Goal: Task Accomplishment & Management: Complete application form

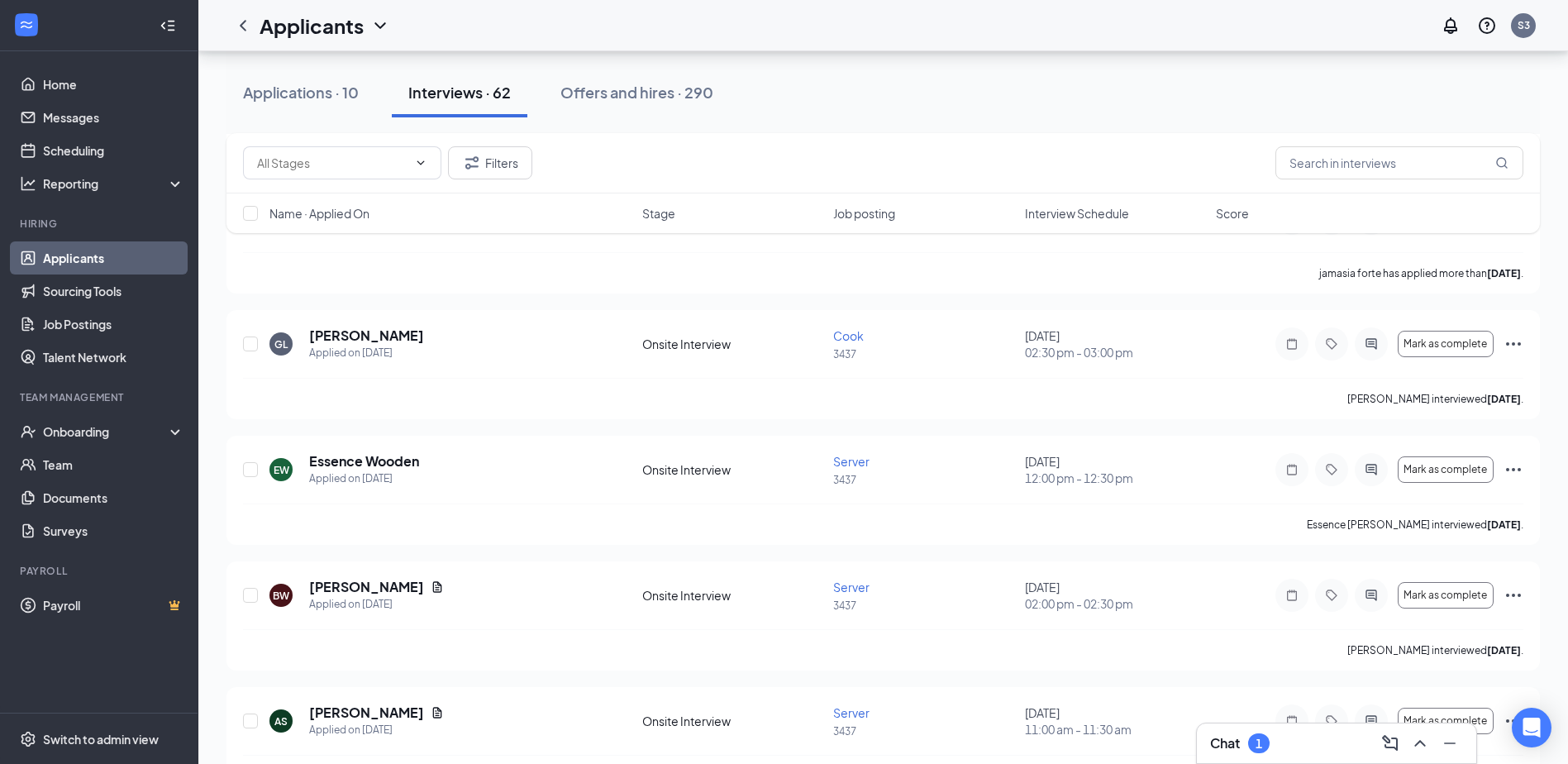
scroll to position [1819, 0]
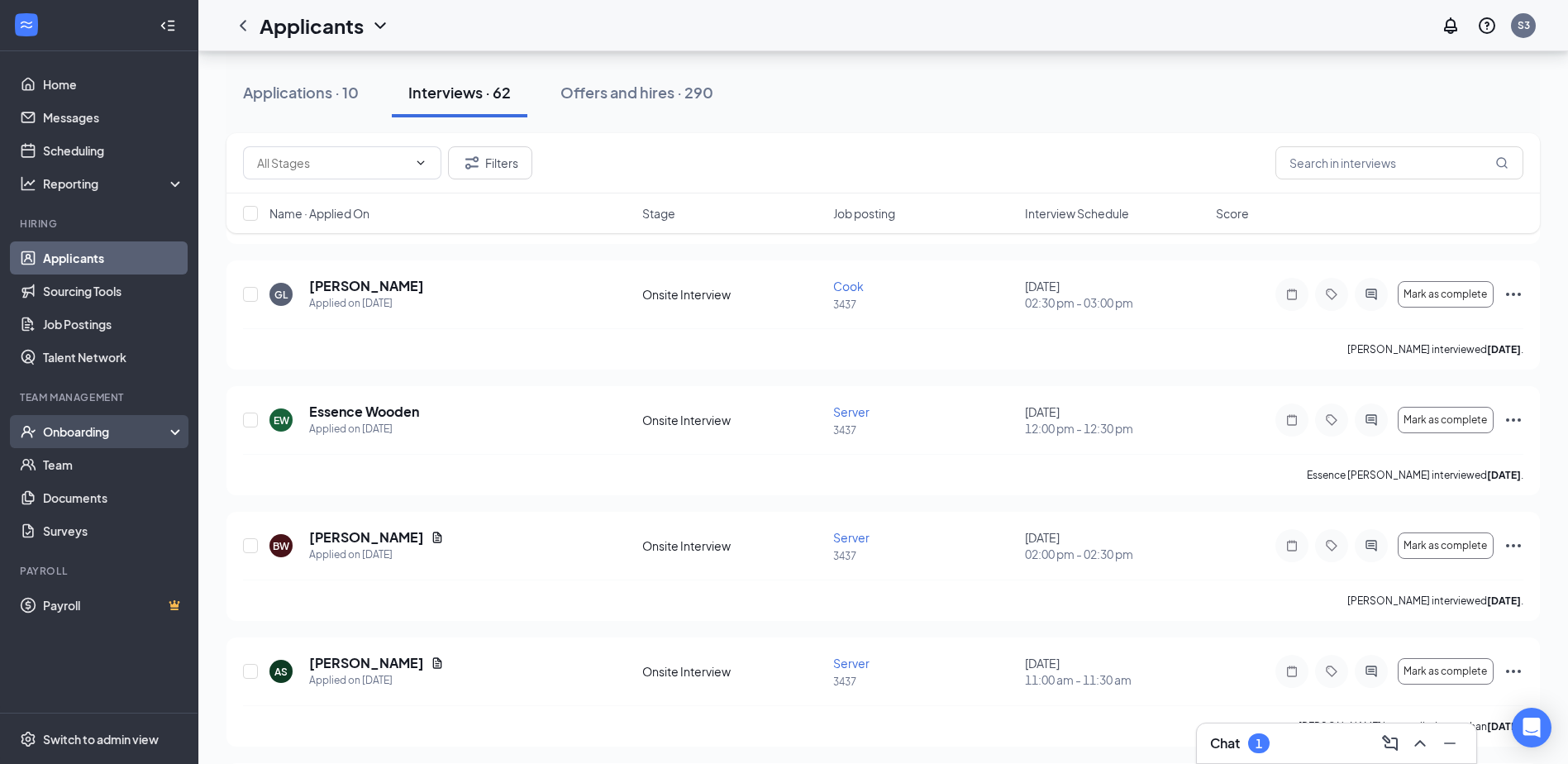
click at [121, 438] on div "Onboarding" at bounding box center [107, 431] width 127 height 16
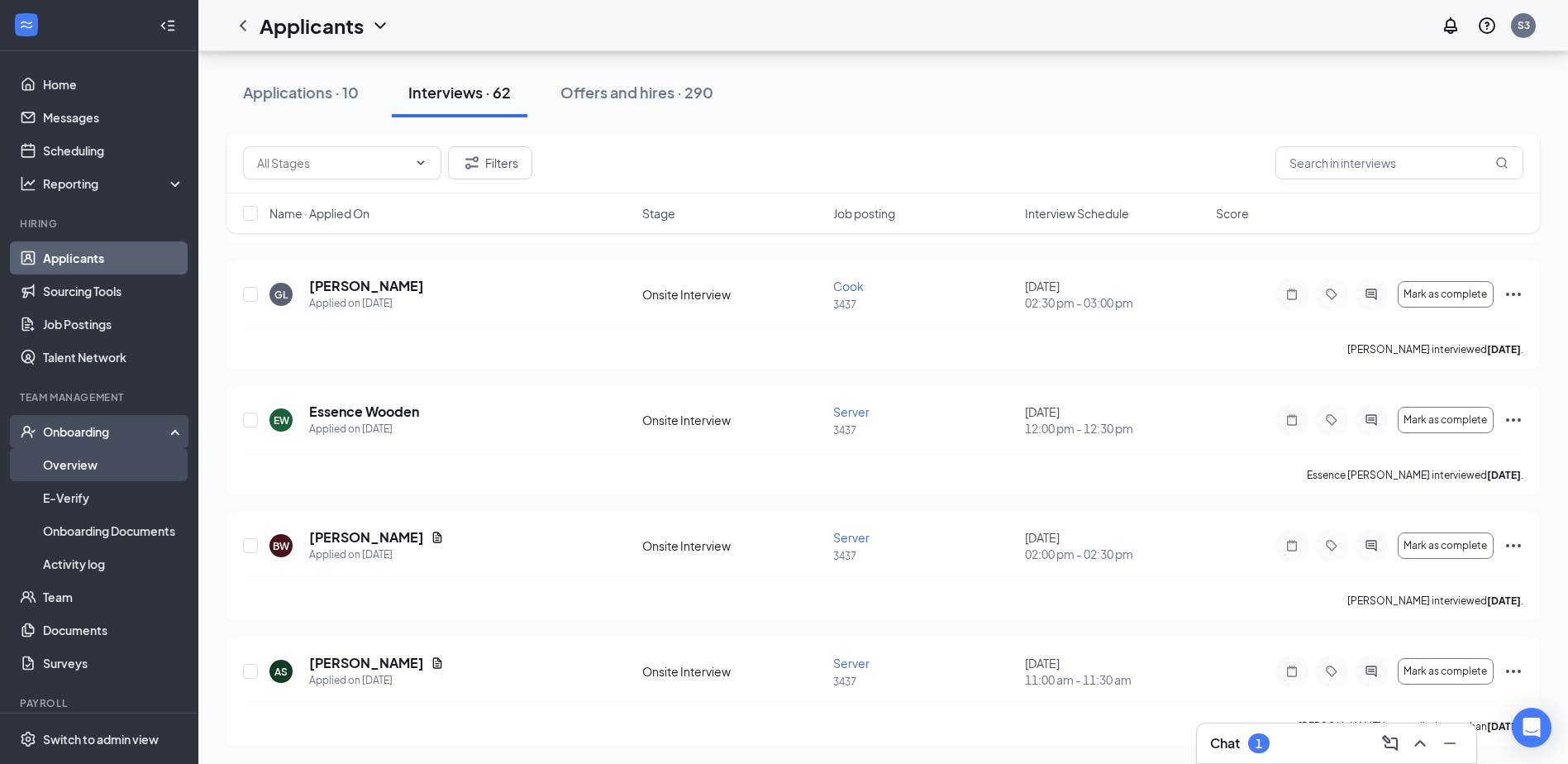
click at [107, 464] on link "Overview" at bounding box center [114, 464] width 141 height 33
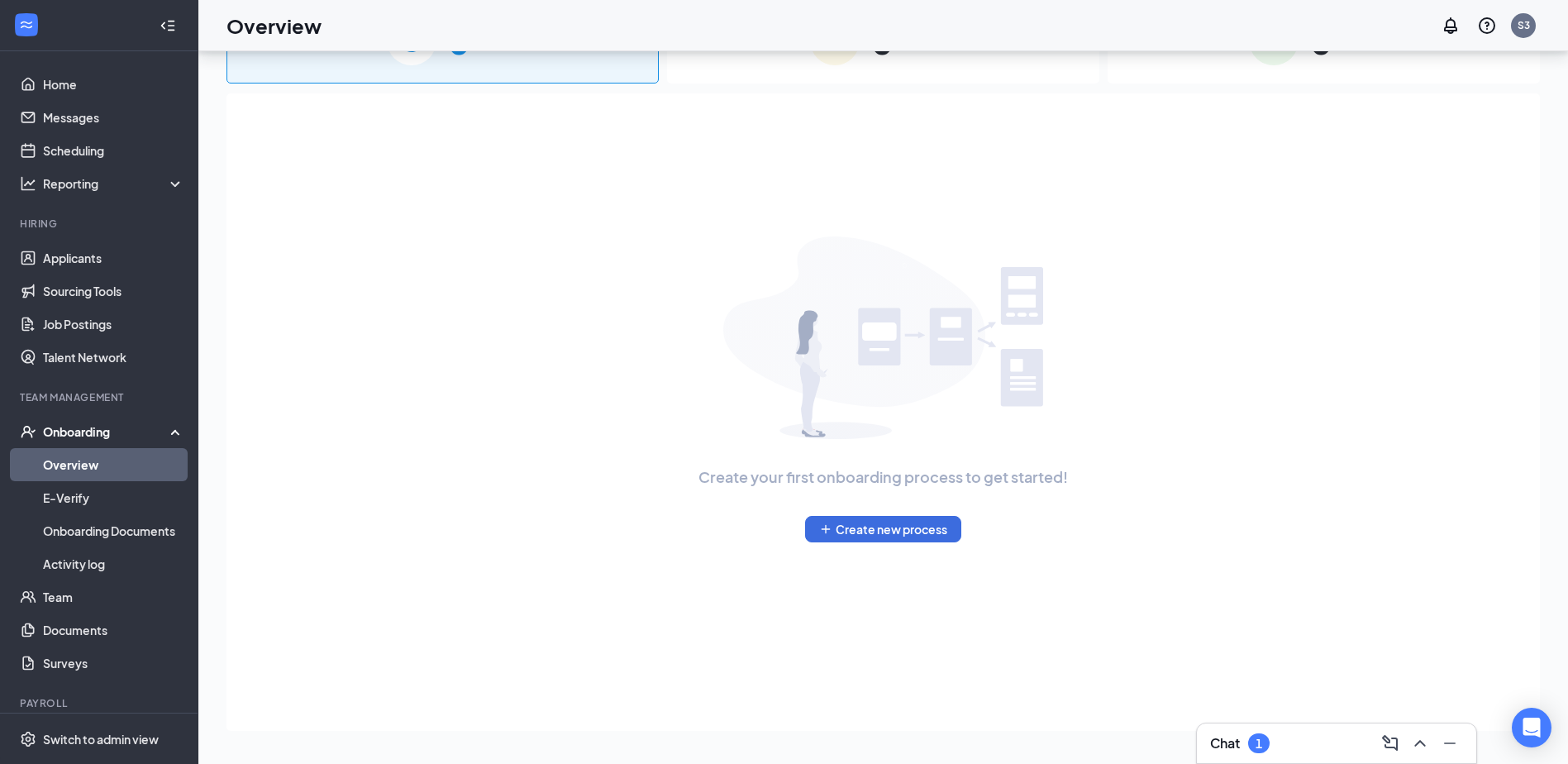
scroll to position [74, 0]
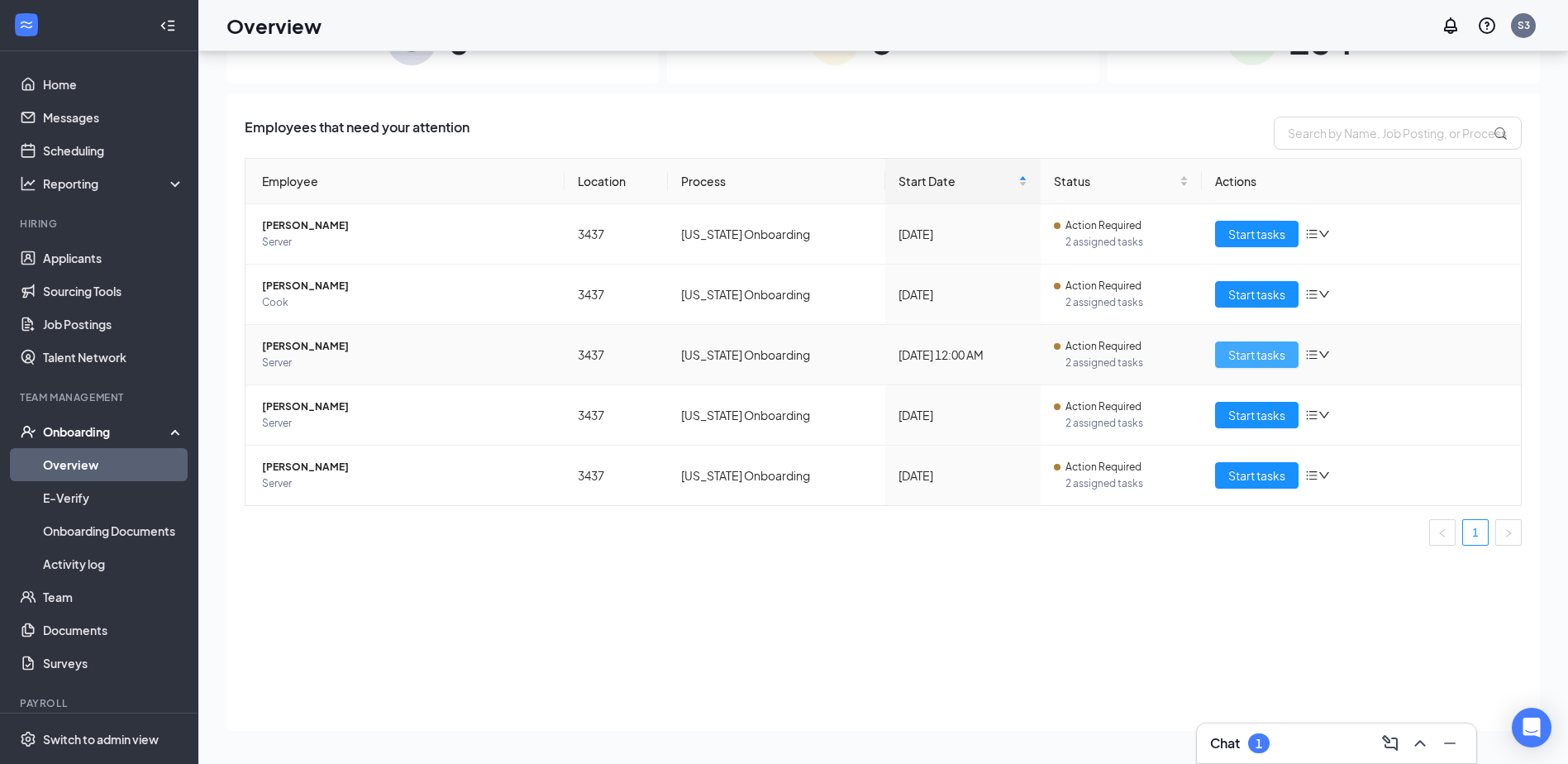
click at [1268, 355] on span "Start tasks" at bounding box center [1256, 354] width 57 height 18
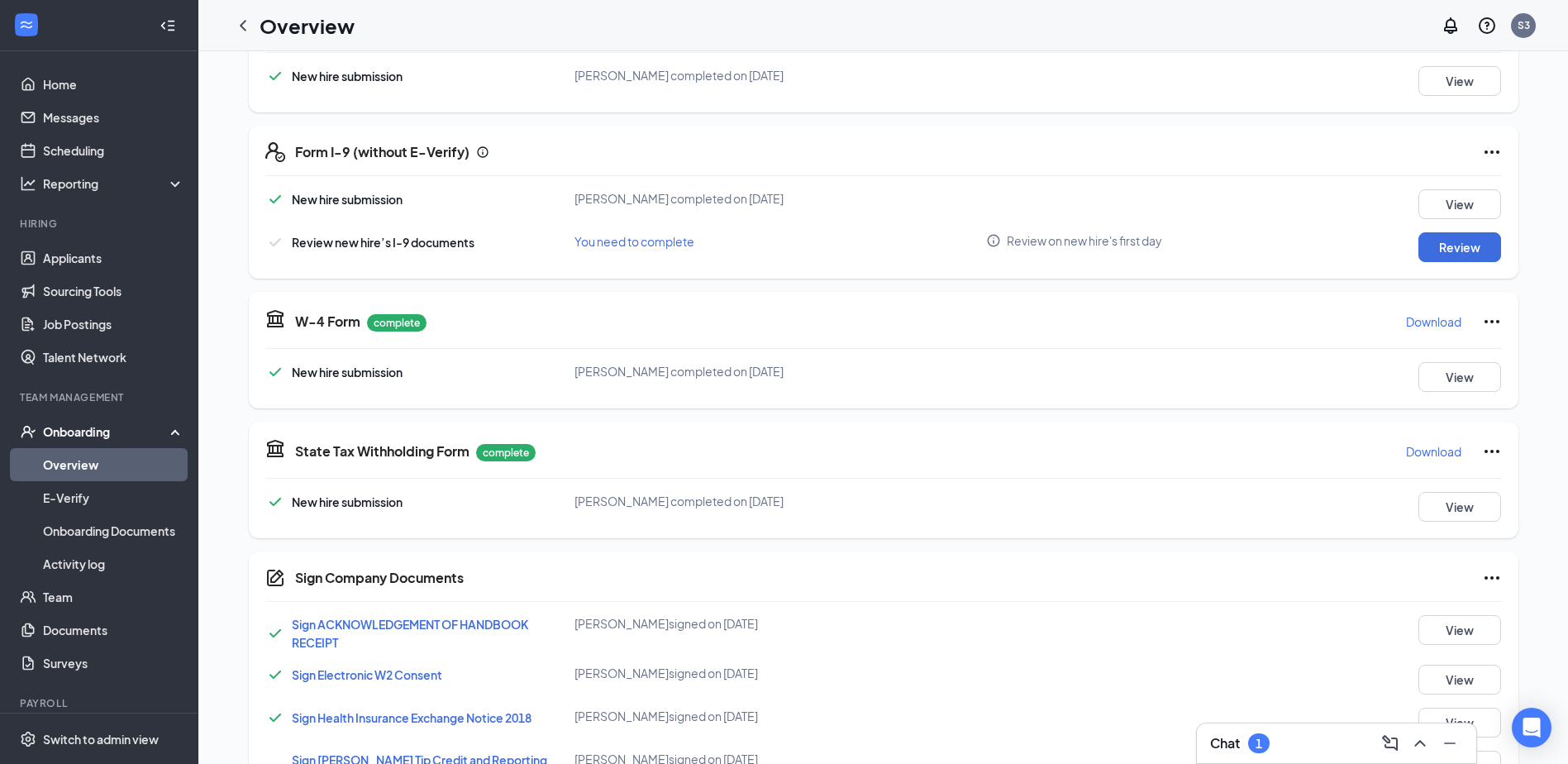
scroll to position [280, 0]
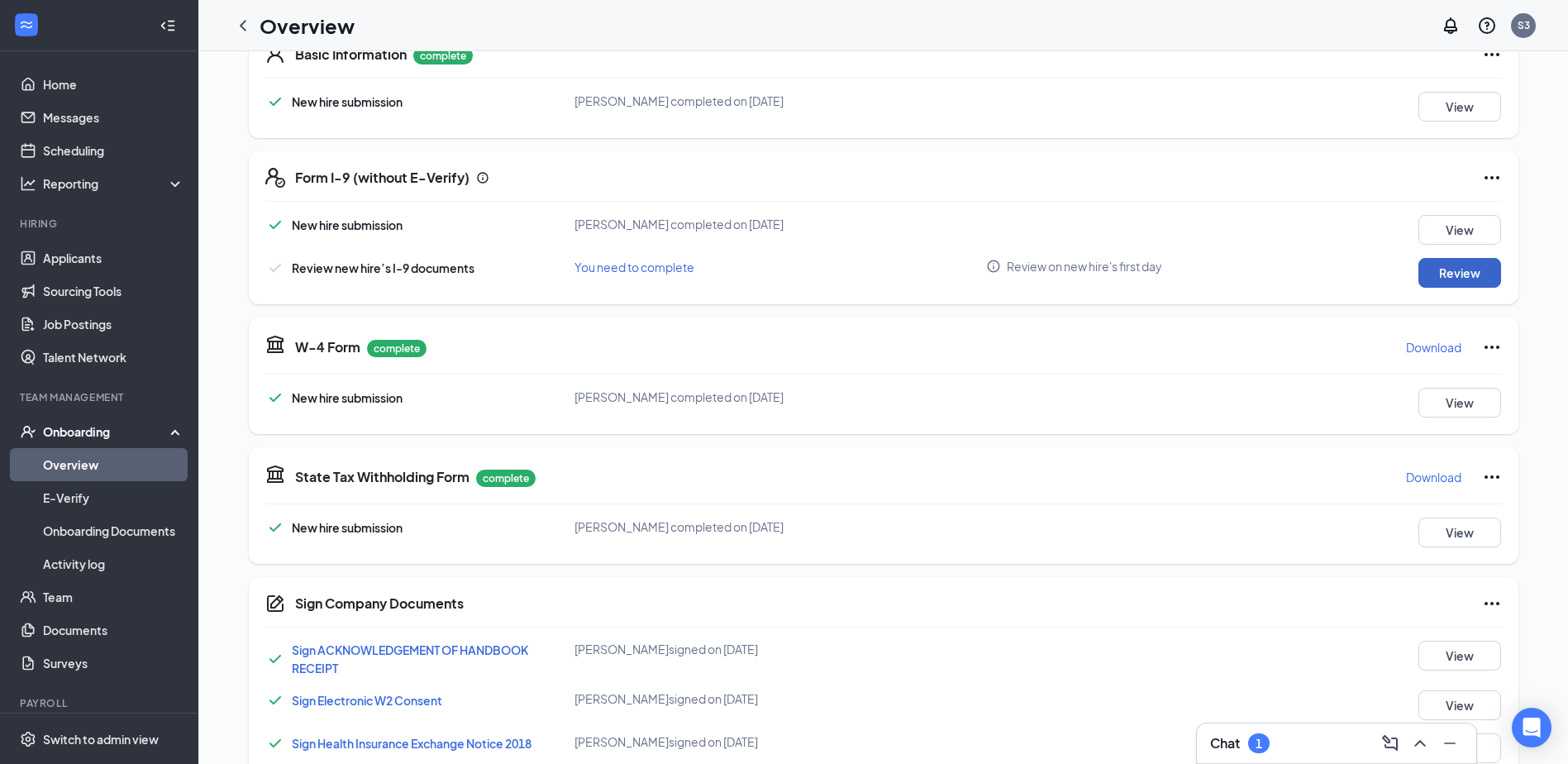
click at [1444, 277] on button "Review" at bounding box center [1460, 272] width 83 height 30
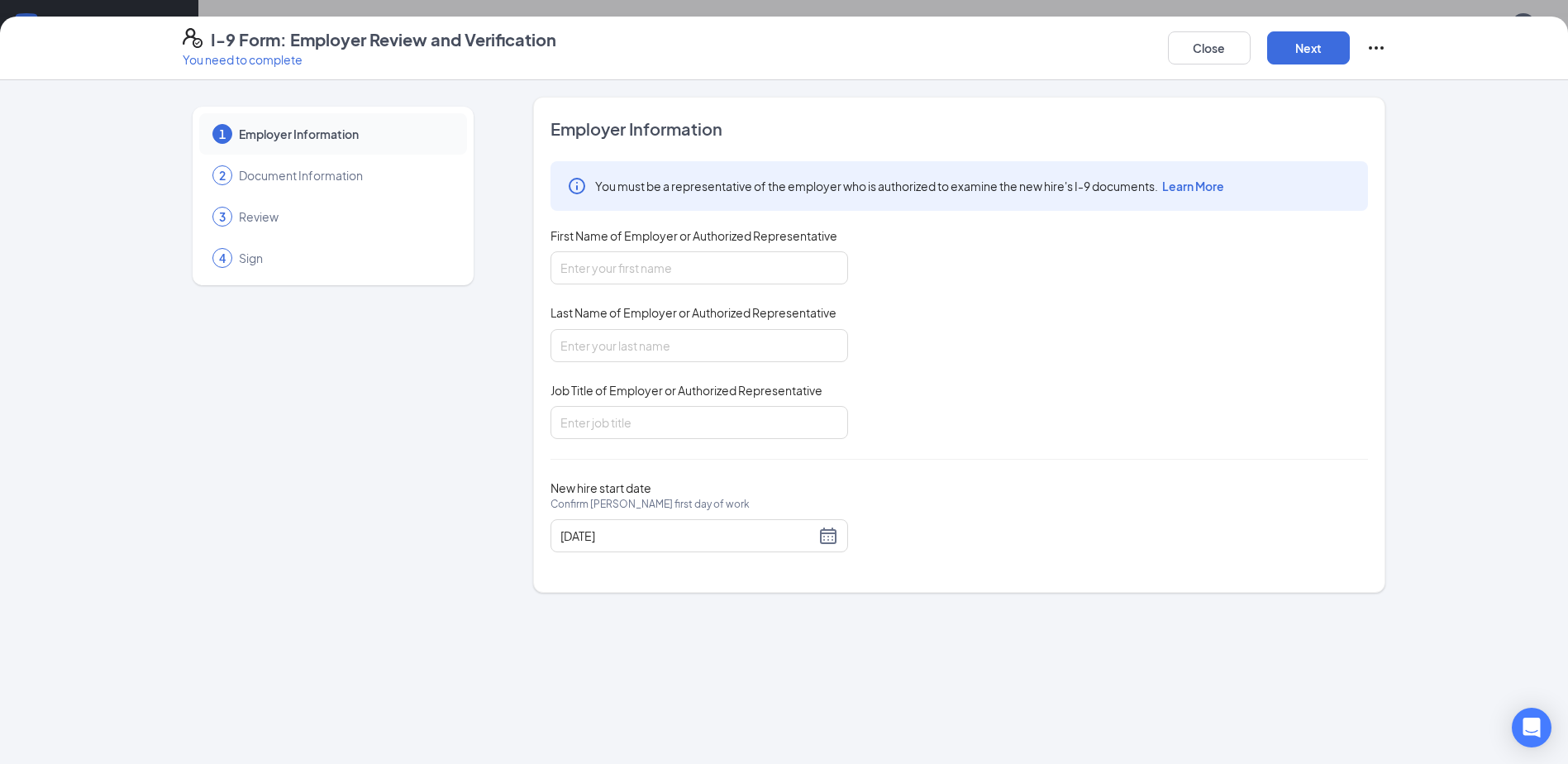
click at [327, 176] on span "Document Information" at bounding box center [344, 175] width 212 height 16
click at [1224, 52] on button "Close" at bounding box center [1209, 47] width 83 height 33
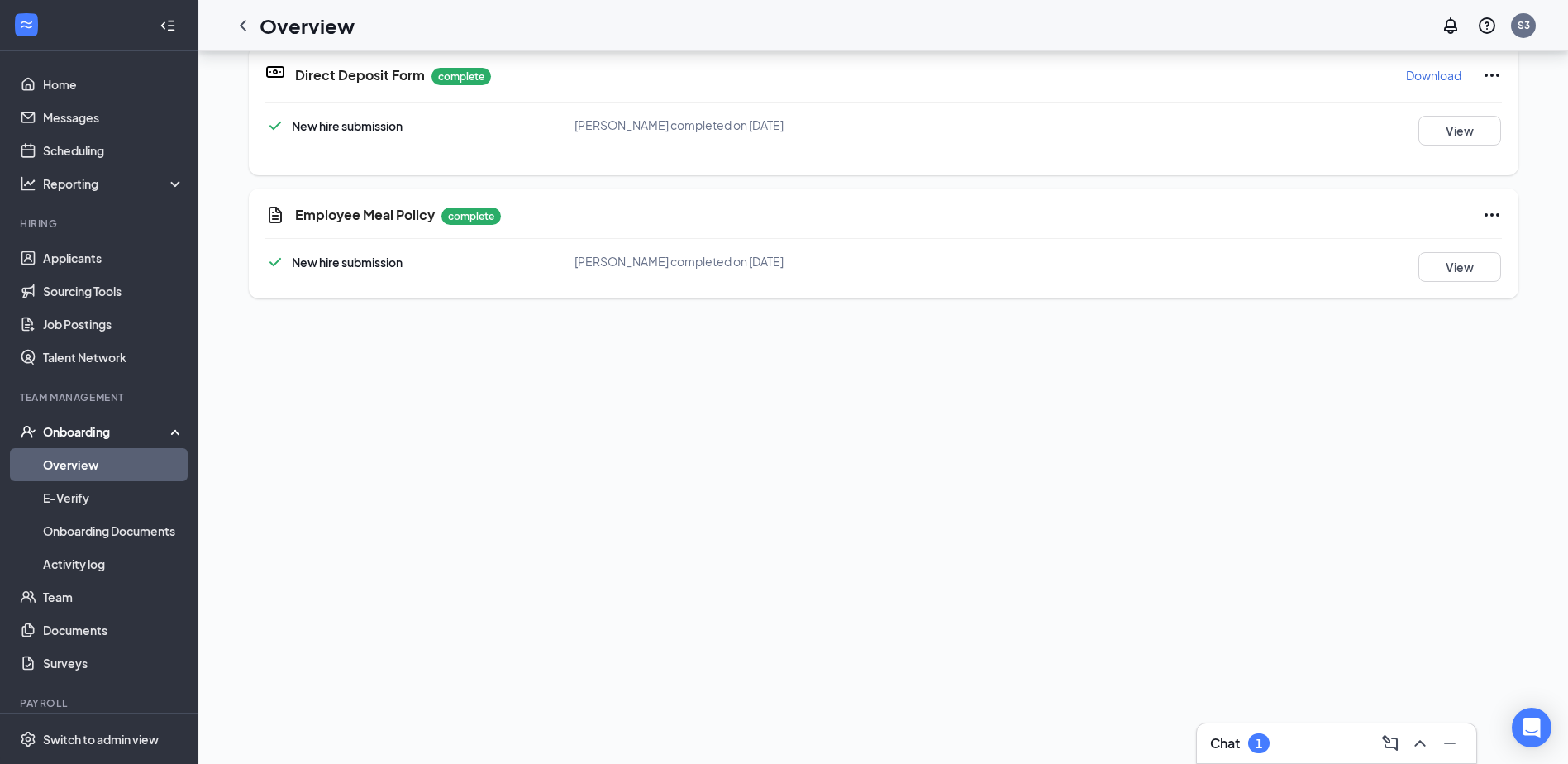
scroll to position [0, 0]
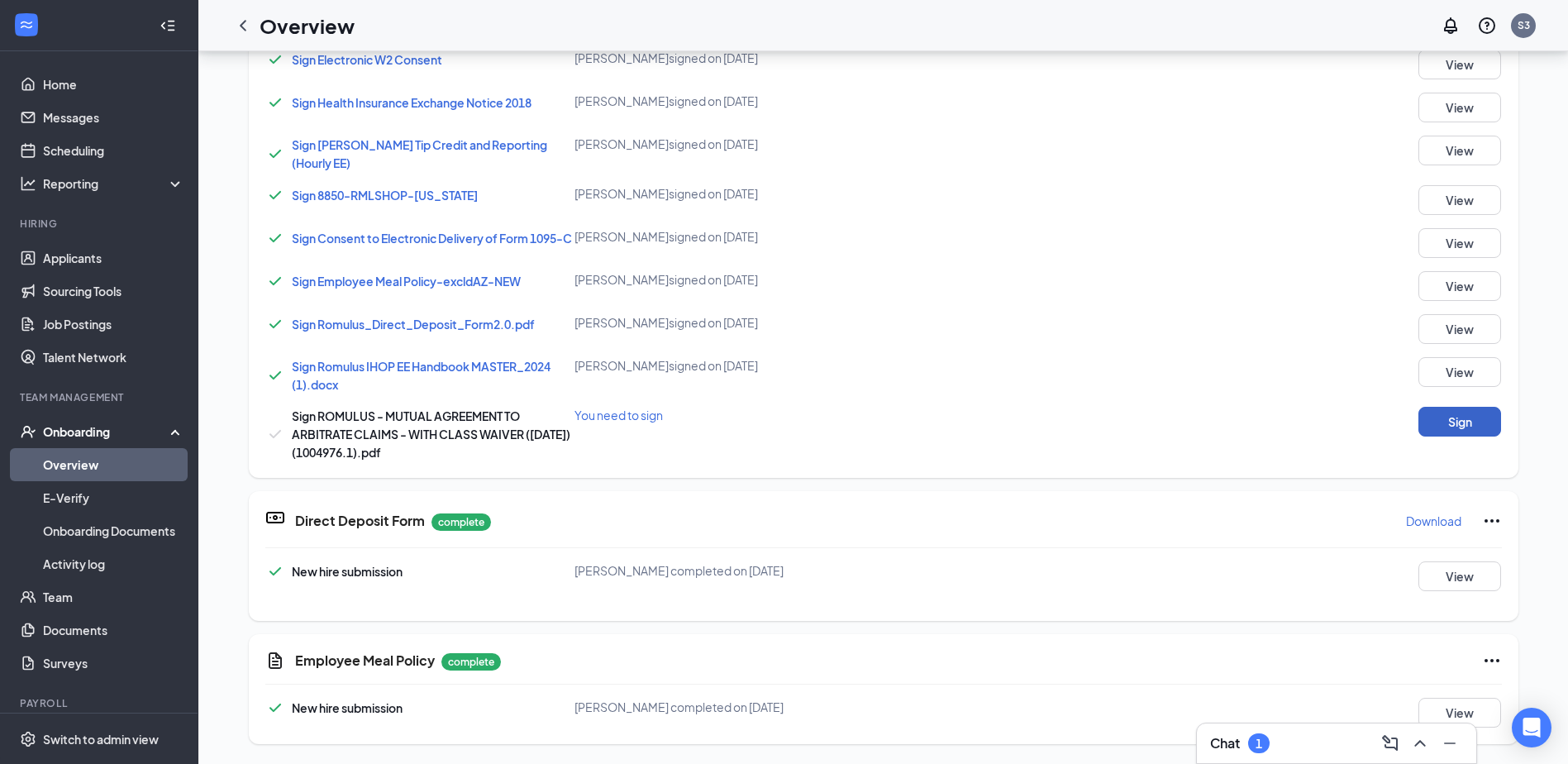
click at [1465, 425] on button "Sign" at bounding box center [1460, 421] width 83 height 30
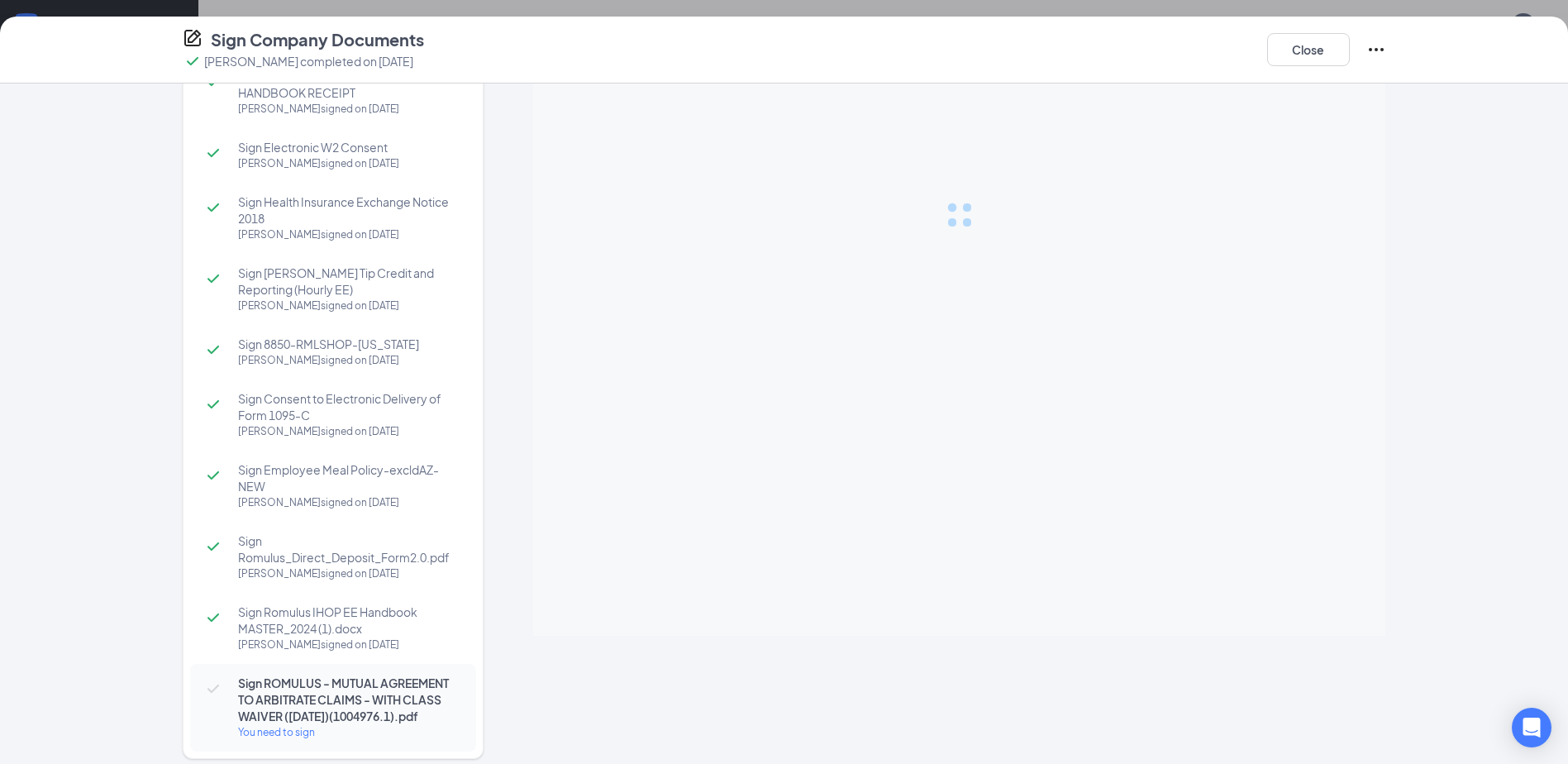
scroll to position [78, 0]
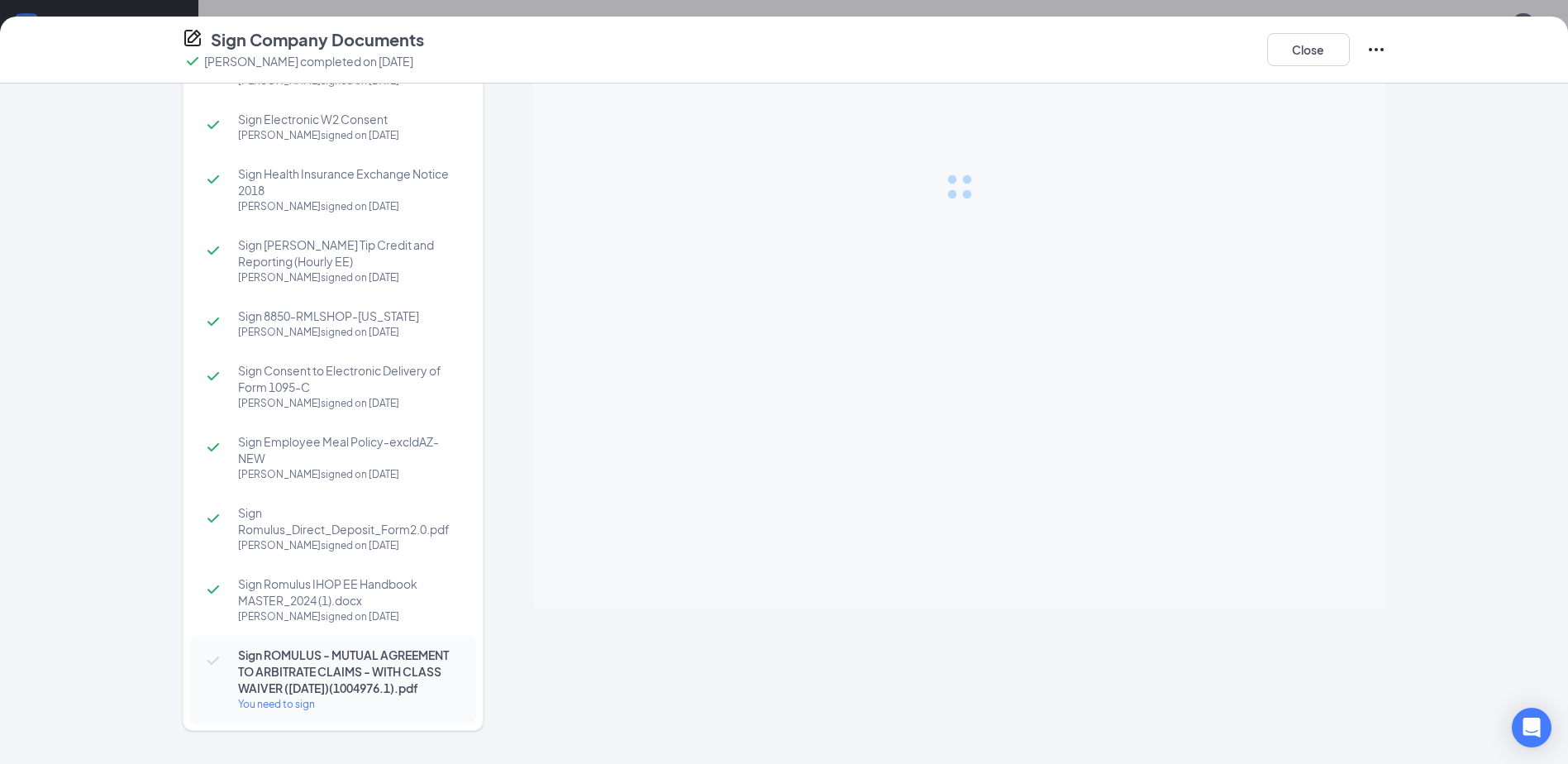
click at [270, 704] on div "You need to sign" at bounding box center [348, 704] width 221 height 16
click at [1397, 648] on div "Sign ACKNOWLEDGEMENT OF HANDBOOK RECEIPT [PERSON_NAME] signed on [DATE] Sign El…" at bounding box center [784, 384] width 1269 height 726
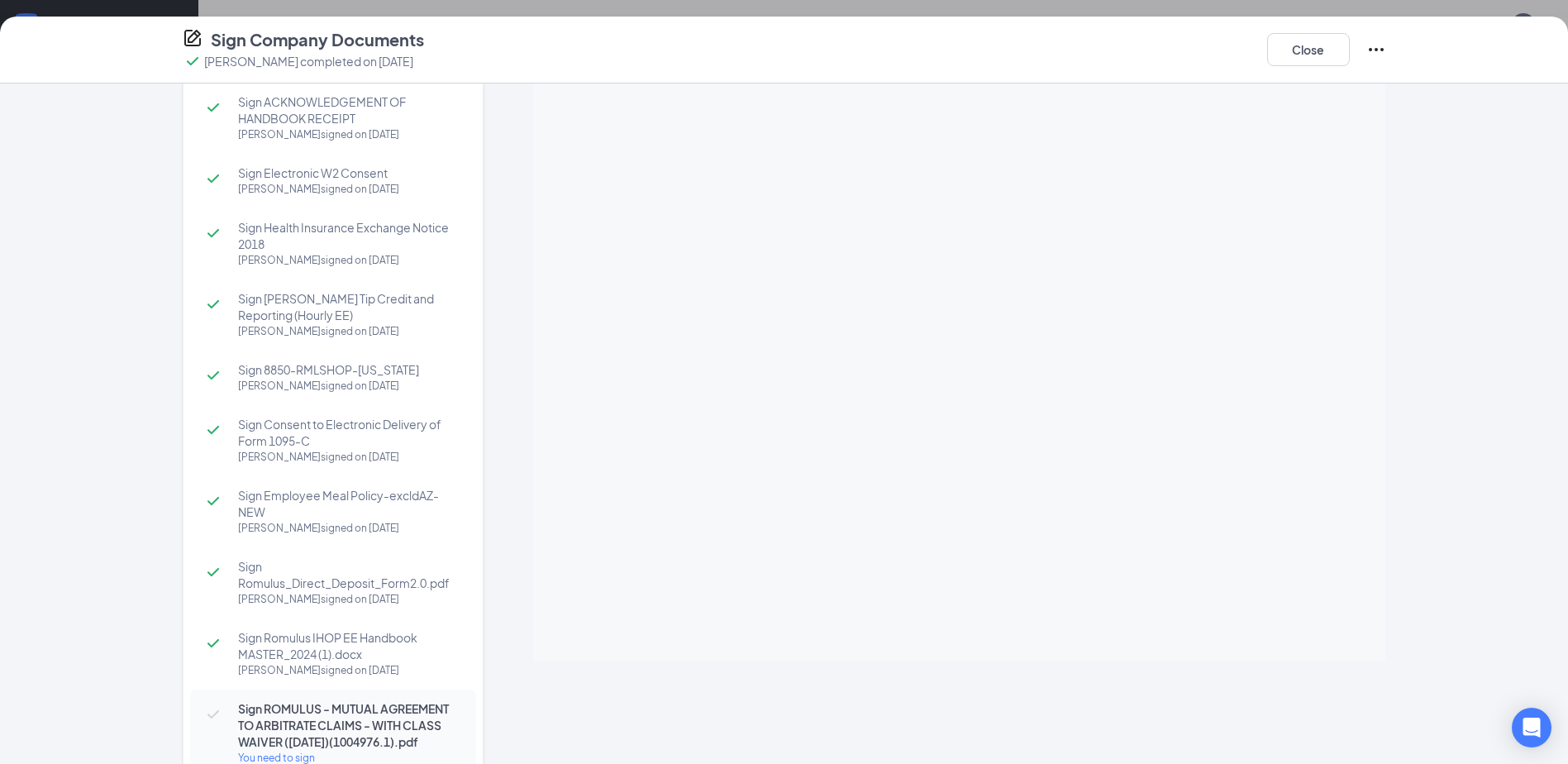
scroll to position [0, 0]
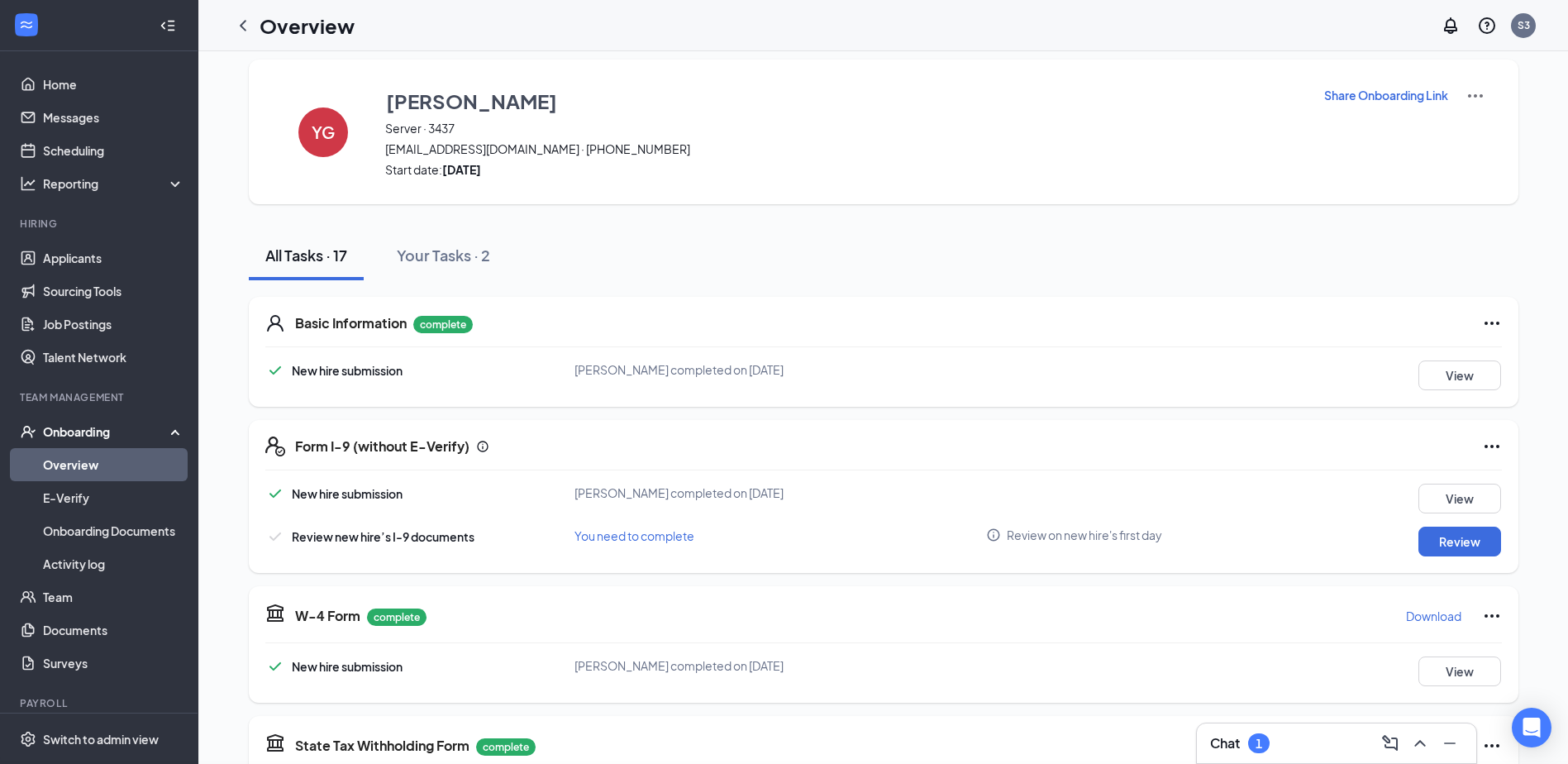
click at [966, 299] on div "Sign Company Documents [PERSON_NAME] completed on [DATE] Close Sign ACKNOWLEDGE…" at bounding box center [784, 382] width 1568 height 764
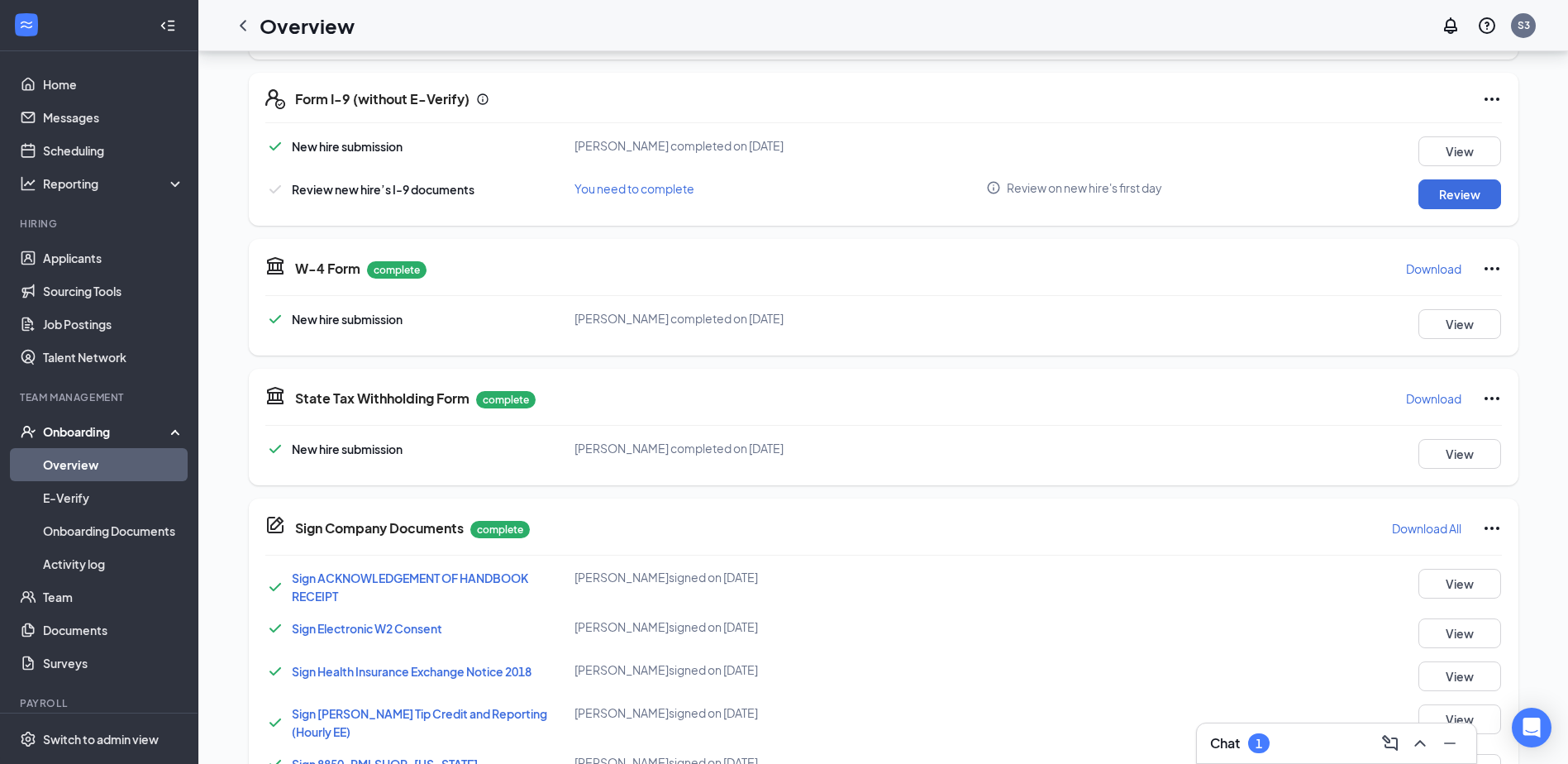
scroll to position [349, 0]
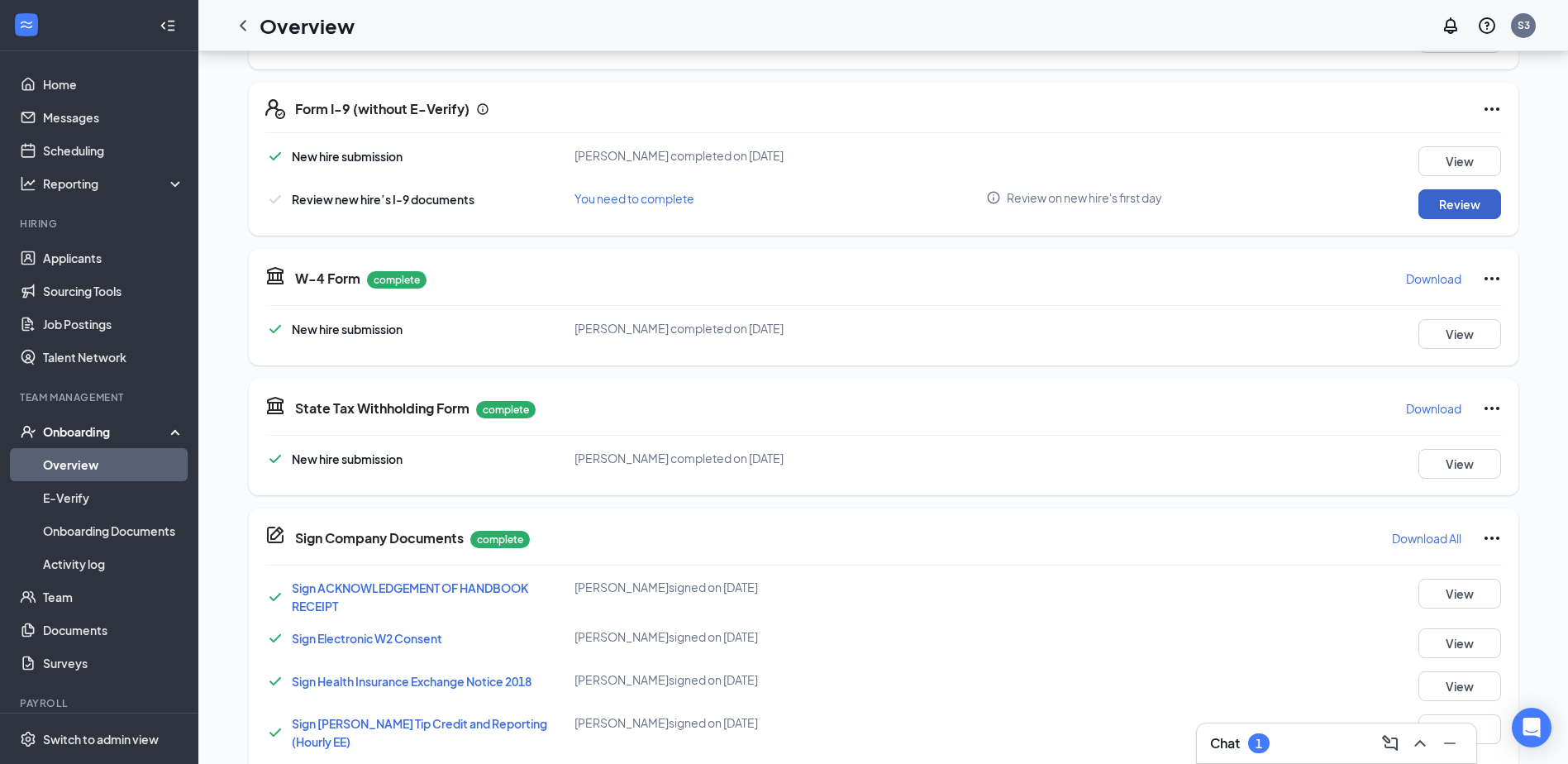
click at [1457, 192] on button "Review" at bounding box center [1460, 204] width 83 height 30
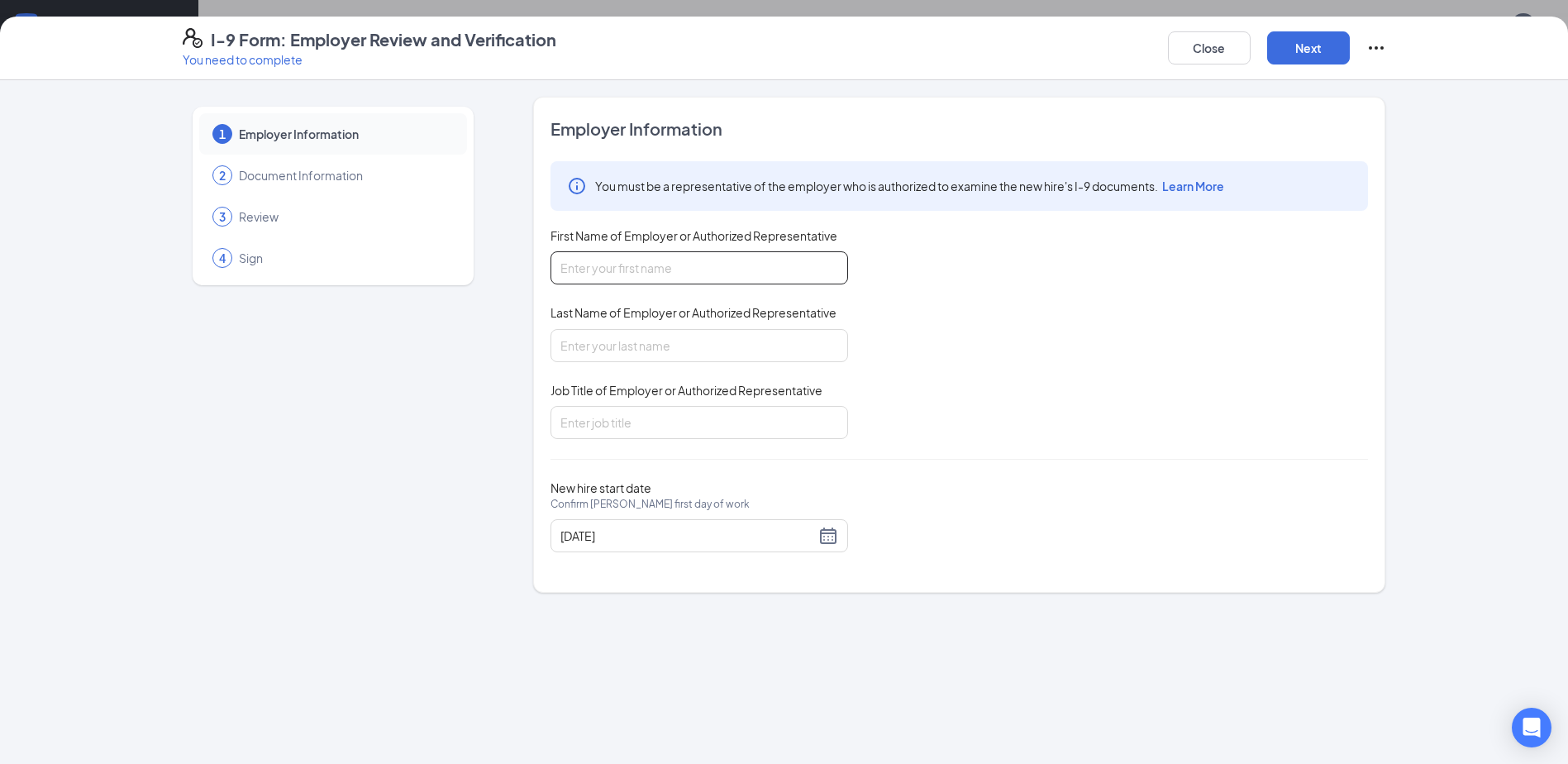
click at [664, 266] on input "First Name of Employer or Authorized Representative" at bounding box center [699, 268] width 298 height 33
type input "Mandi"
drag, startPoint x: 672, startPoint y: 329, endPoint x: 673, endPoint y: 343, distance: 14.0
click at [672, 332] on input "Last Name of Employer or Authorized Representative" at bounding box center [699, 345] width 298 height 33
click at [652, 338] on input "Broqn" at bounding box center [699, 345] width 298 height 33
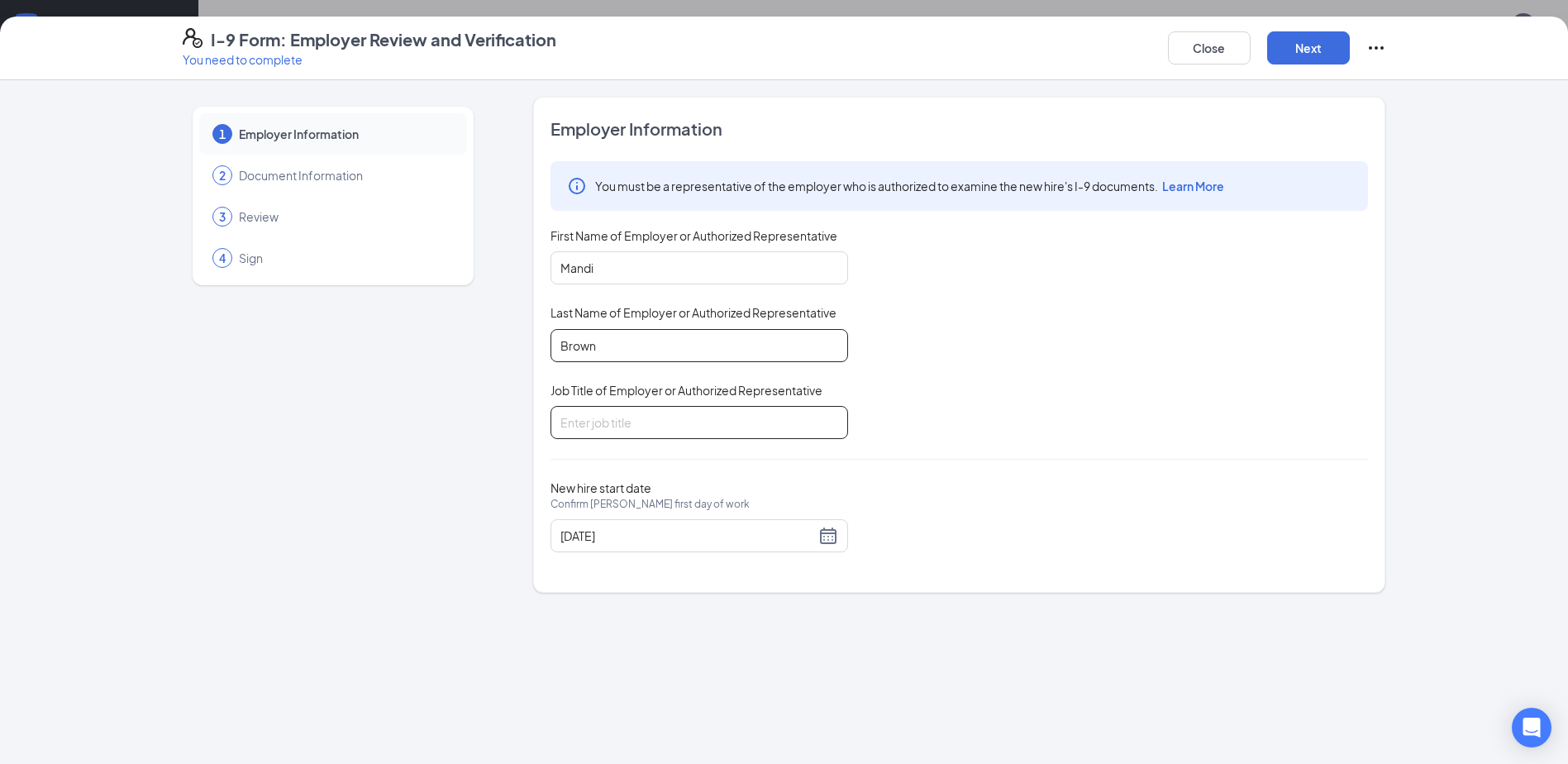
type input "Brown"
click at [681, 422] on input "Job Title of Employer or Authorized Representative" at bounding box center [699, 422] width 298 height 33
type input "AGM"
click at [1048, 531] on div "New hire start date Confirm [PERSON_NAME] first day of work [DATE]" at bounding box center [958, 517] width 817 height 72
click at [1321, 48] on button "Next" at bounding box center [1308, 47] width 83 height 33
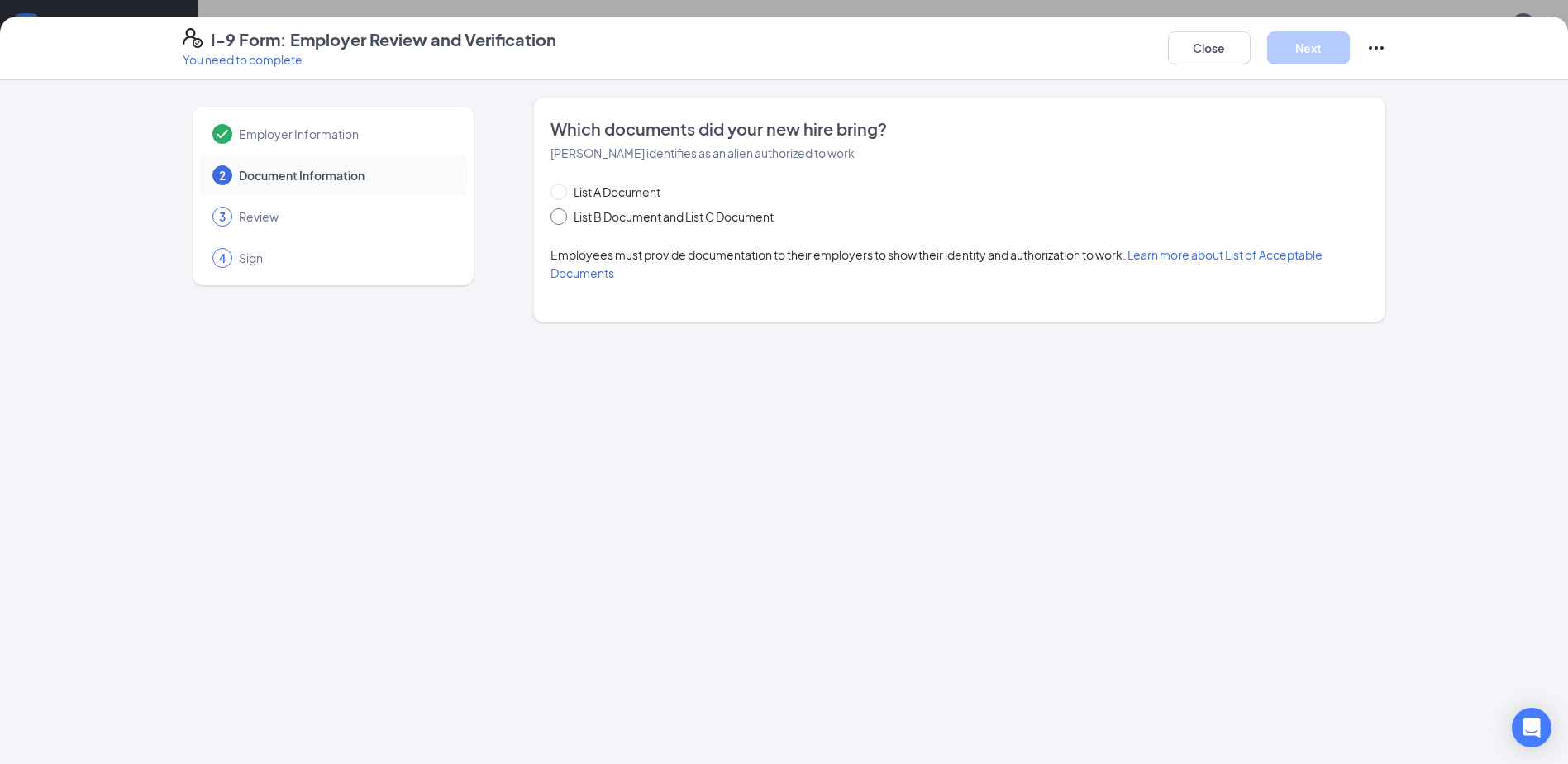
click at [560, 216] on input "List B Document and List C Document" at bounding box center [555, 214] width 11 height 11
radio input "true"
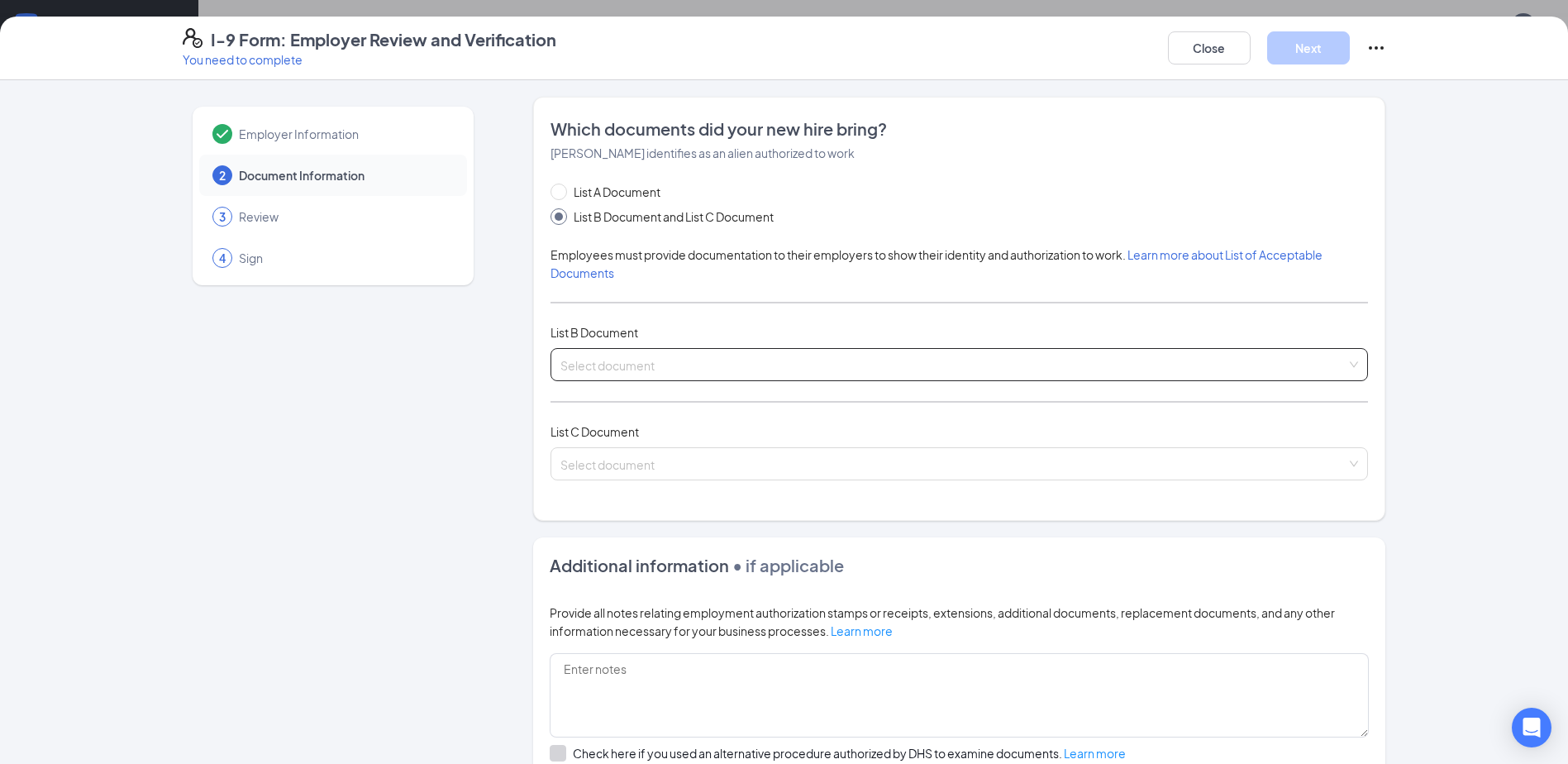
click at [713, 363] on input "search" at bounding box center [953, 361] width 786 height 25
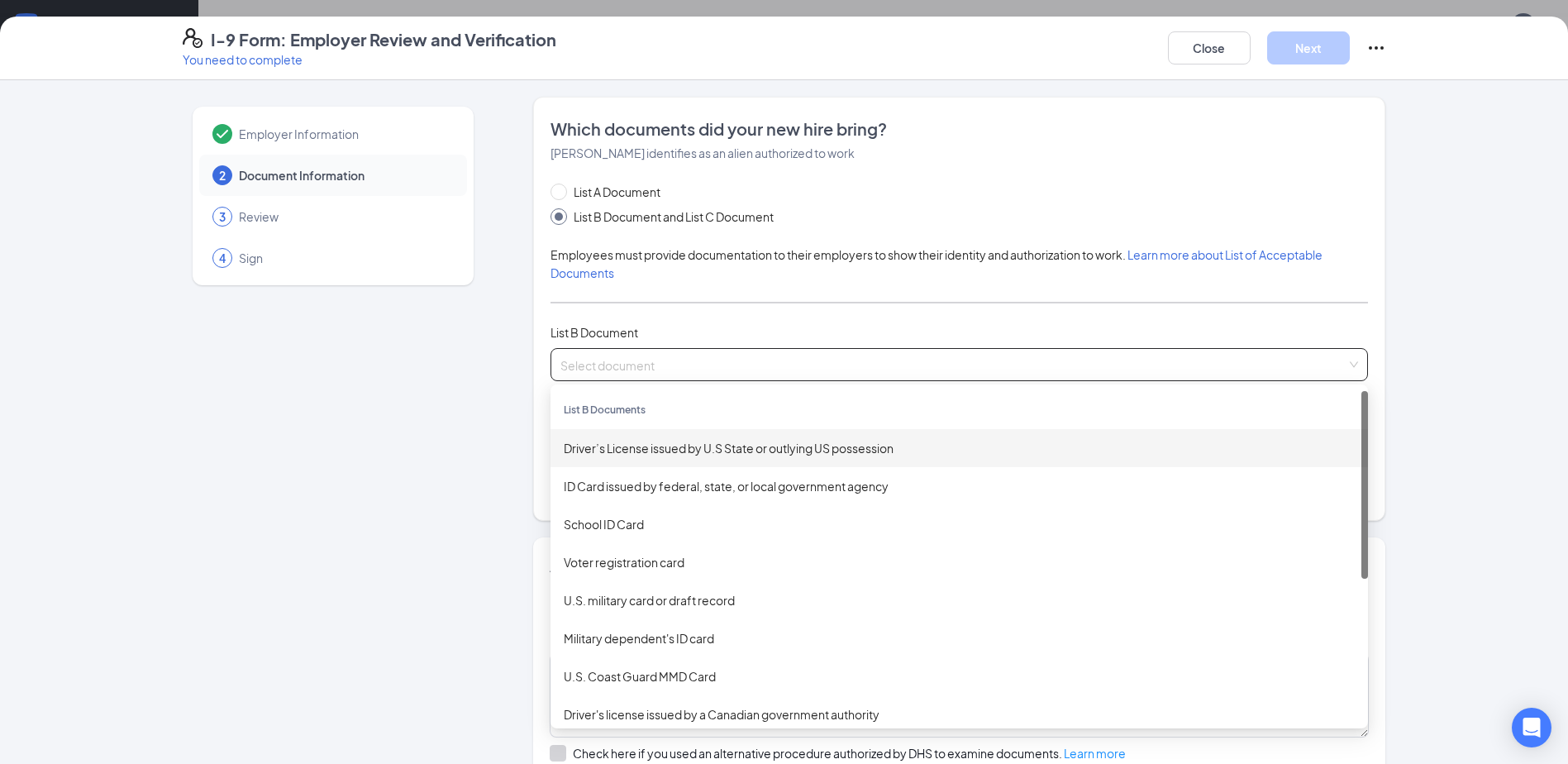
click at [703, 455] on div "Driver’s License issued by U.S State or outlying US possession" at bounding box center [959, 448] width 791 height 18
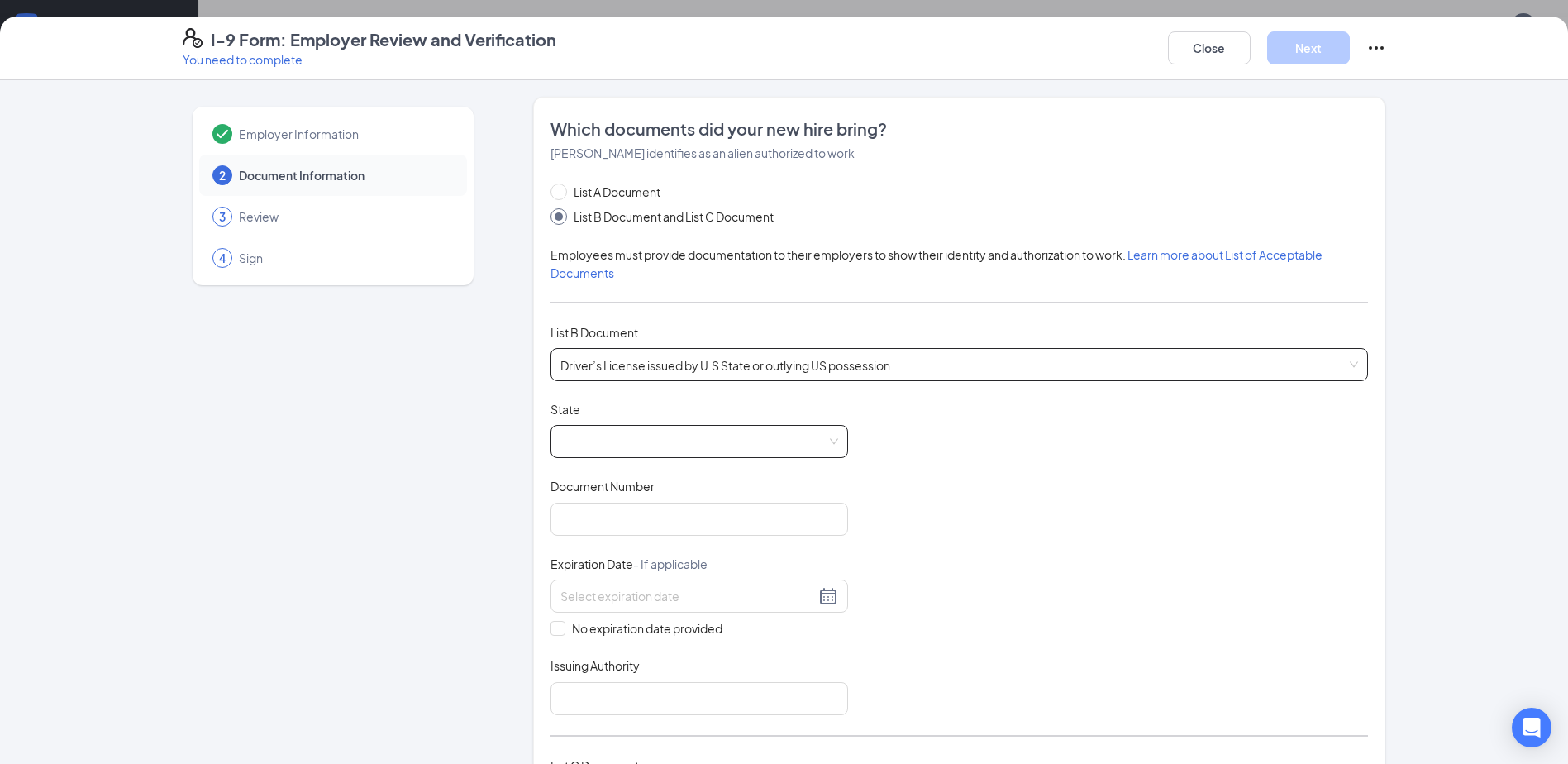
click at [802, 425] on div at bounding box center [699, 441] width 298 height 33
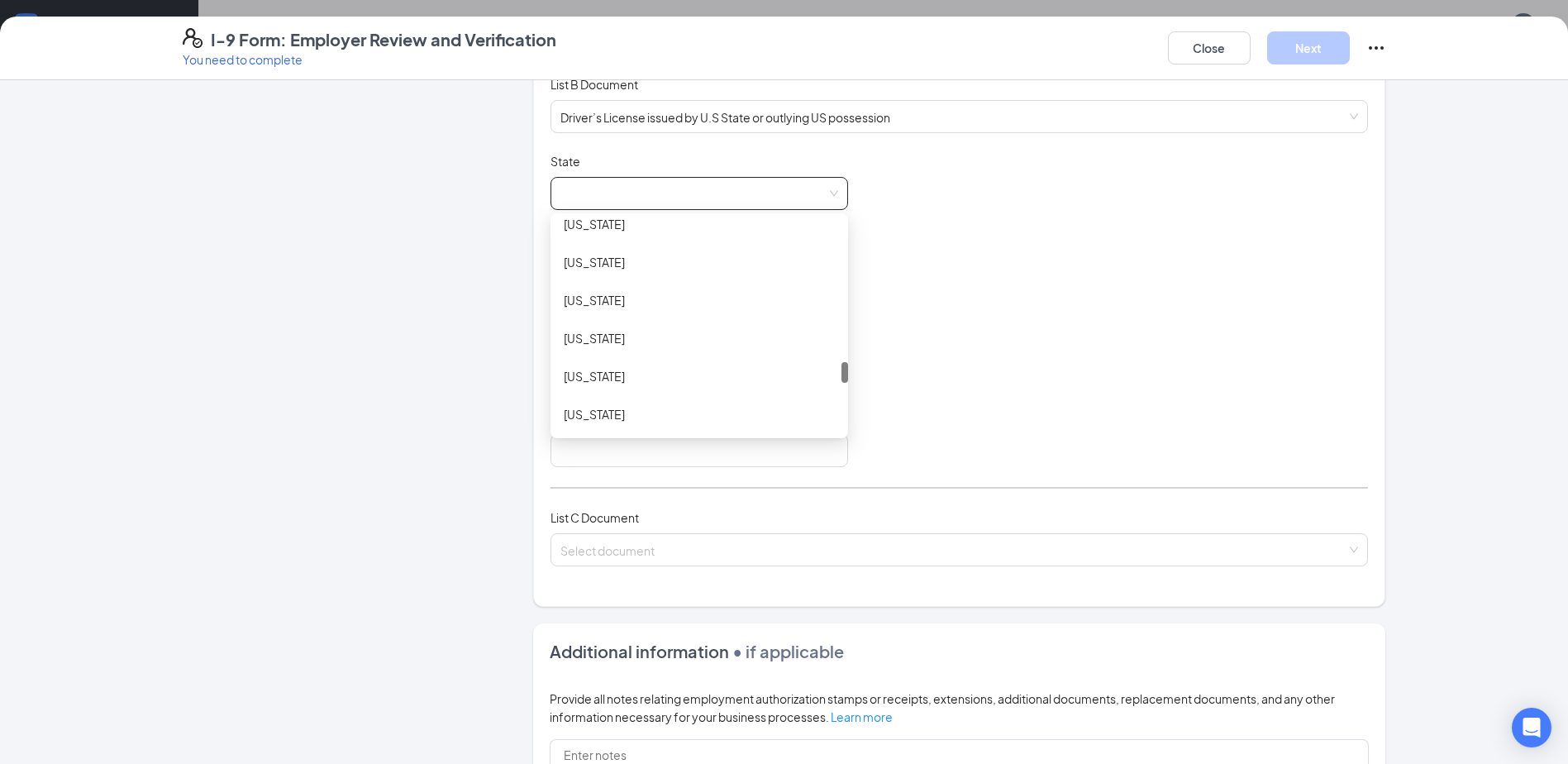
scroll to position [1339, 0]
click at [639, 339] on div "[US_STATE]" at bounding box center [699, 345] width 271 height 18
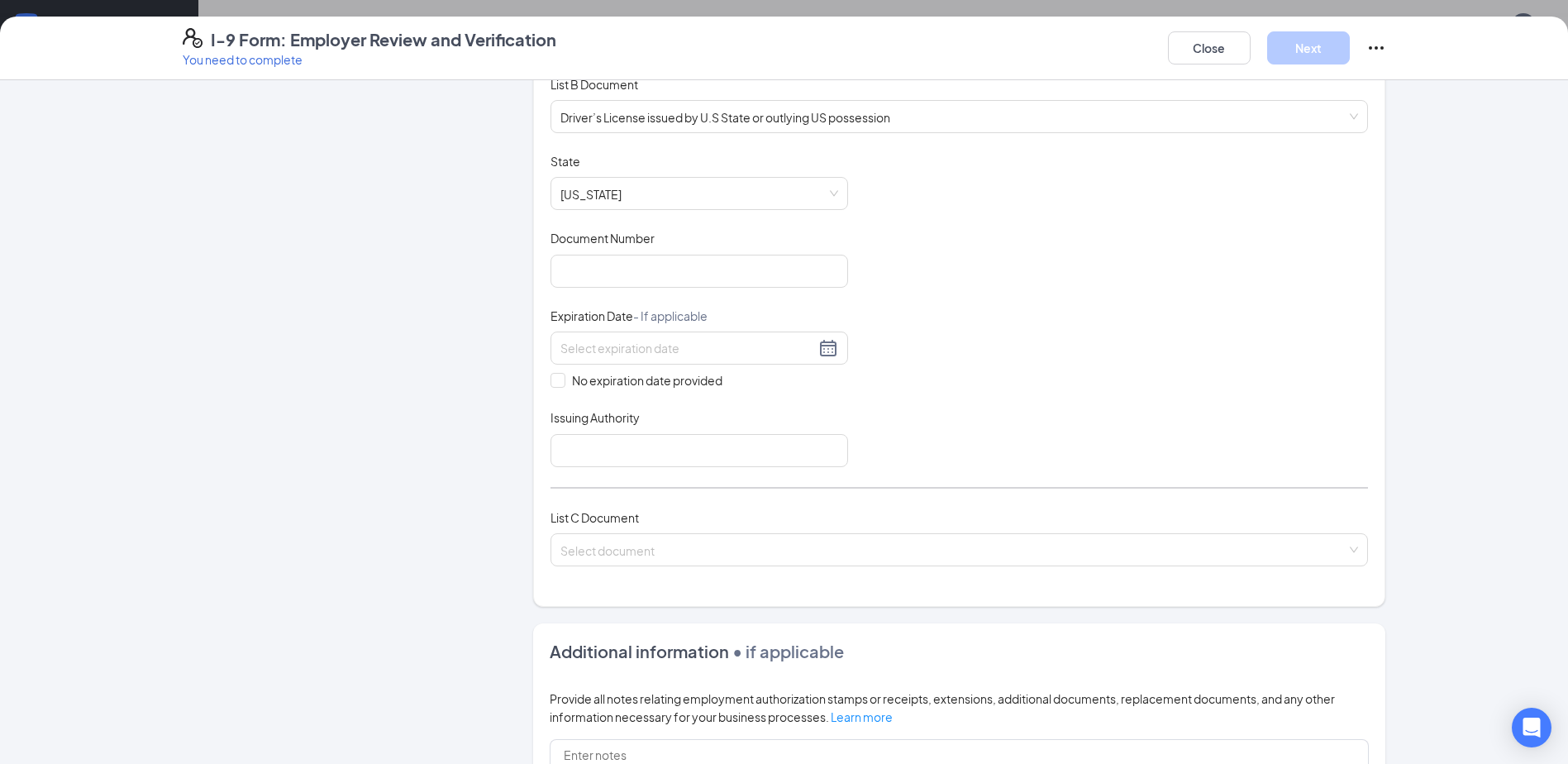
click at [966, 284] on div "Document Title Driver’s License issued by U.S State or outlying US possession S…" at bounding box center [958, 310] width 817 height 314
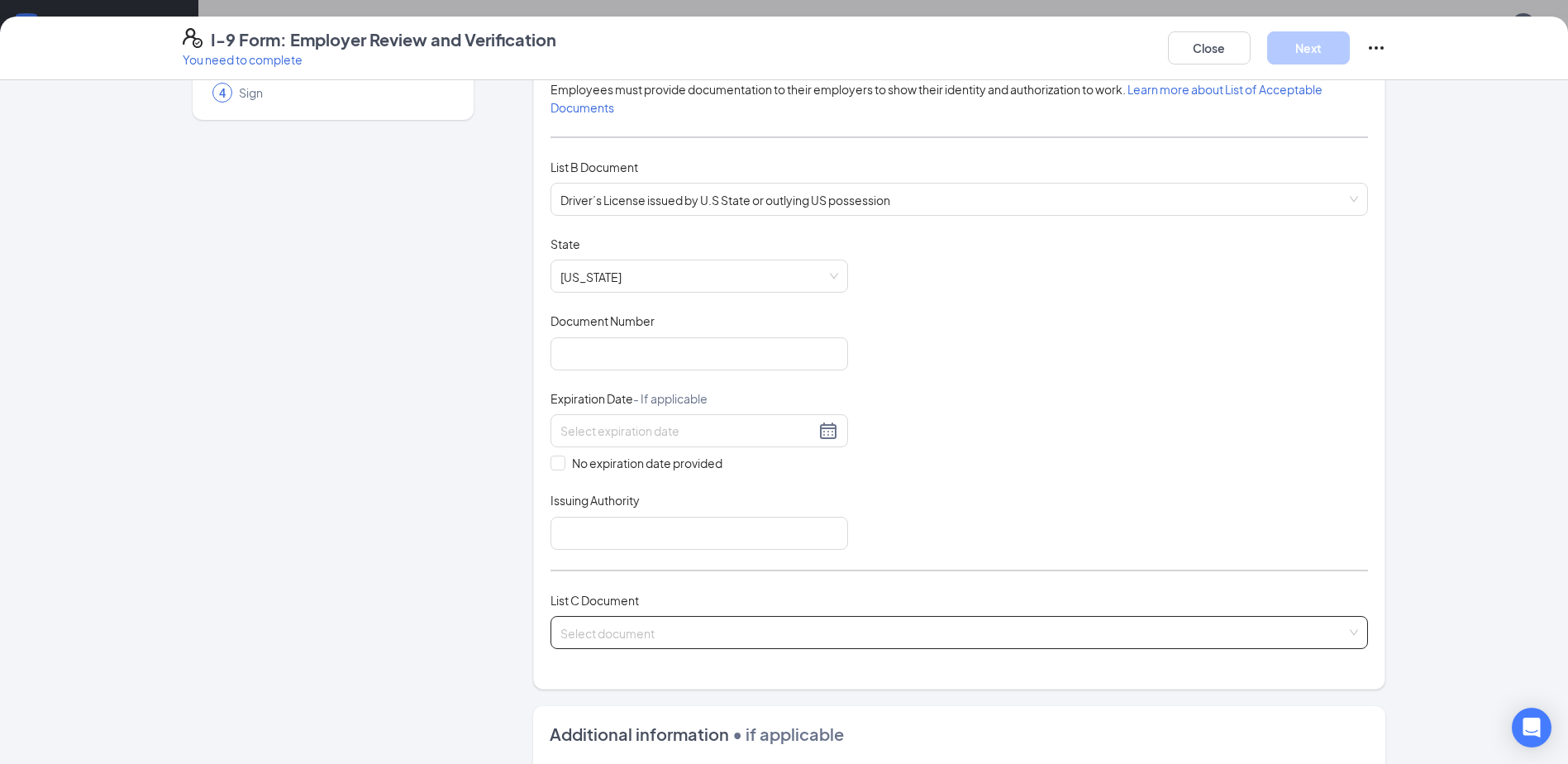
scroll to position [0, 0]
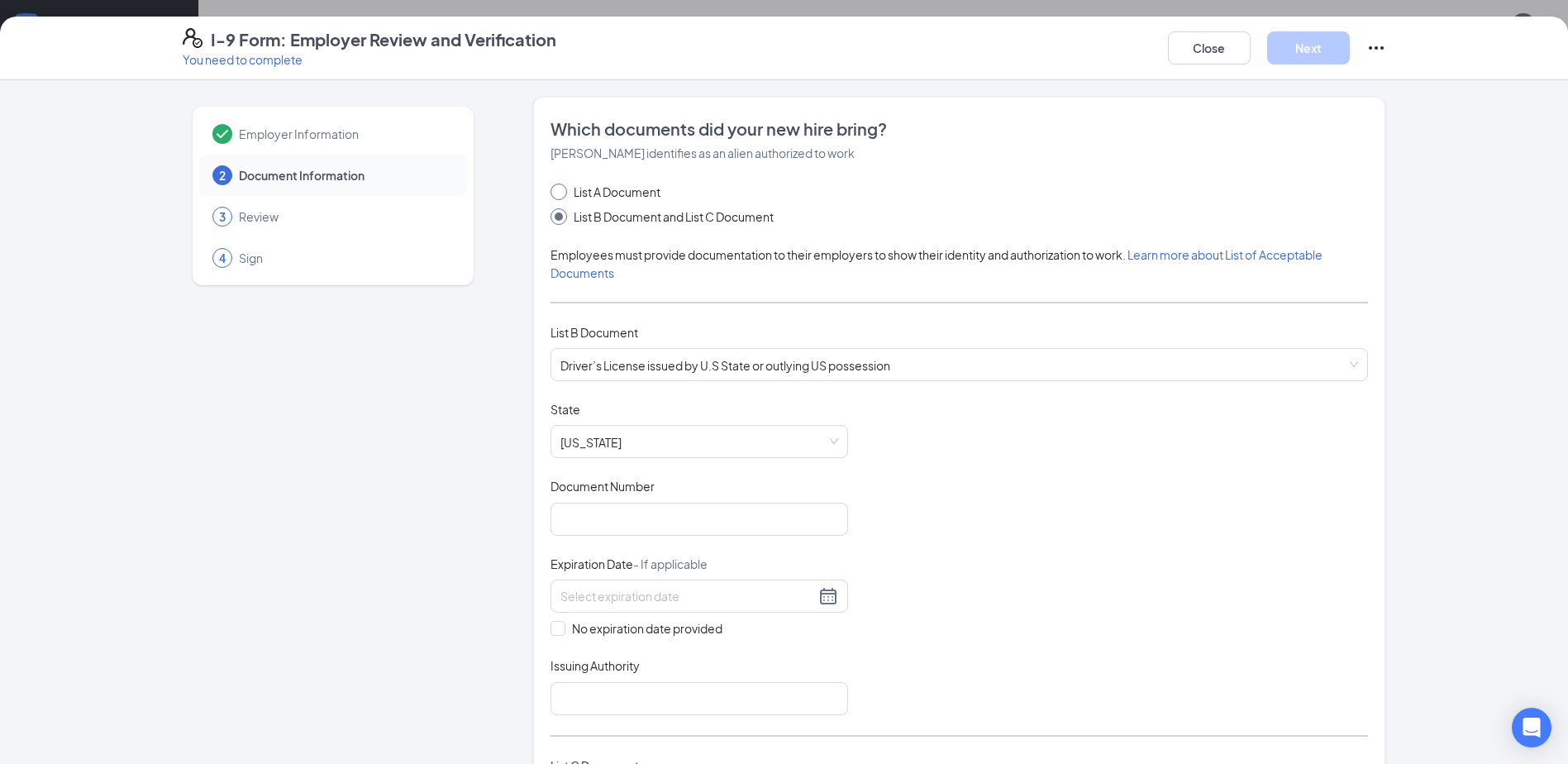
click at [559, 190] on span at bounding box center [558, 191] width 16 height 16
click at [559, 190] on input "List A Document" at bounding box center [555, 189] width 11 height 11
radio input "true"
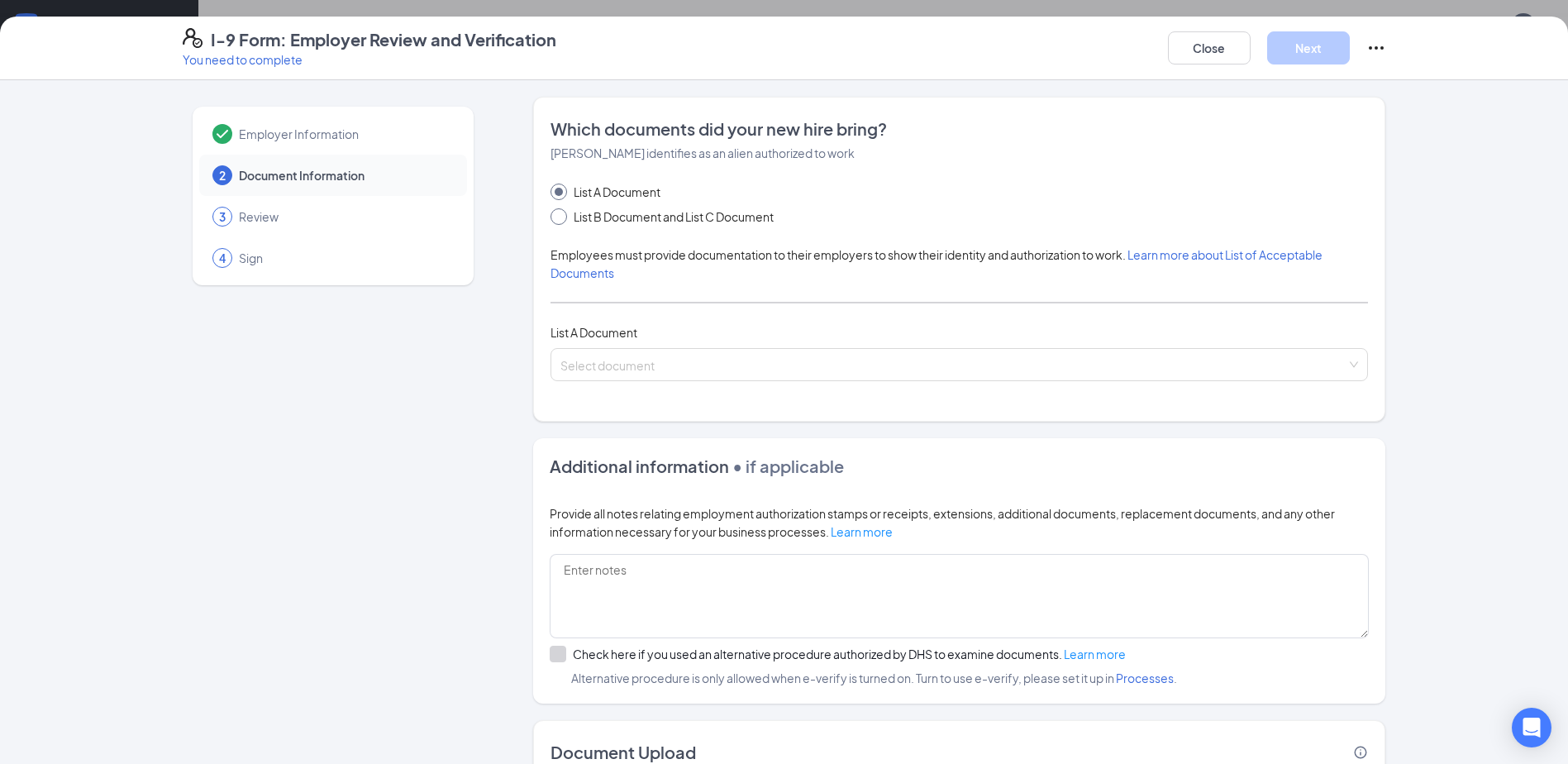
click at [550, 215] on input "List B Document and List C Document" at bounding box center [555, 214] width 11 height 11
radio input "true"
radio input "false"
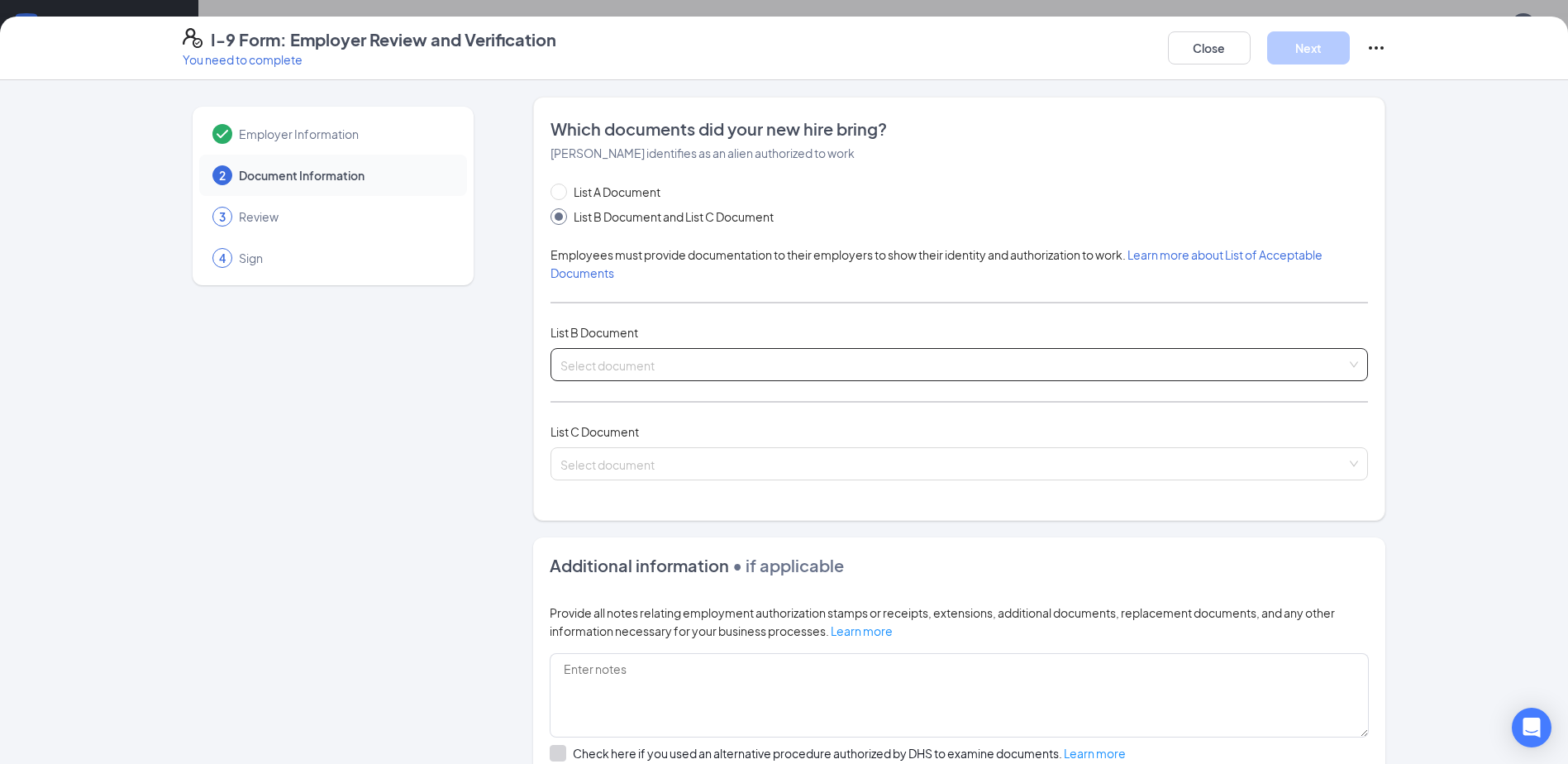
click at [634, 366] on input "search" at bounding box center [953, 361] width 786 height 25
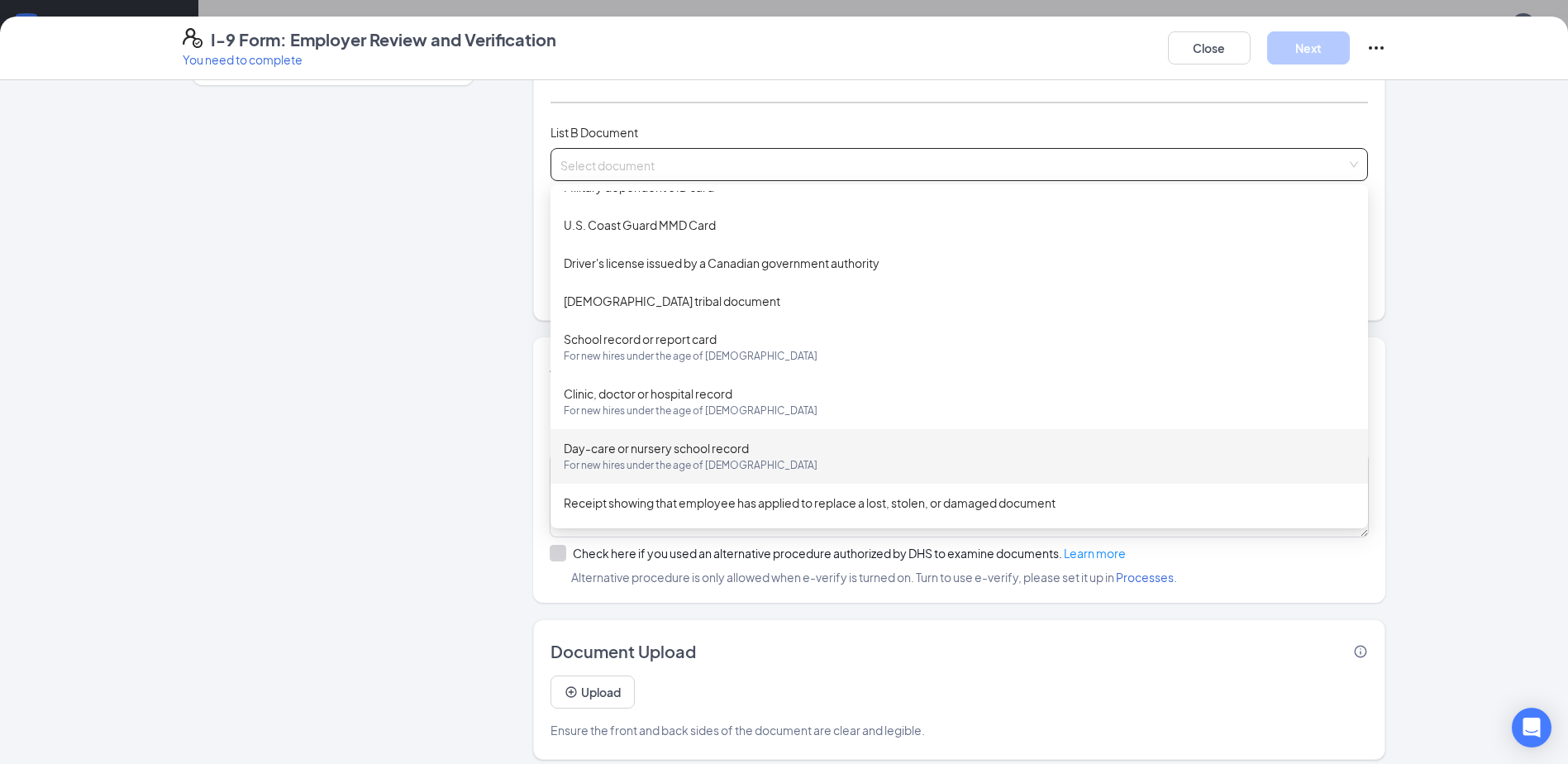
scroll to position [213, 0]
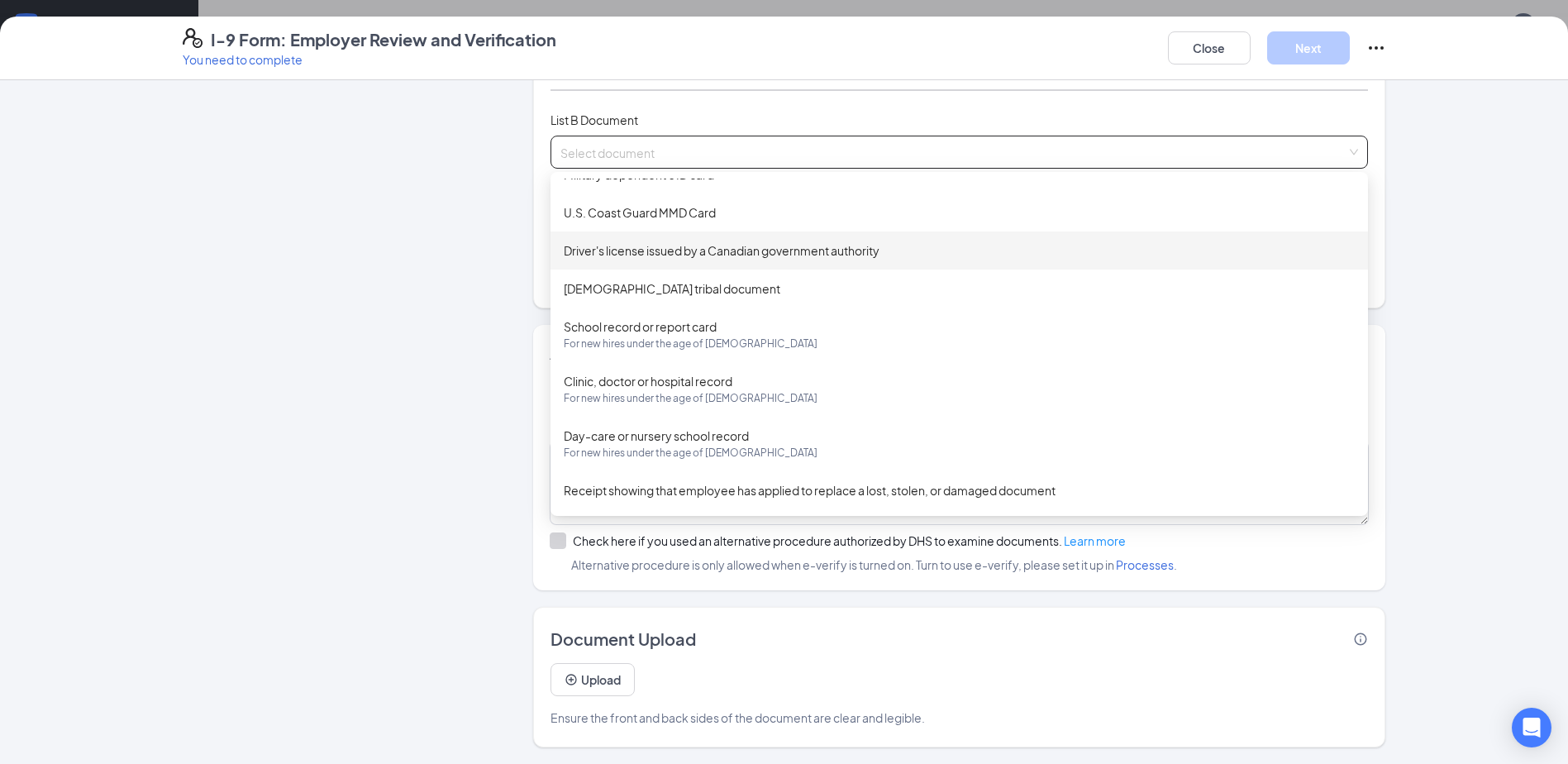
click at [650, 252] on div "Driver's license issued by a Canadian government authority" at bounding box center [959, 250] width 791 height 18
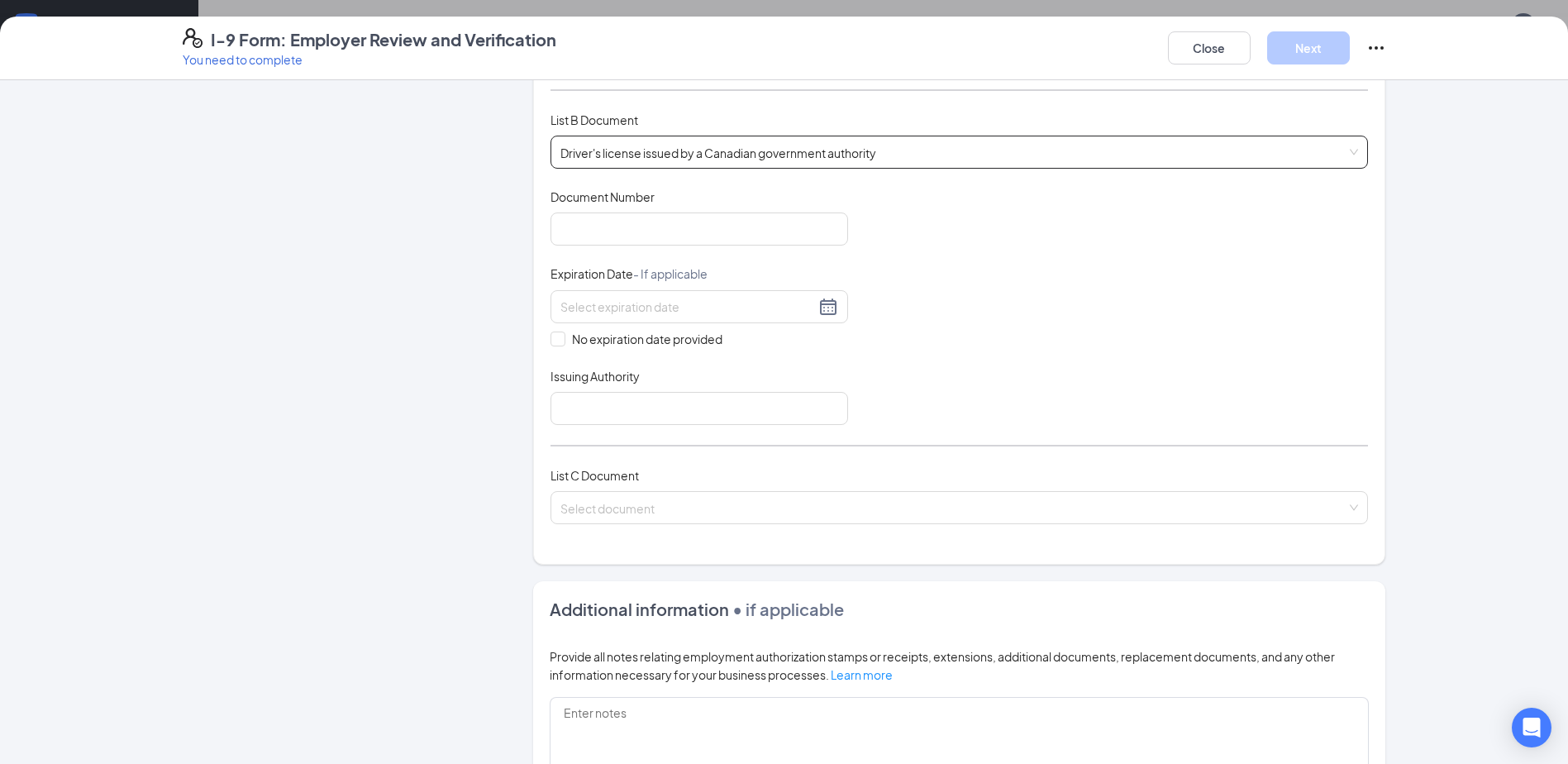
click at [681, 155] on span "Driver's license issued by a Canadian government authority" at bounding box center [959, 152] width 797 height 31
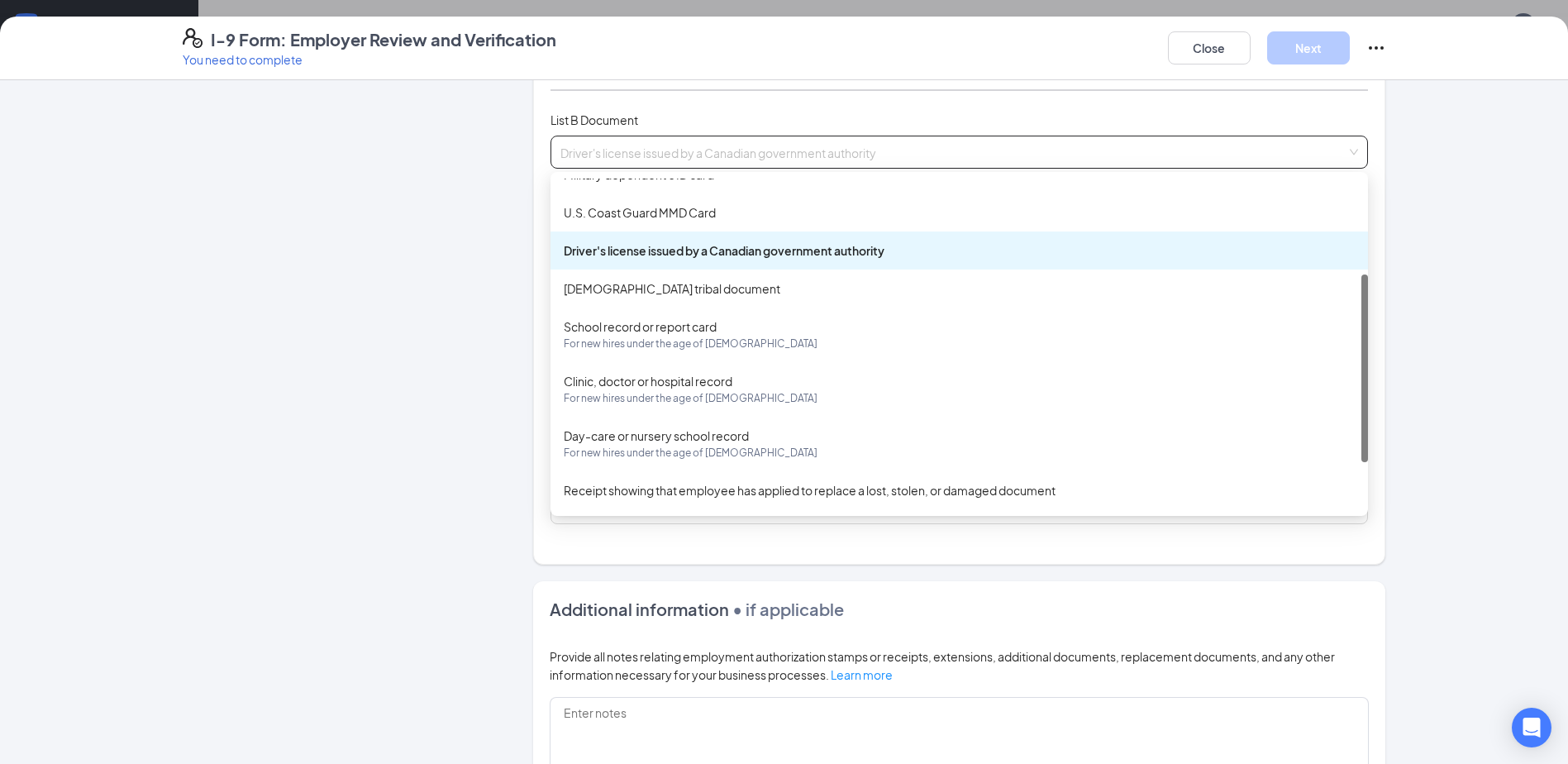
scroll to position [86, 0]
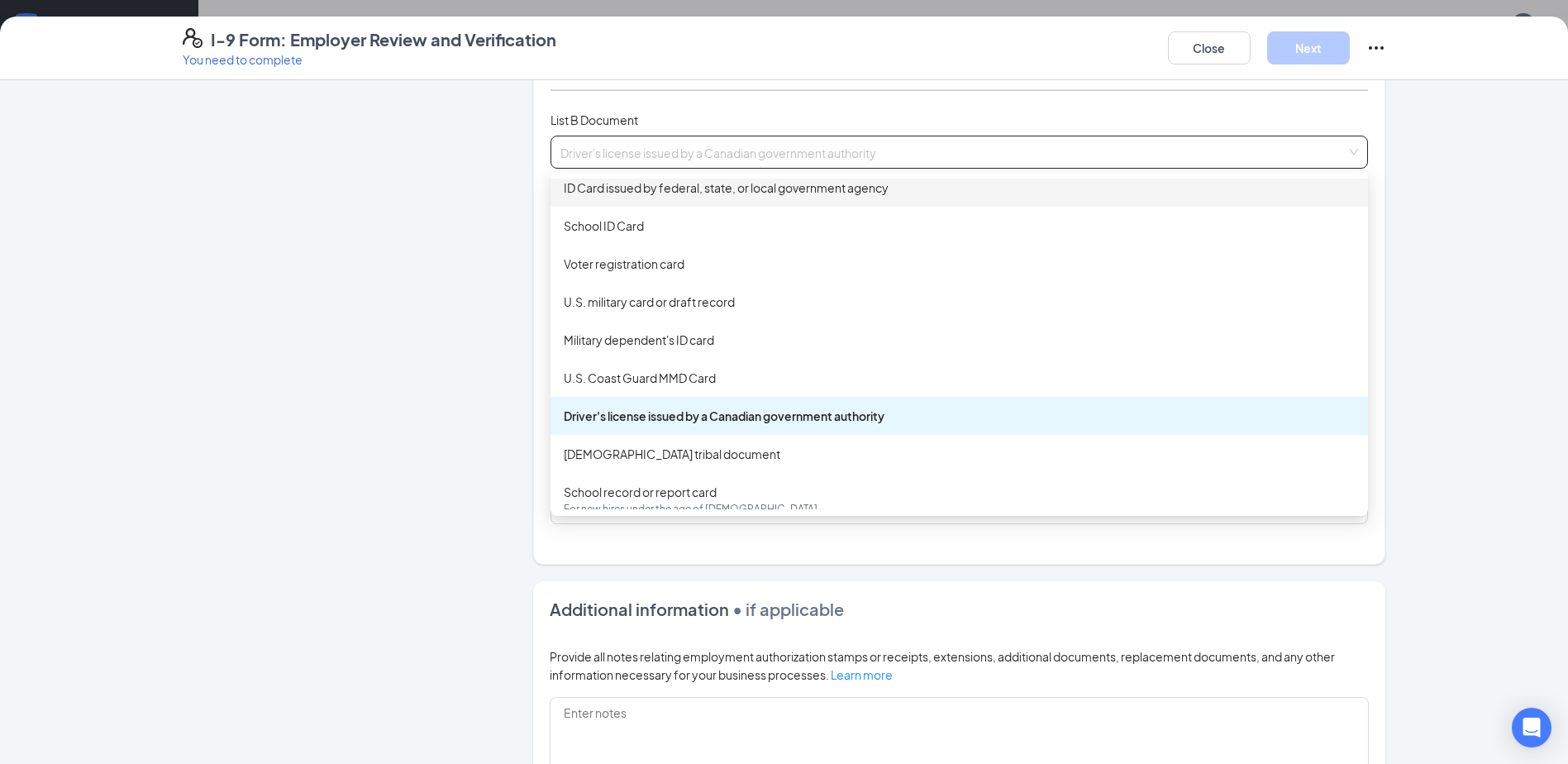
click at [653, 196] on div "ID Card issued by federal, state, or local government agency" at bounding box center [958, 188] width 817 height 38
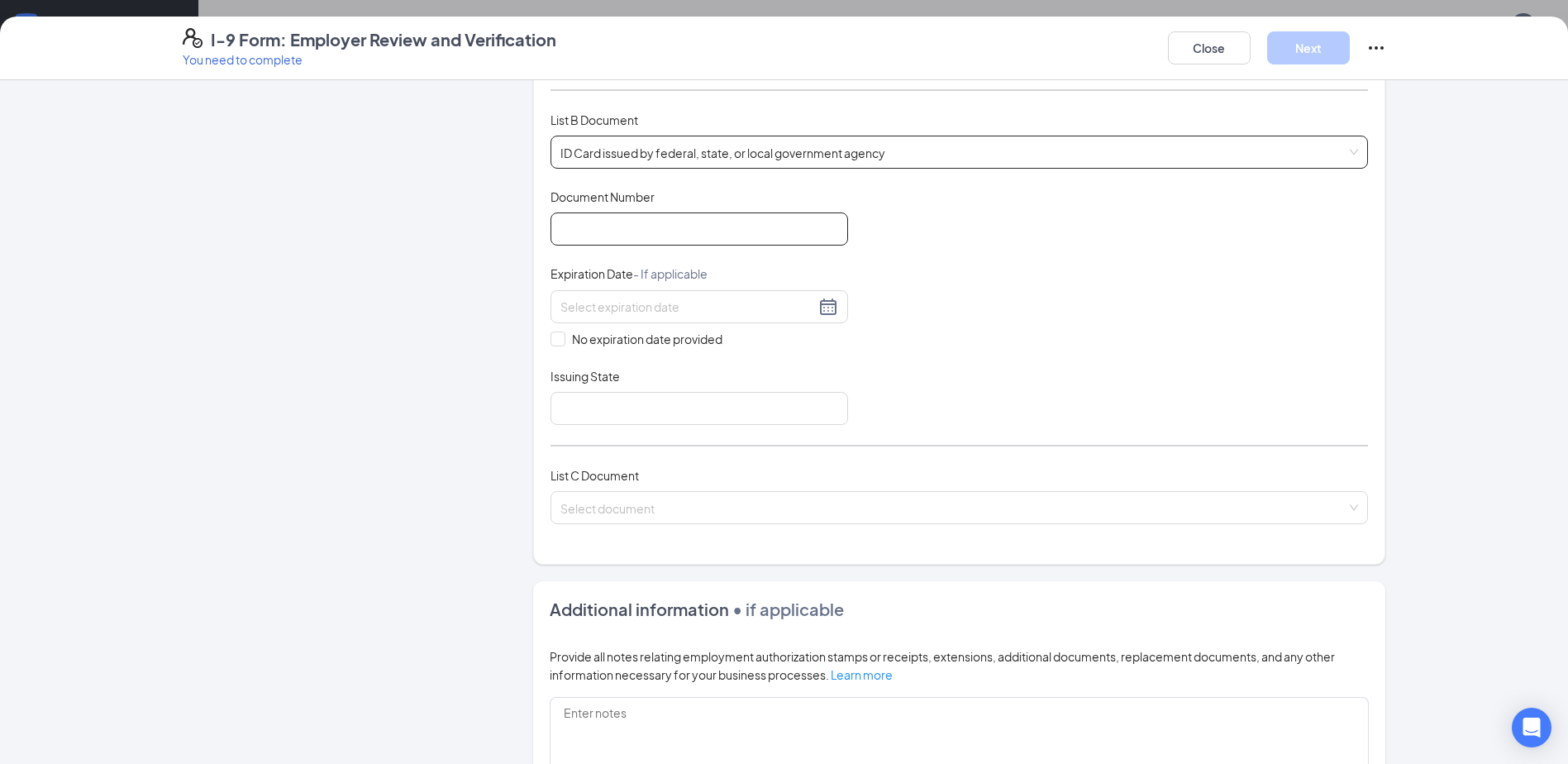
click at [689, 228] on input "Document Number" at bounding box center [699, 229] width 298 height 33
click at [906, 258] on div "Document Title ID Card issued by federal, state, or local government agency Doc…" at bounding box center [958, 307] width 817 height 237
click at [648, 218] on input "Document Number" at bounding box center [699, 229] width 298 height 33
type input "242391868"
click at [641, 306] on input at bounding box center [688, 307] width 255 height 18
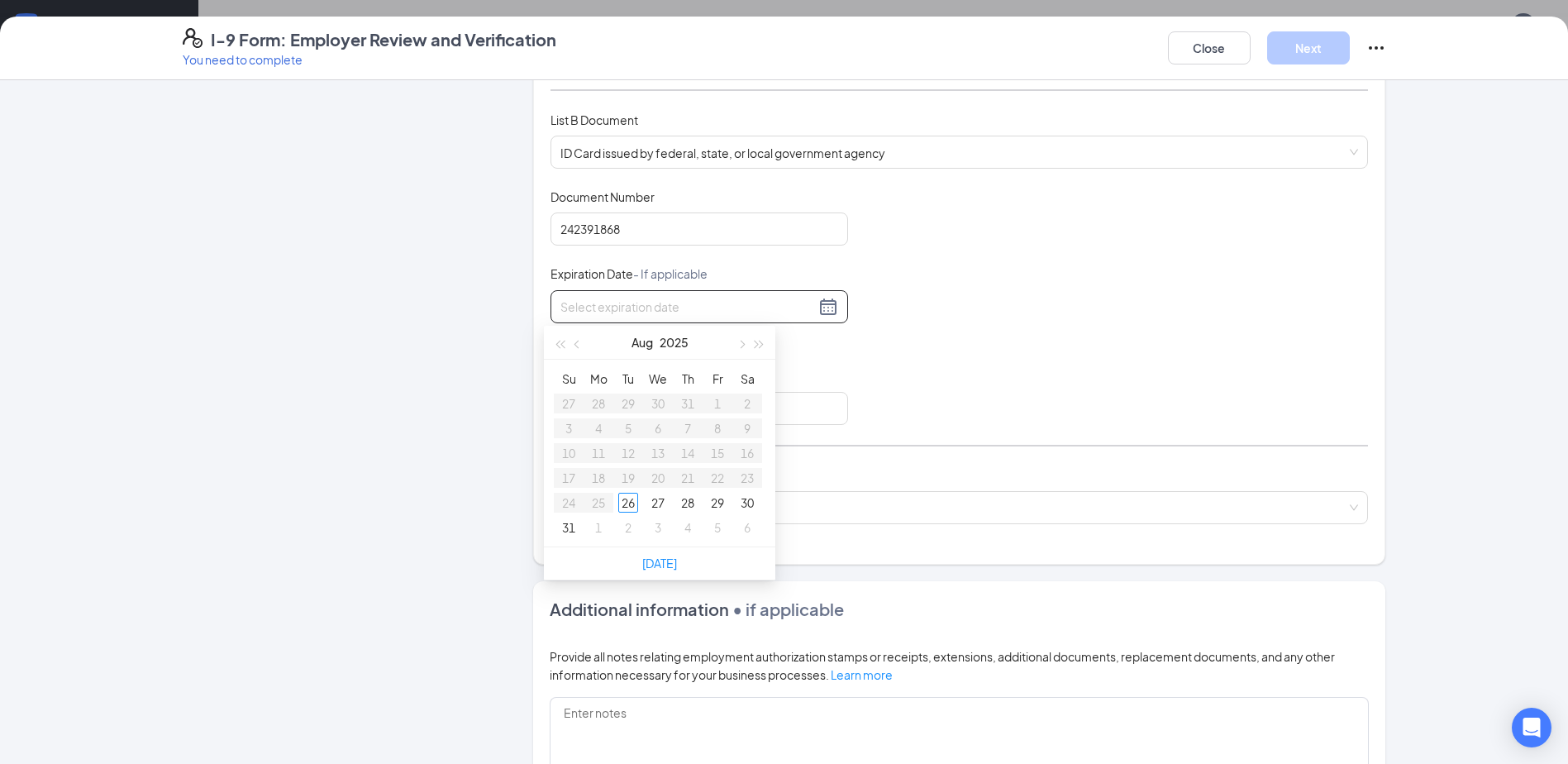
click at [702, 348] on div "[DATE]" at bounding box center [659, 342] width 144 height 33
click at [674, 345] on button "2025" at bounding box center [674, 342] width 29 height 33
type input "[DATE]"
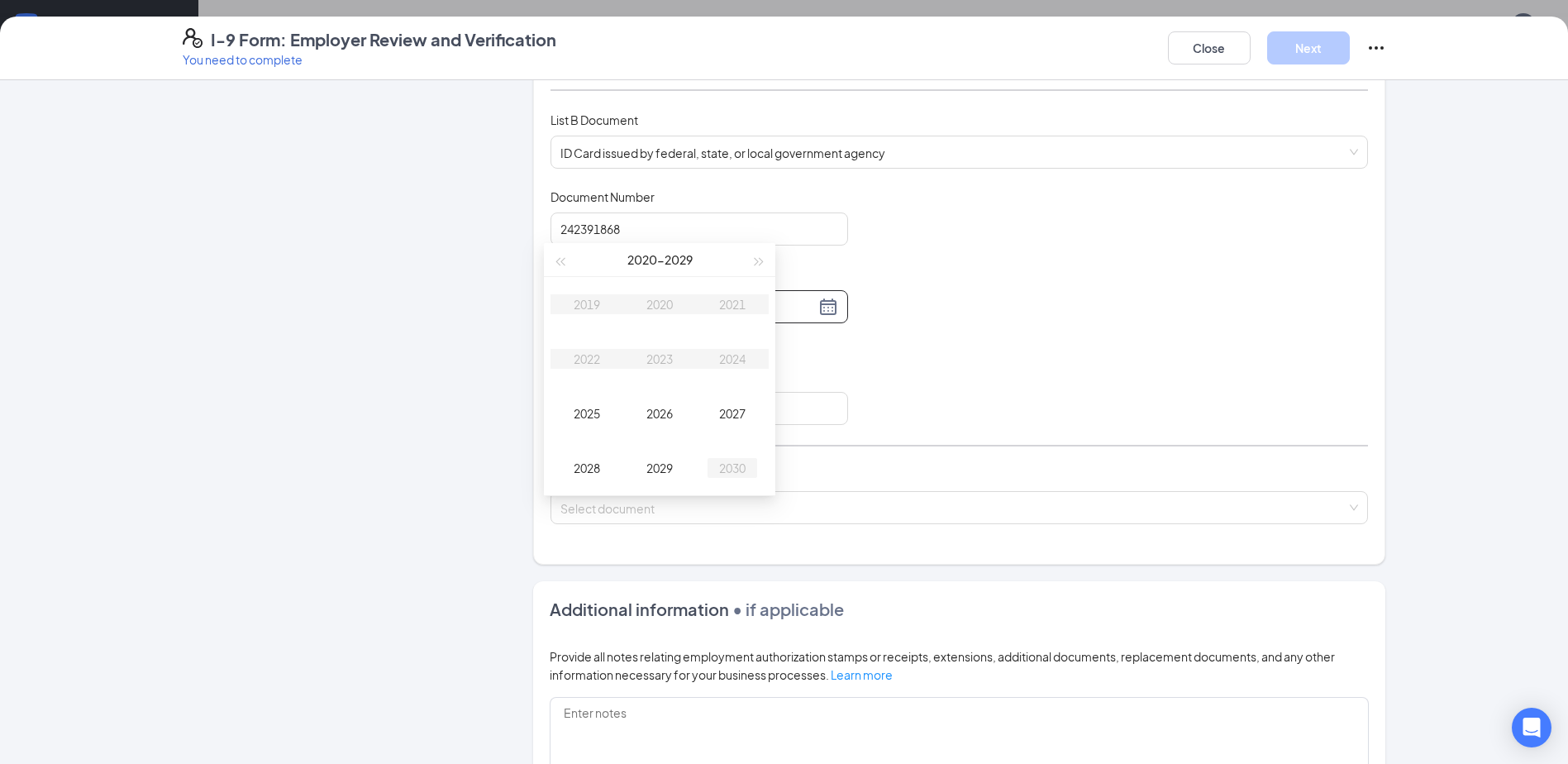
type input "[DATE]"
click at [730, 460] on div "2030" at bounding box center [733, 468] width 50 height 20
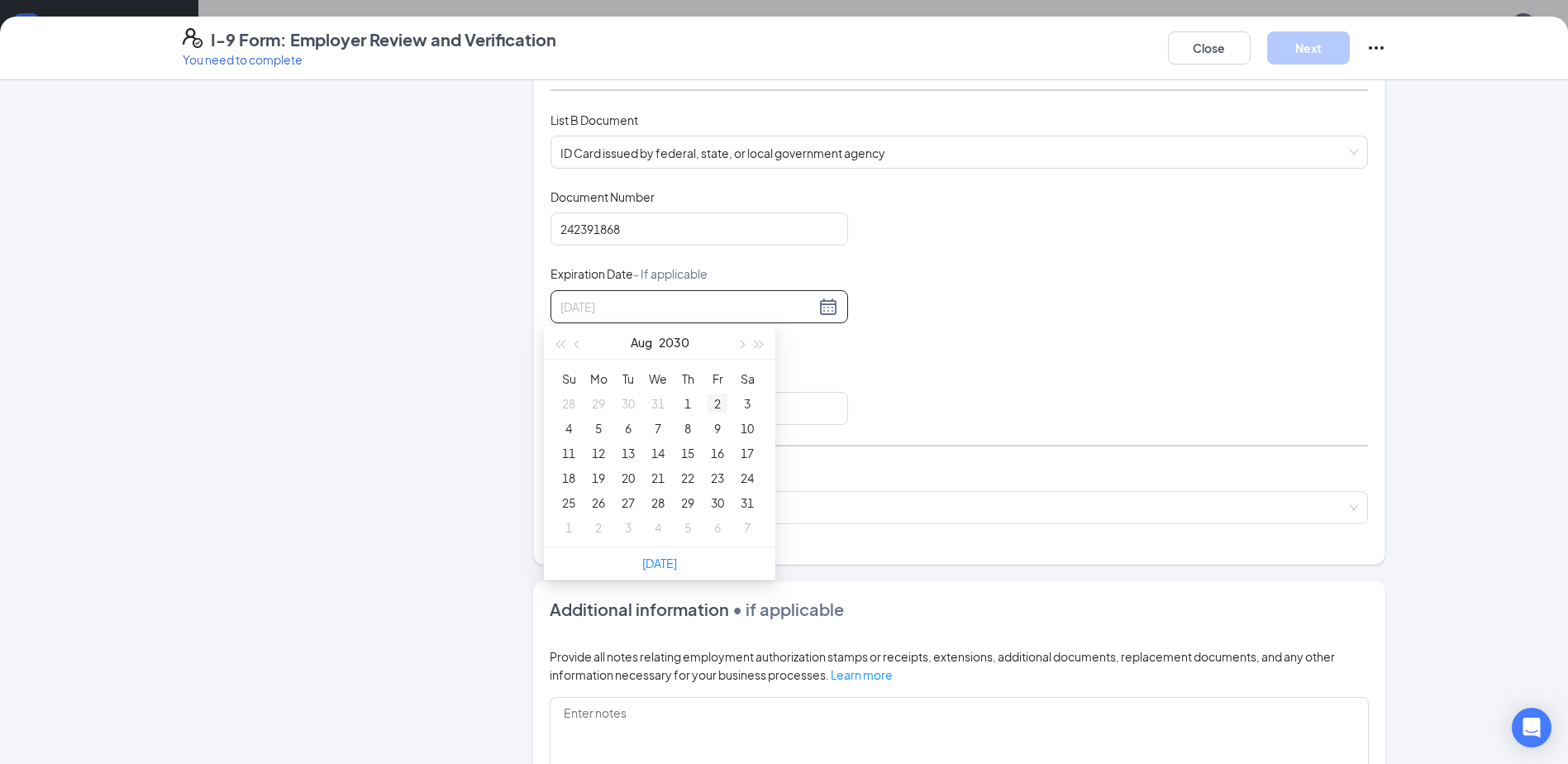
type input "[DATE]"
click at [638, 345] on button "Aug" at bounding box center [641, 342] width 22 height 33
click at [654, 443] on div "May" at bounding box center [660, 441] width 50 height 20
type input "[DATE]"
click at [564, 455] on div "12" at bounding box center [568, 452] width 20 height 20
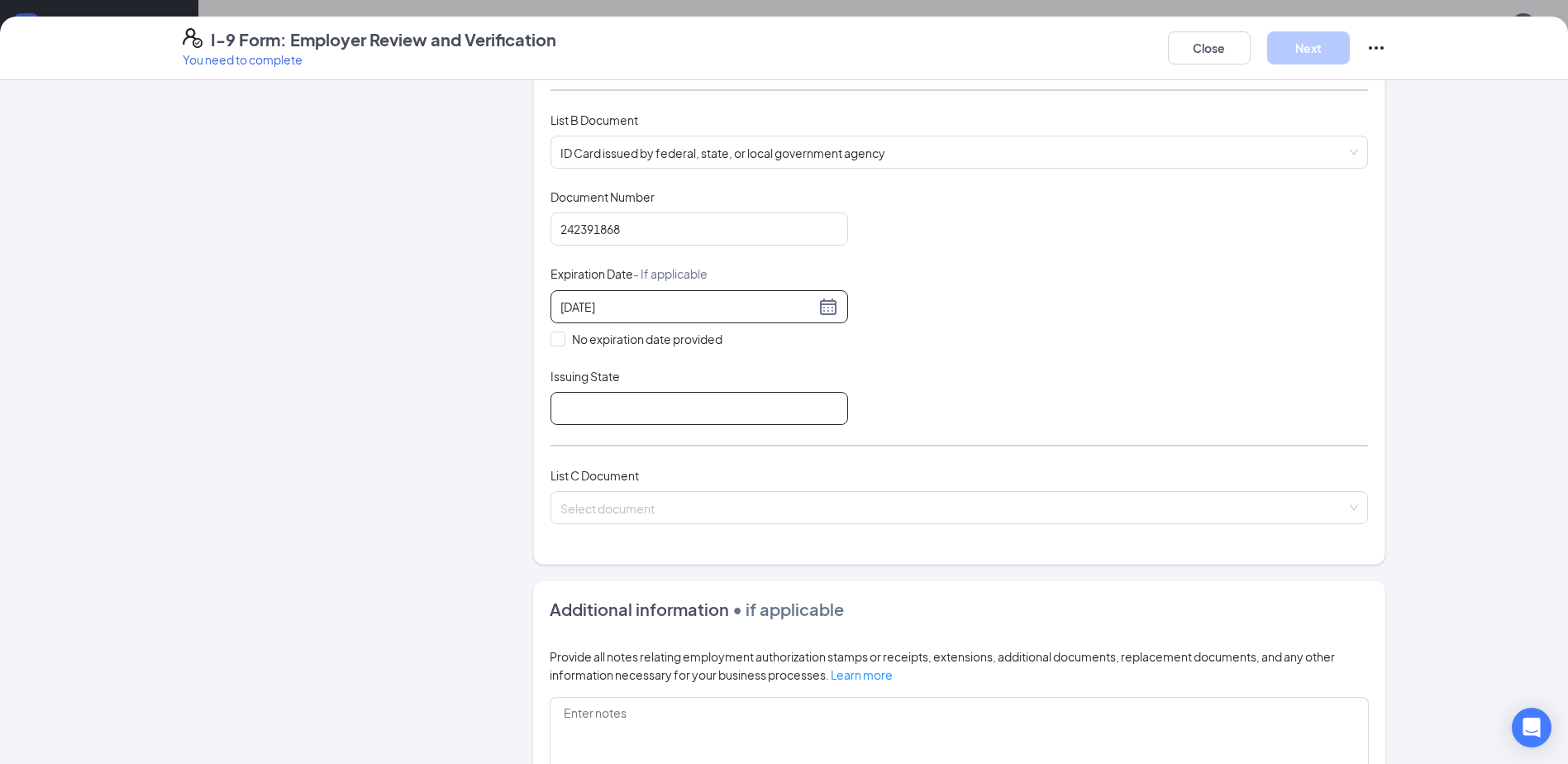
click at [667, 412] on input "Issuing State" at bounding box center [699, 408] width 298 height 33
type input "[GEOGRAPHIC_DATA]"
click at [916, 457] on div "List A Document List B Document and List C Document Employees must provide docu…" at bounding box center [958, 257] width 817 height 574
click at [751, 511] on input "search" at bounding box center [953, 504] width 786 height 25
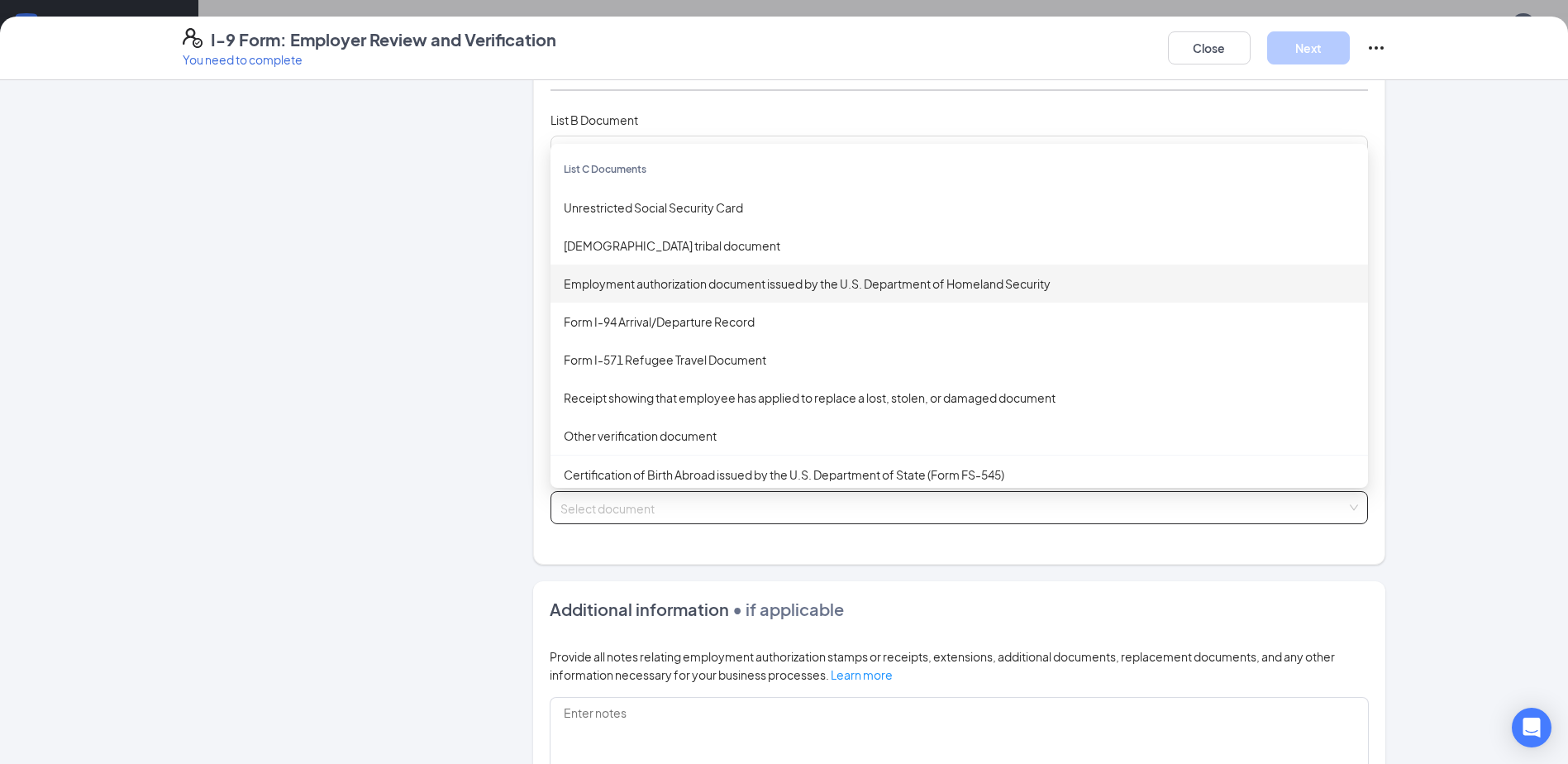
click at [995, 288] on div "Employment authorization document issued by the U.S. Department of Homeland Sec…" at bounding box center [959, 283] width 791 height 18
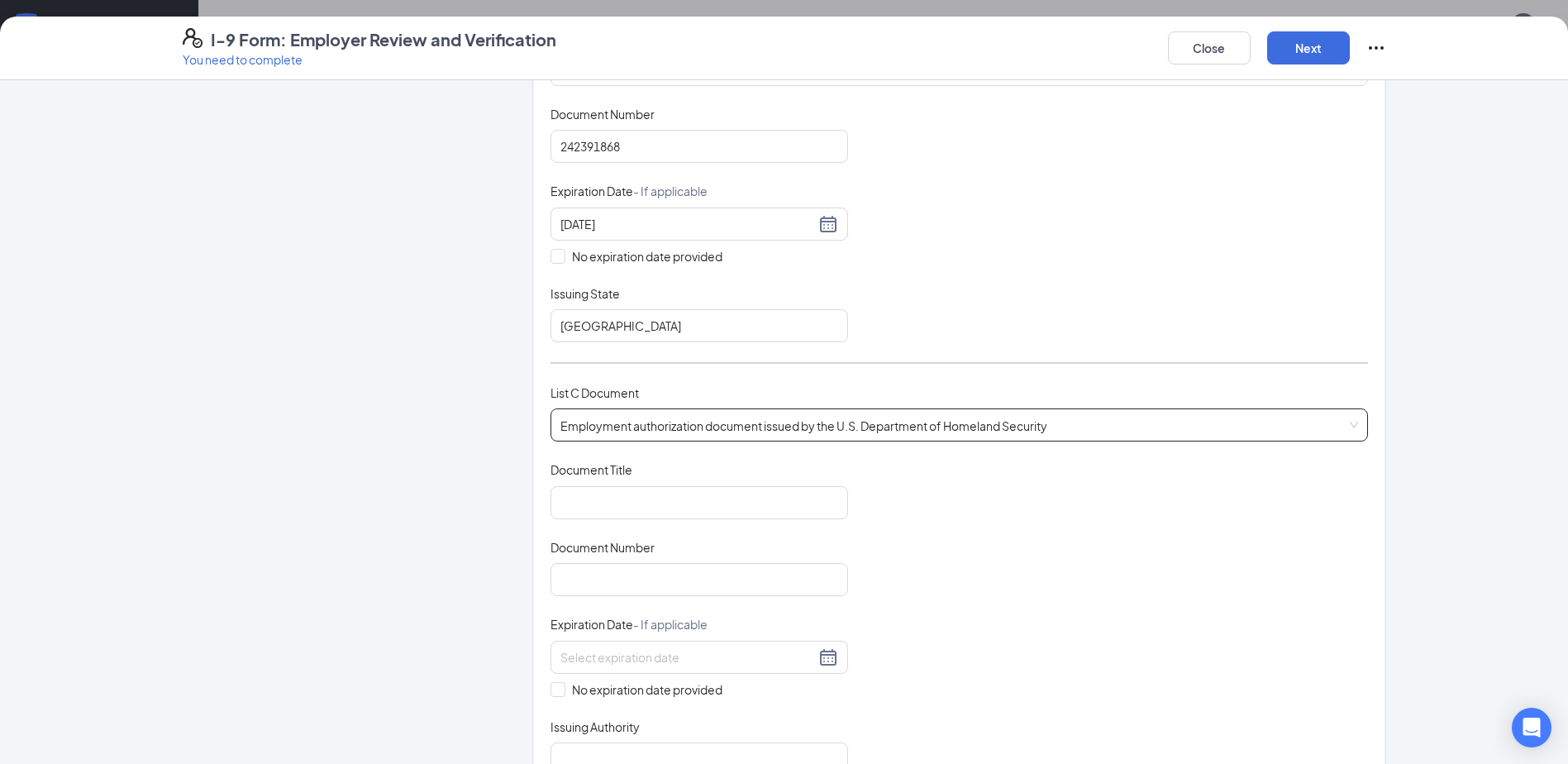
scroll to position [378, 0]
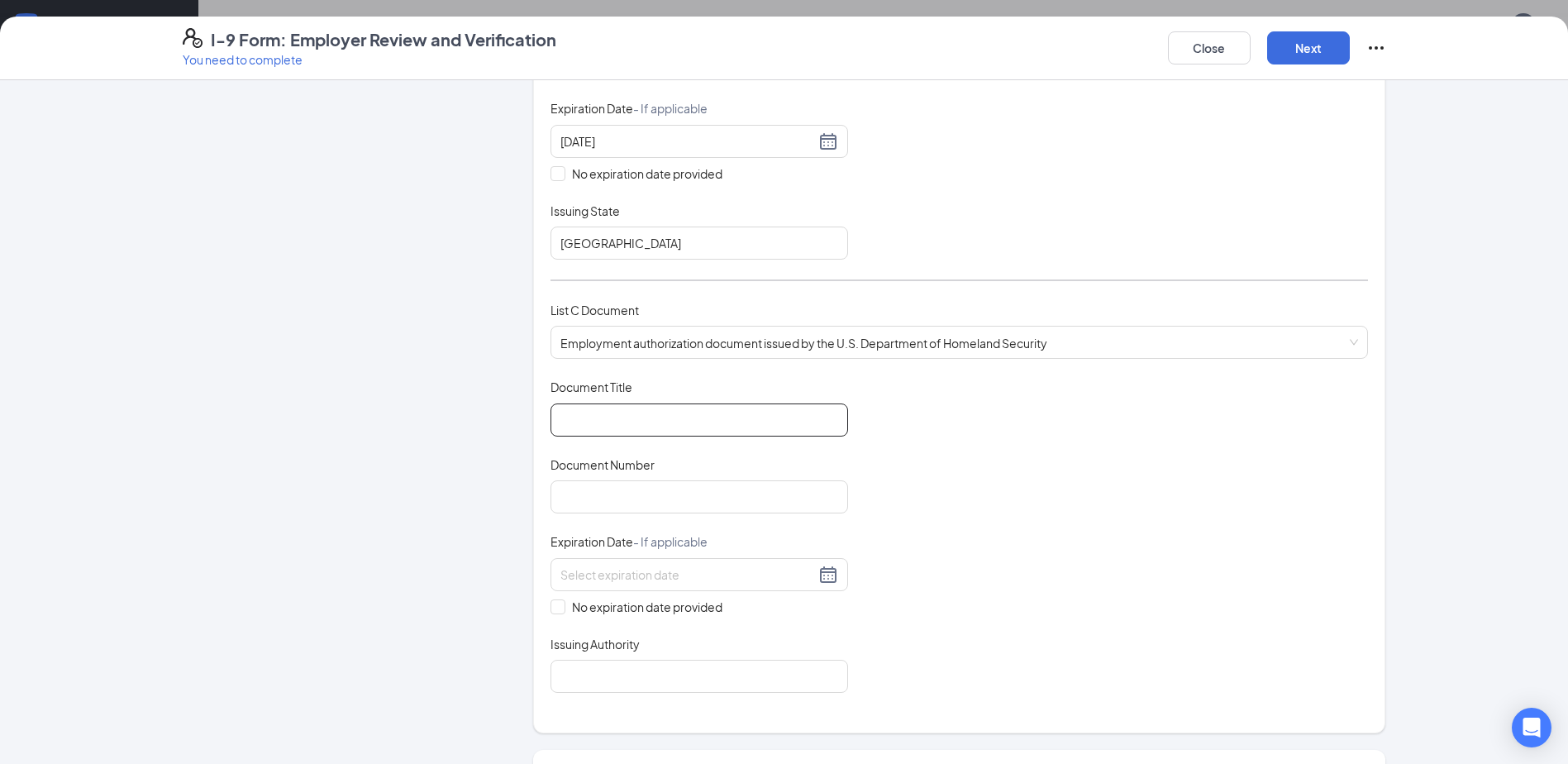
click at [613, 420] on input "Document Title" at bounding box center [699, 419] width 298 height 33
click at [912, 489] on div "Document Title Document Number Expiration Date - If applicable No expiration da…" at bounding box center [958, 536] width 817 height 314
click at [632, 417] on input "Document Title" at bounding box center [699, 419] width 298 height 33
type input "[PHONE_NUMBER]"
click at [662, 500] on input "Document Number" at bounding box center [699, 497] width 298 height 33
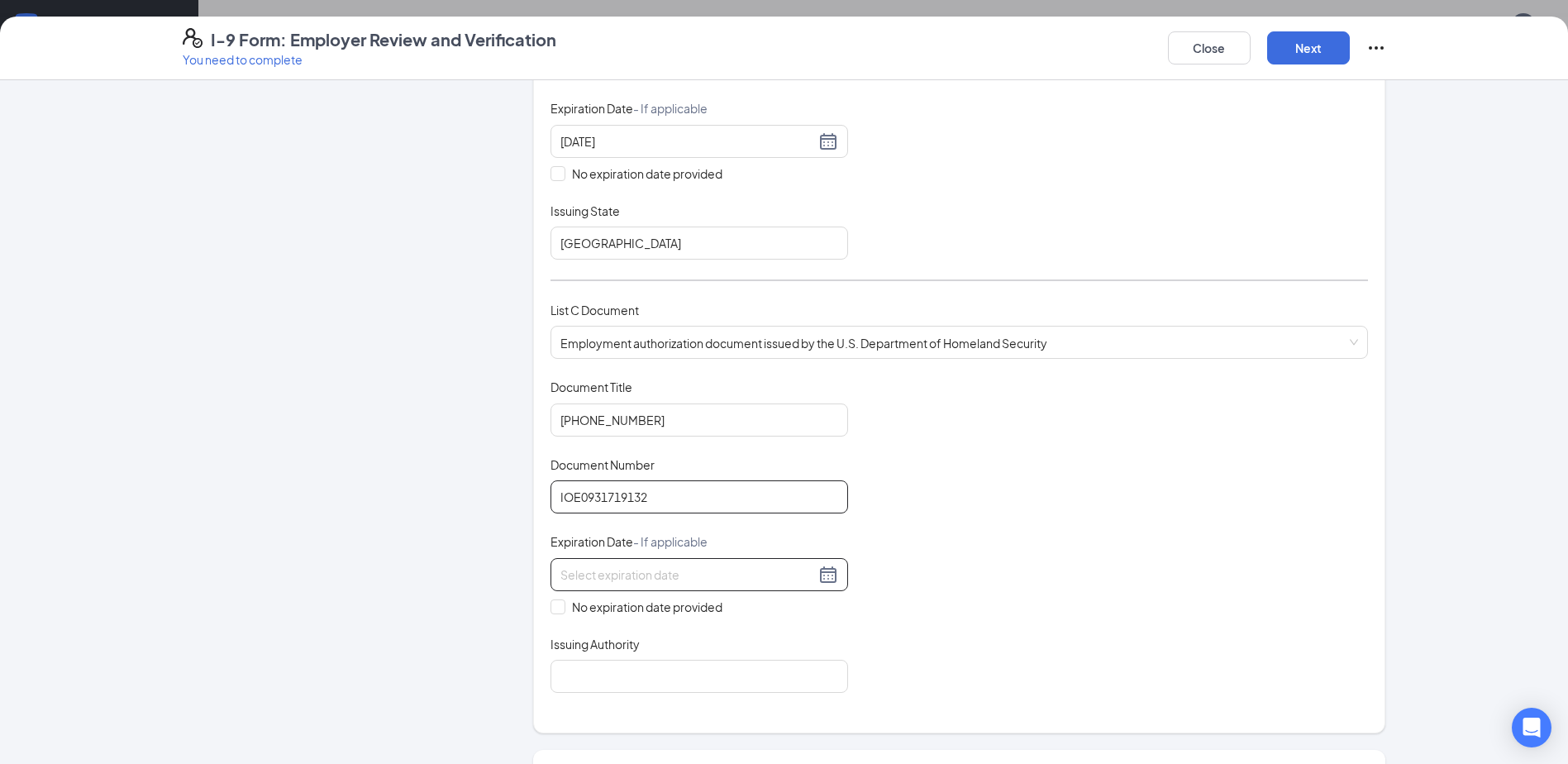
type input "IOE0931719132"
click at [660, 578] on input at bounding box center [688, 575] width 255 height 18
click at [643, 611] on button "Aug" at bounding box center [641, 610] width 22 height 33
click at [664, 711] on div "May" at bounding box center [660, 709] width 50 height 20
click at [595, 721] on div "12" at bounding box center [598, 720] width 20 height 20
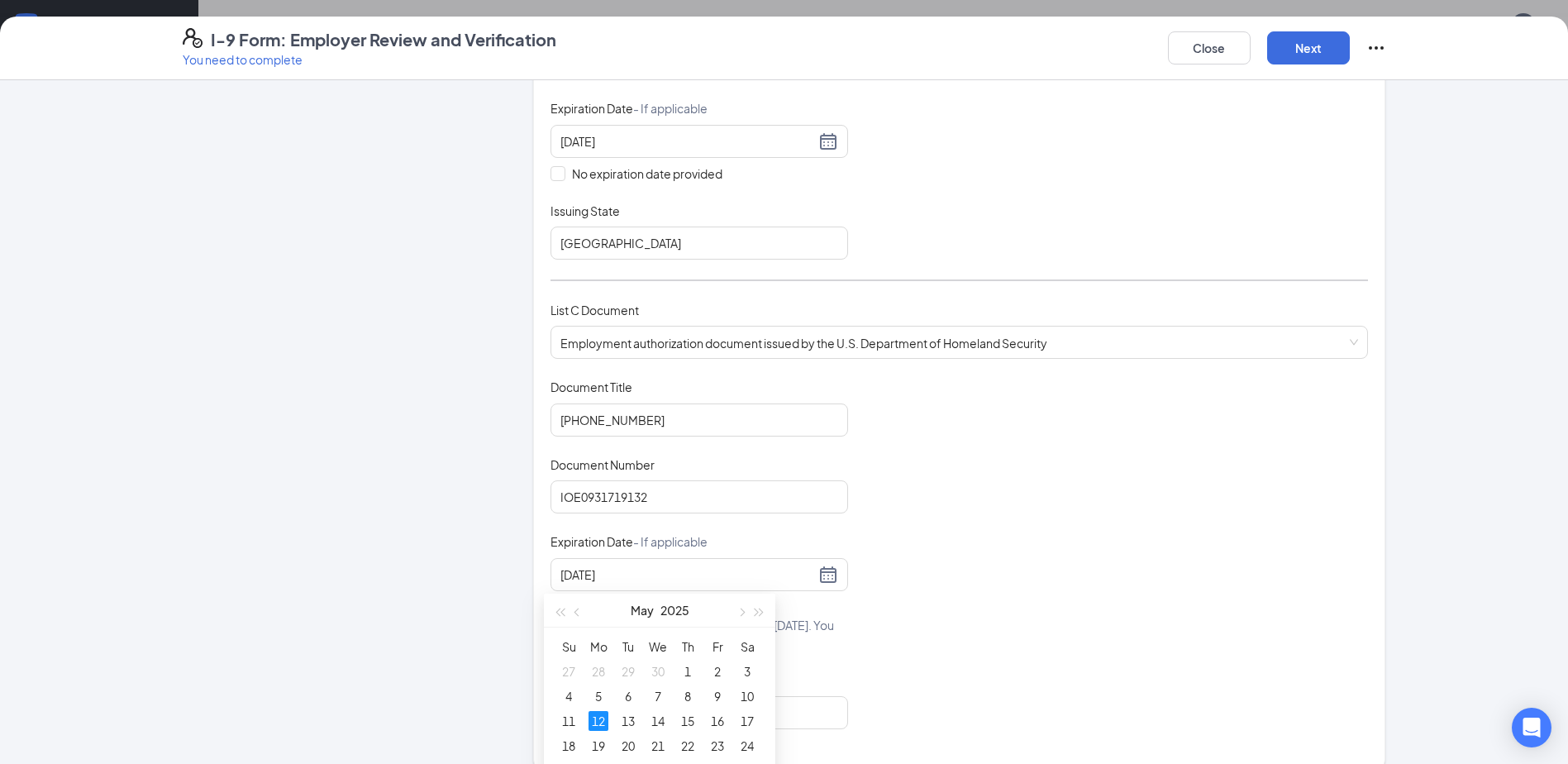
click at [1065, 641] on div "Document Title [PHONE_NUMBER] Document Number IOE0931719132 Expiration Date - I…" at bounding box center [958, 554] width 817 height 351
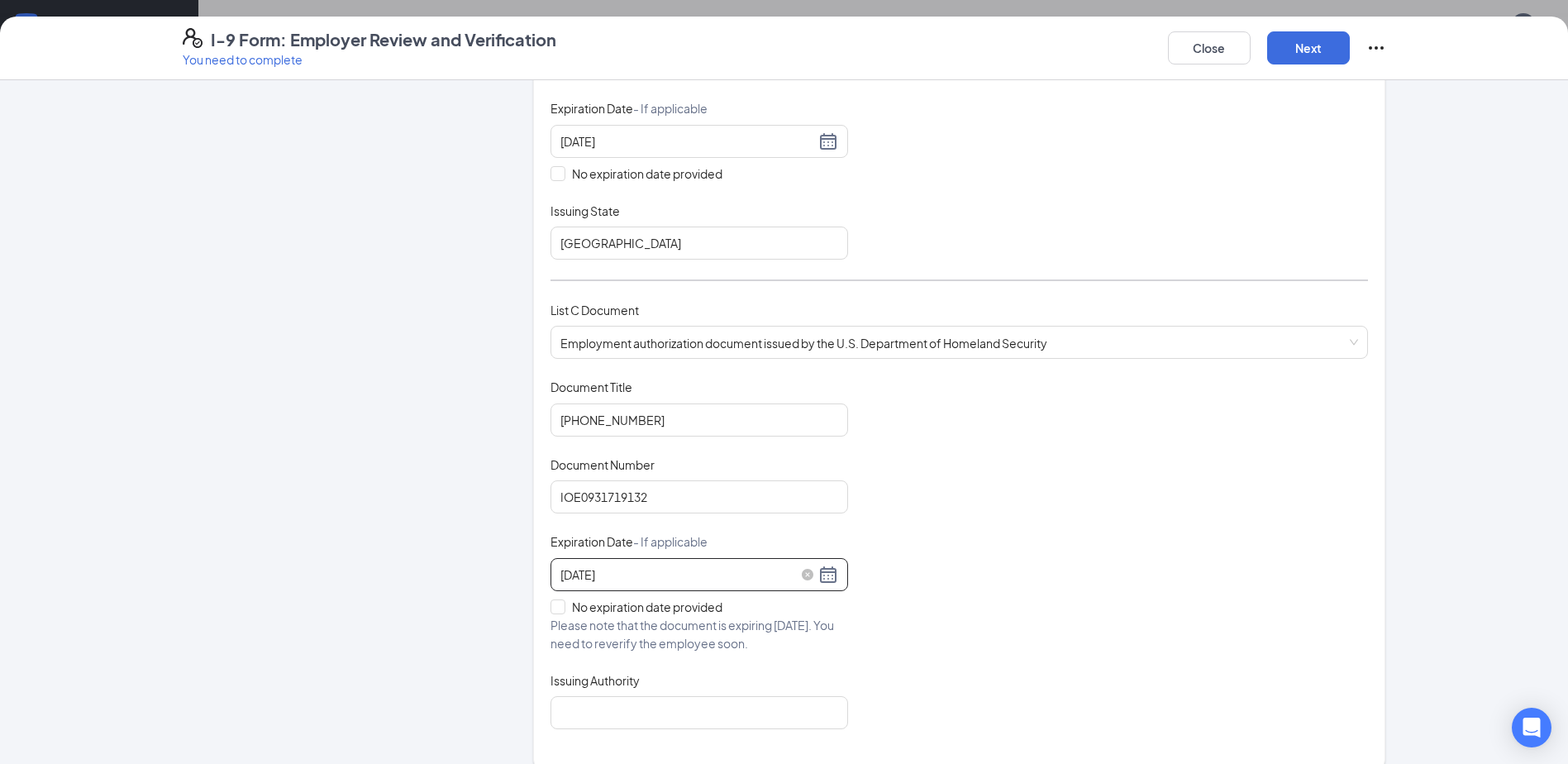
click at [725, 568] on input "[DATE]" at bounding box center [688, 575] width 255 height 18
click at [567, 723] on div "12" at bounding box center [568, 720] width 20 height 20
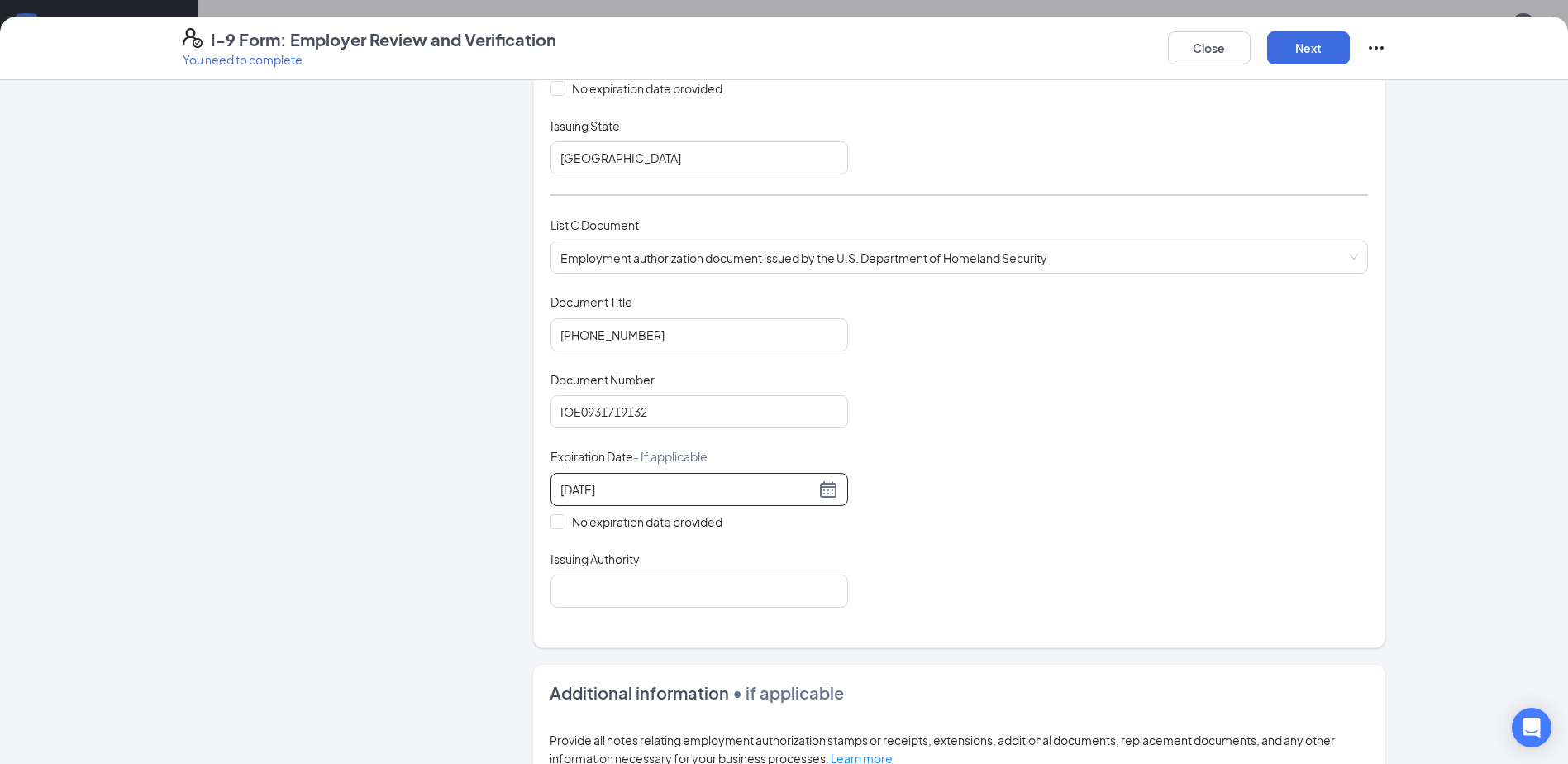
scroll to position [543, 0]
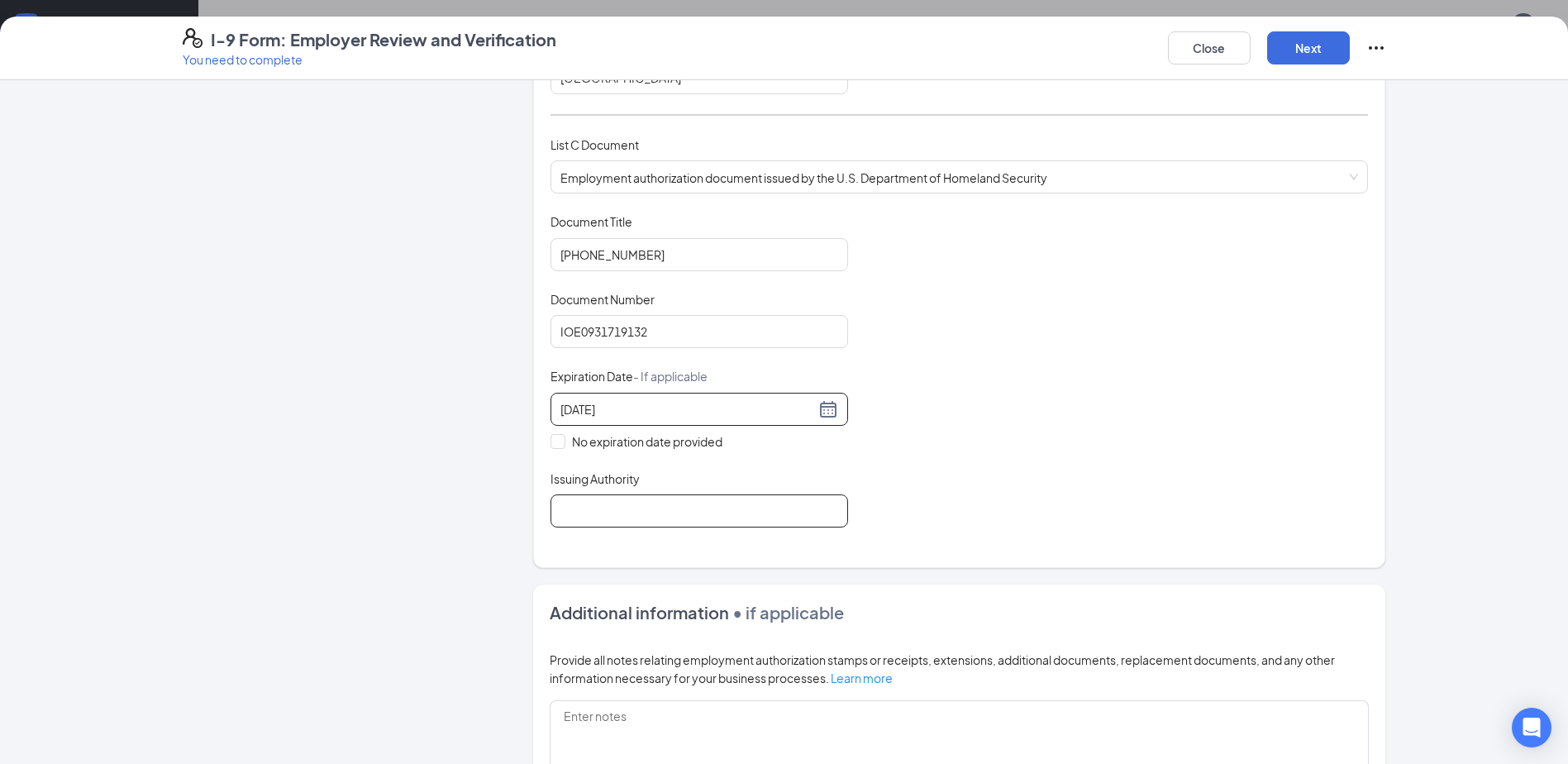
type input "[DATE]"
click at [802, 506] on input "Issuing Authority" at bounding box center [699, 511] width 298 height 33
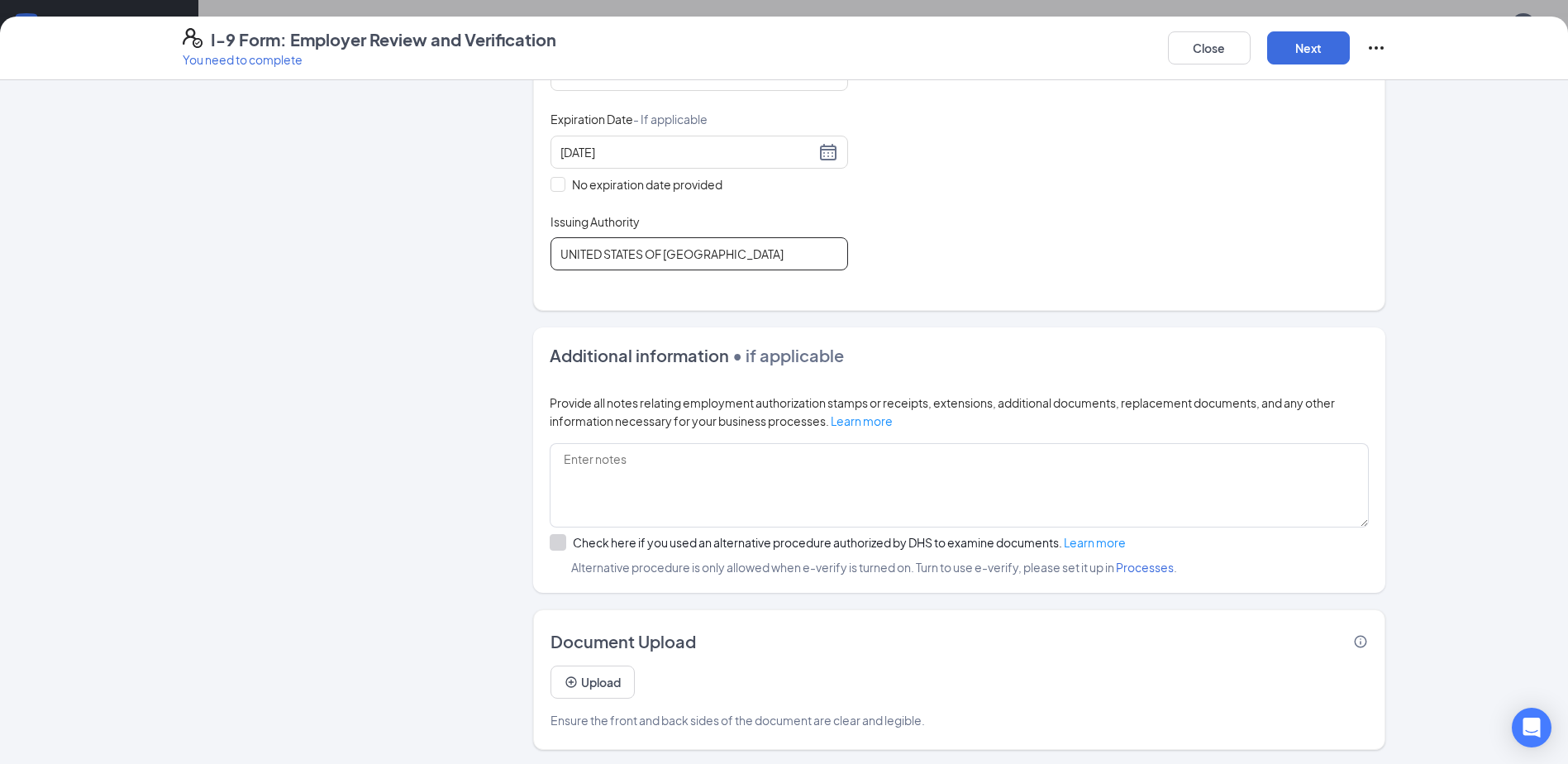
scroll to position [803, 0]
type input "UNITED STATES OF [GEOGRAPHIC_DATA]"
click at [602, 686] on button "Upload" at bounding box center [592, 680] width 84 height 33
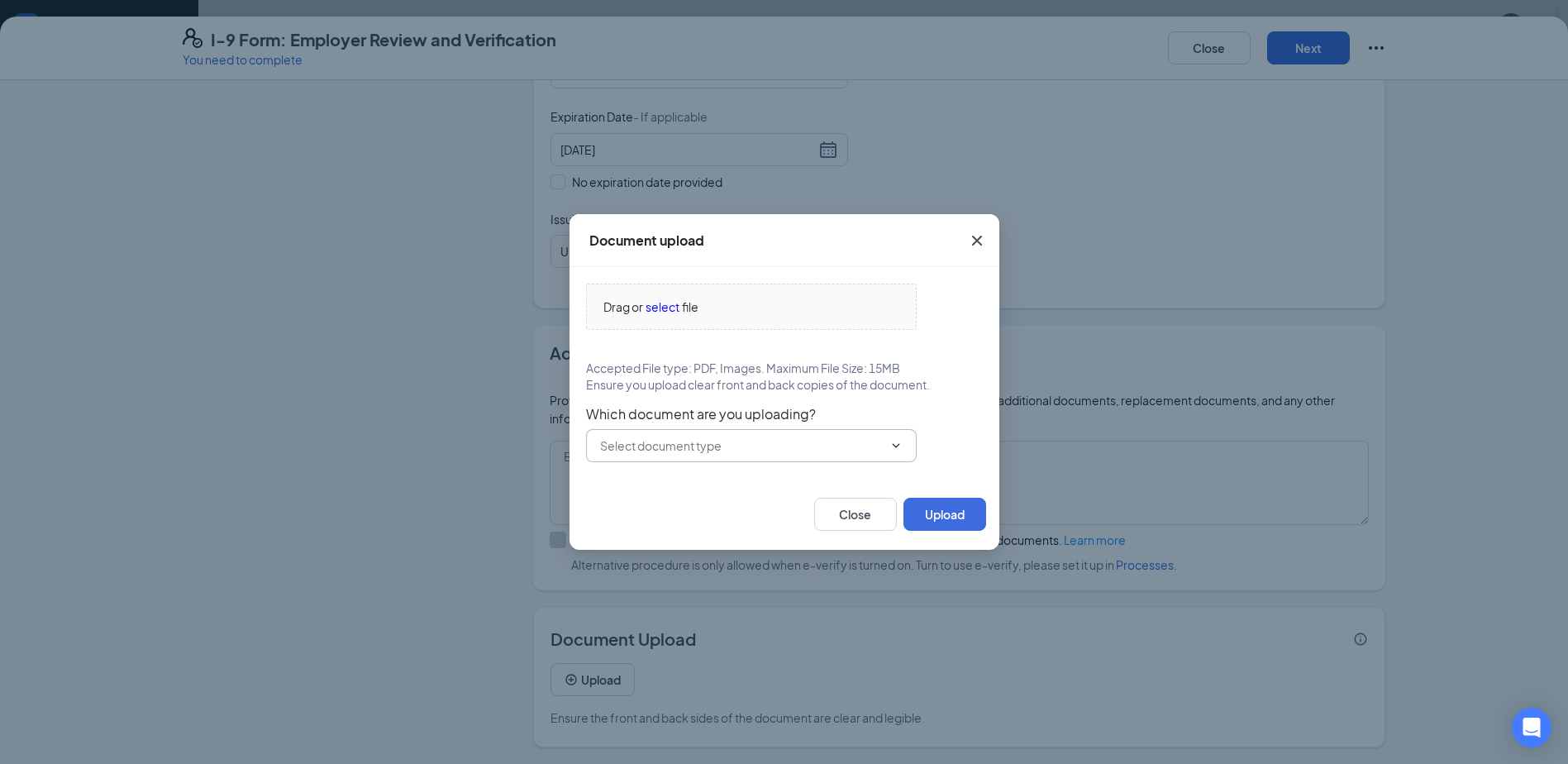
click at [714, 452] on input "text" at bounding box center [741, 445] width 282 height 18
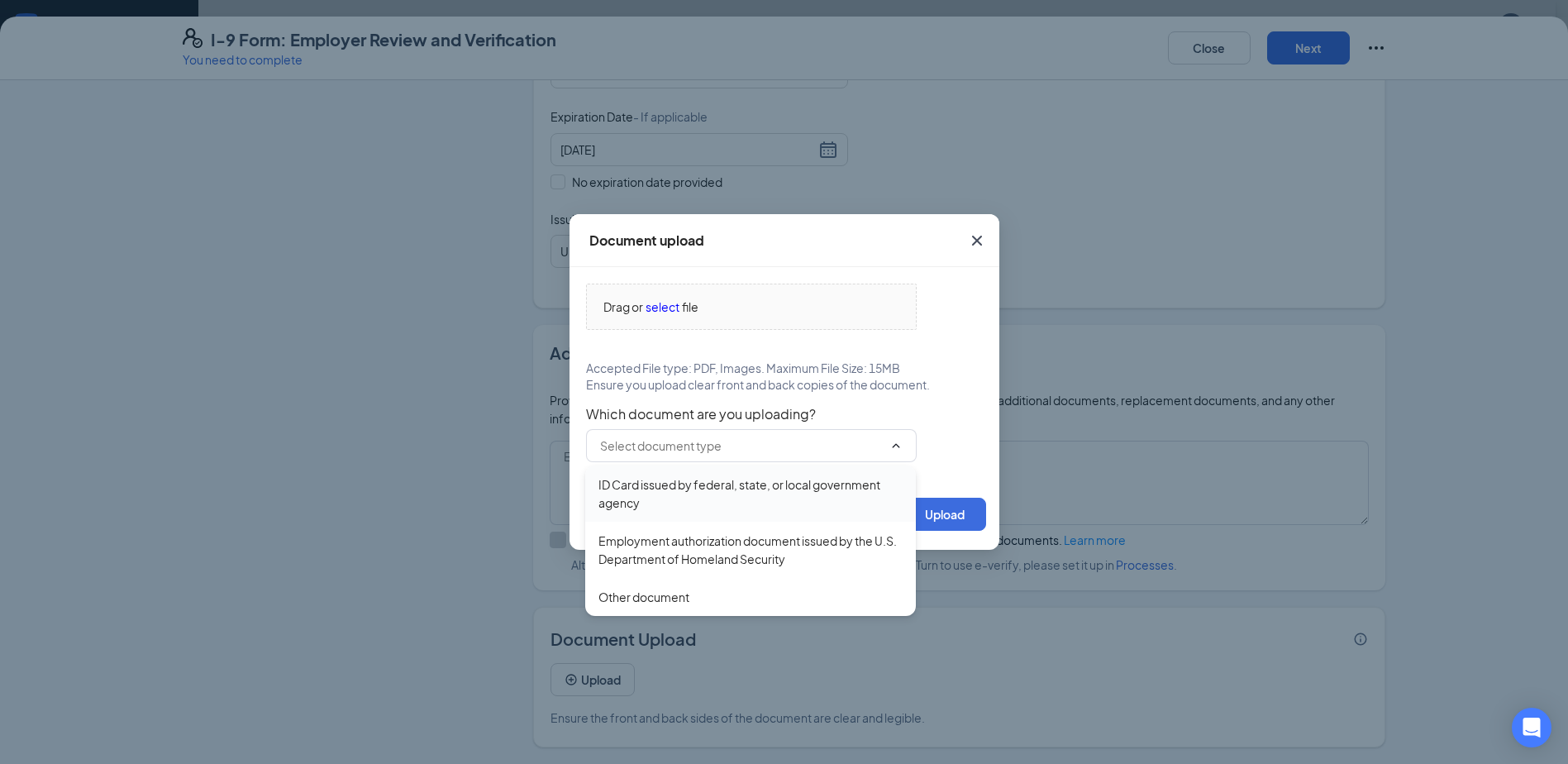
click at [827, 503] on div "ID Card issued by federal, state, or local government agency" at bounding box center [750, 494] width 304 height 36
type input "ID Card issued by federal, state, or local government agency"
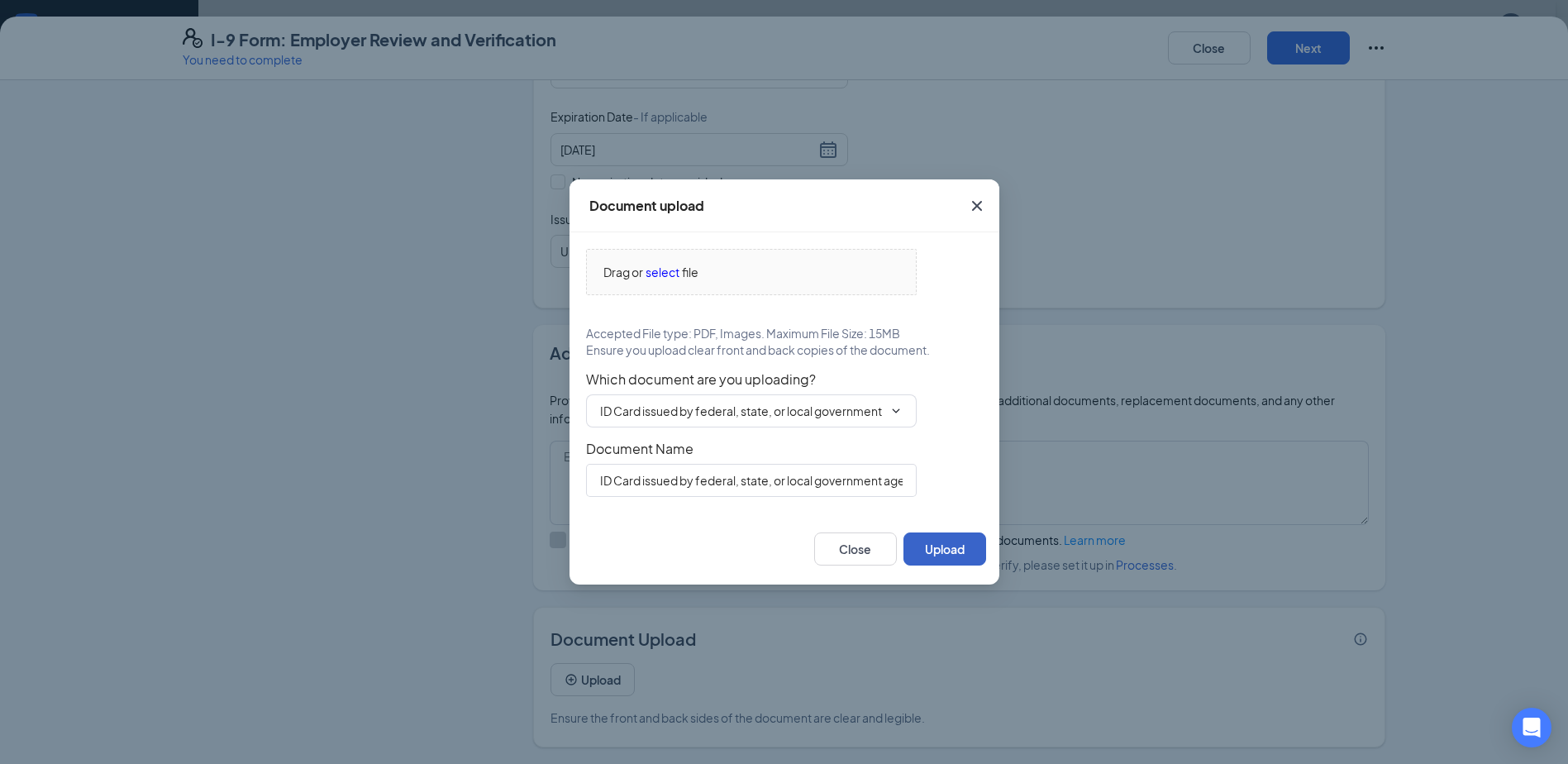
click at [940, 543] on button "Upload" at bounding box center [945, 549] width 83 height 33
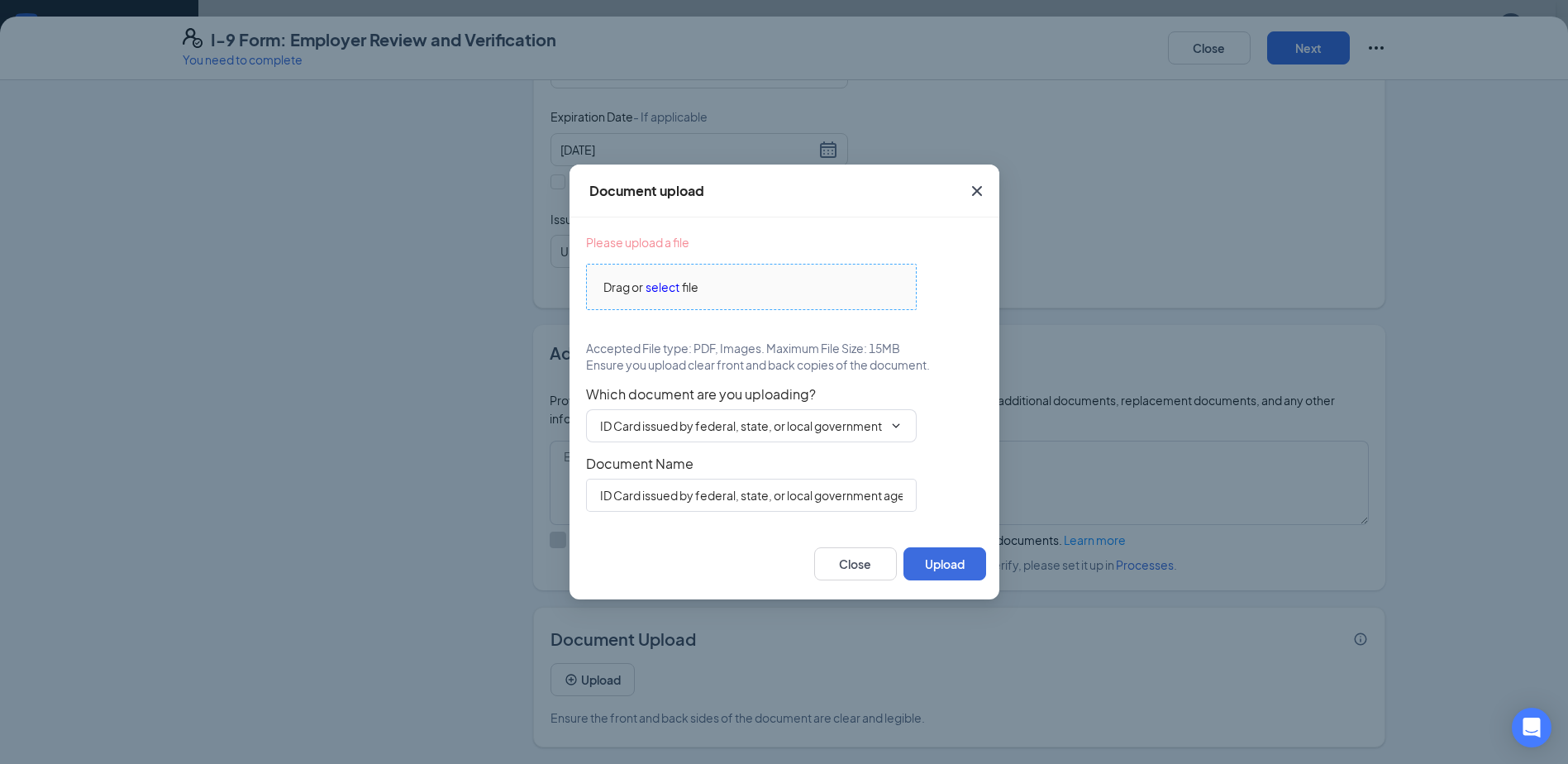
click at [660, 276] on span "Drag or select file" at bounding box center [751, 287] width 329 height 45
click at [975, 186] on icon "Cross" at bounding box center [976, 190] width 20 height 20
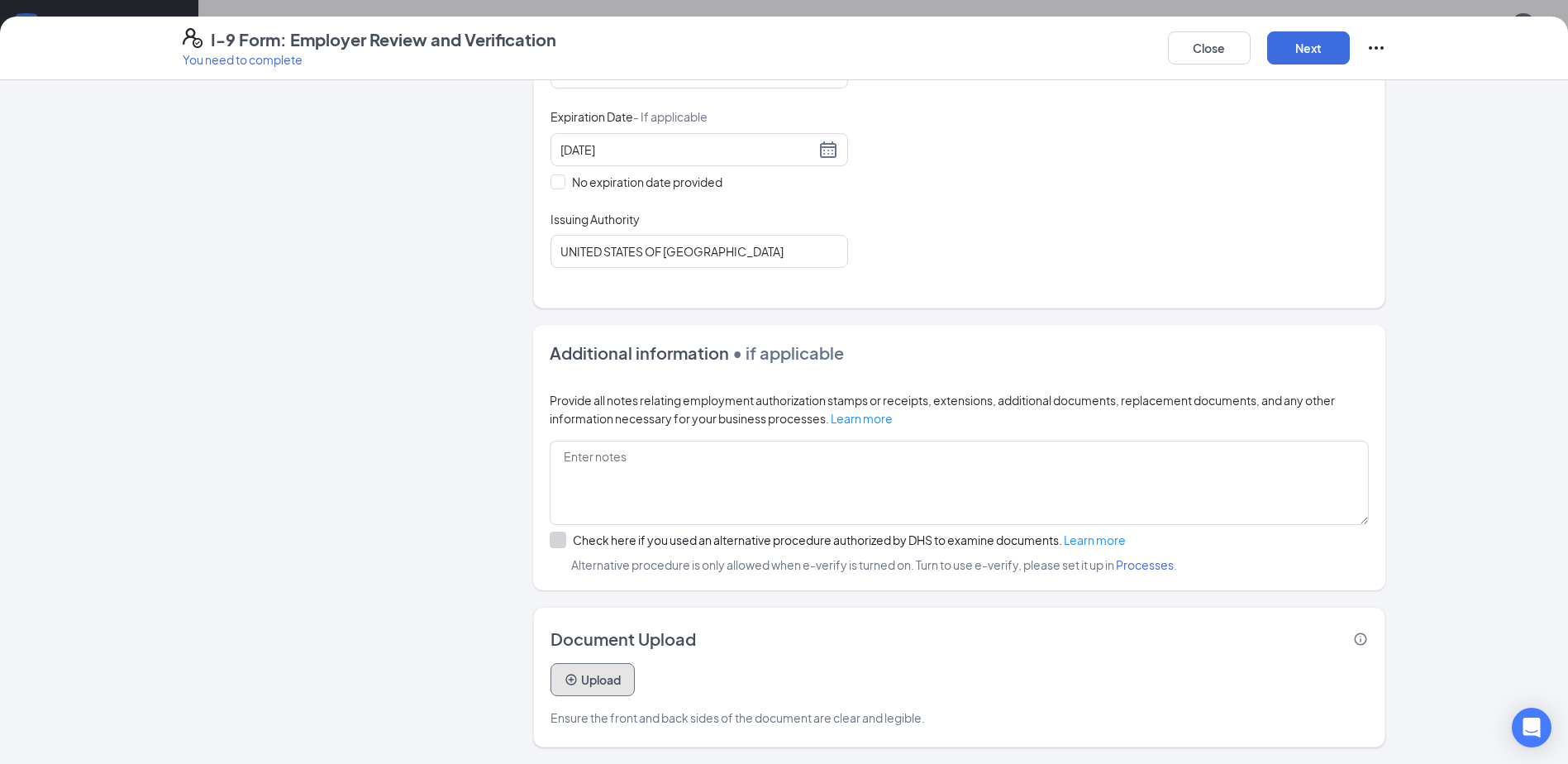
scroll to position [762, 0]
click at [592, 676] on button "Upload" at bounding box center [592, 680] width 84 height 33
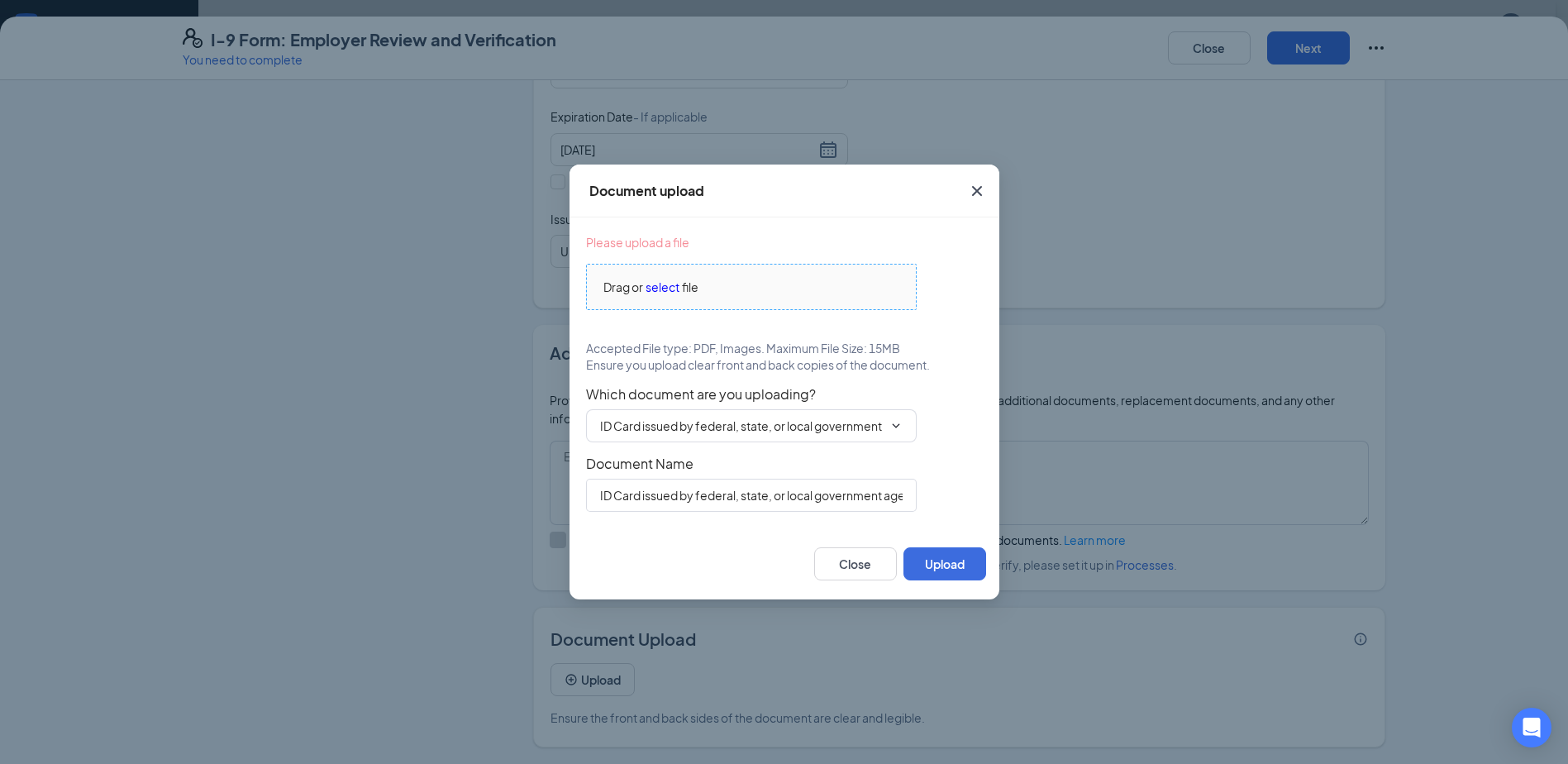
click at [660, 287] on span "select" at bounding box center [662, 286] width 34 height 18
click at [657, 287] on span "select" at bounding box center [662, 286] width 34 height 18
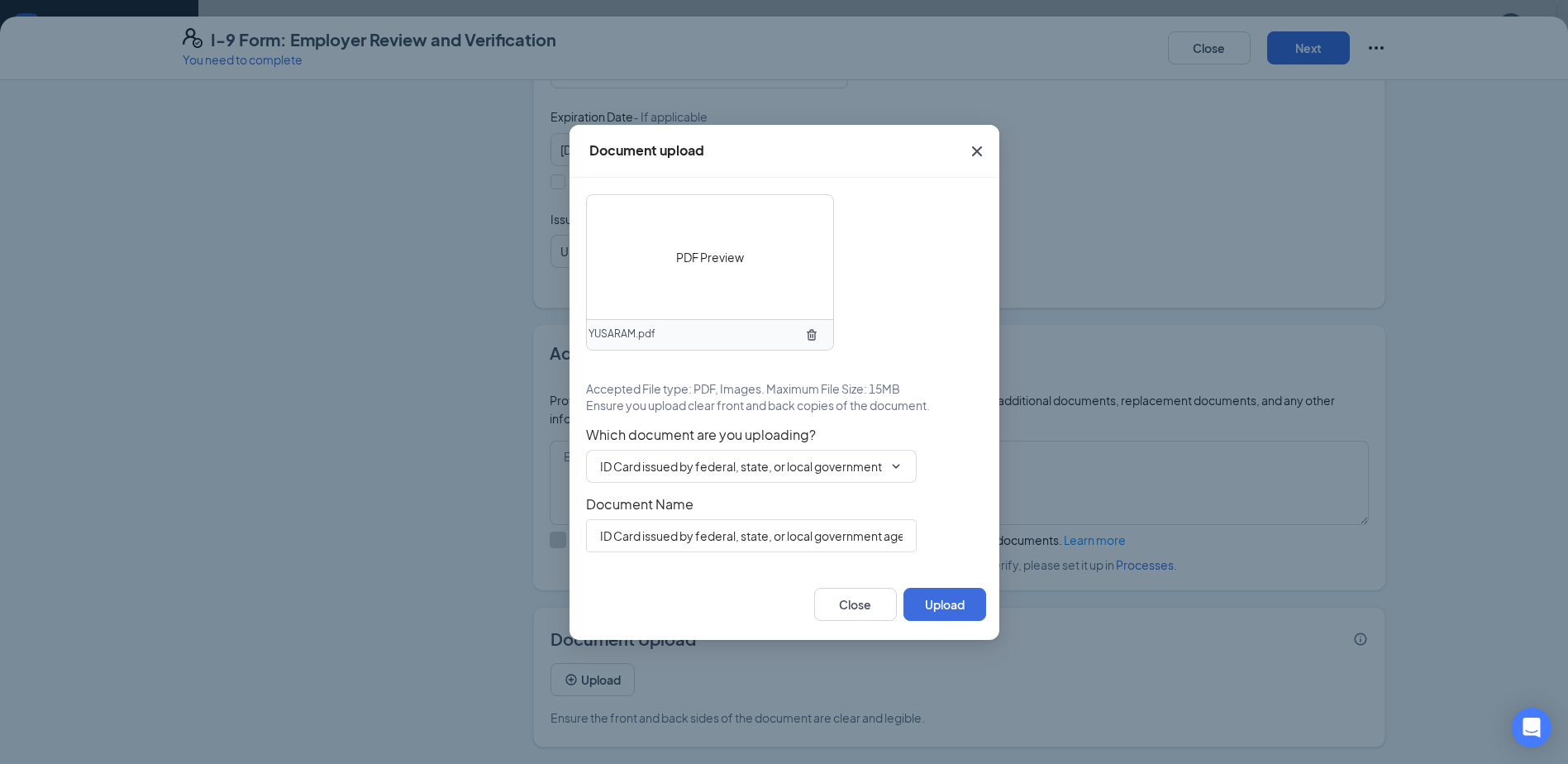
click at [703, 264] on span "PDF Preview" at bounding box center [710, 257] width 68 height 18
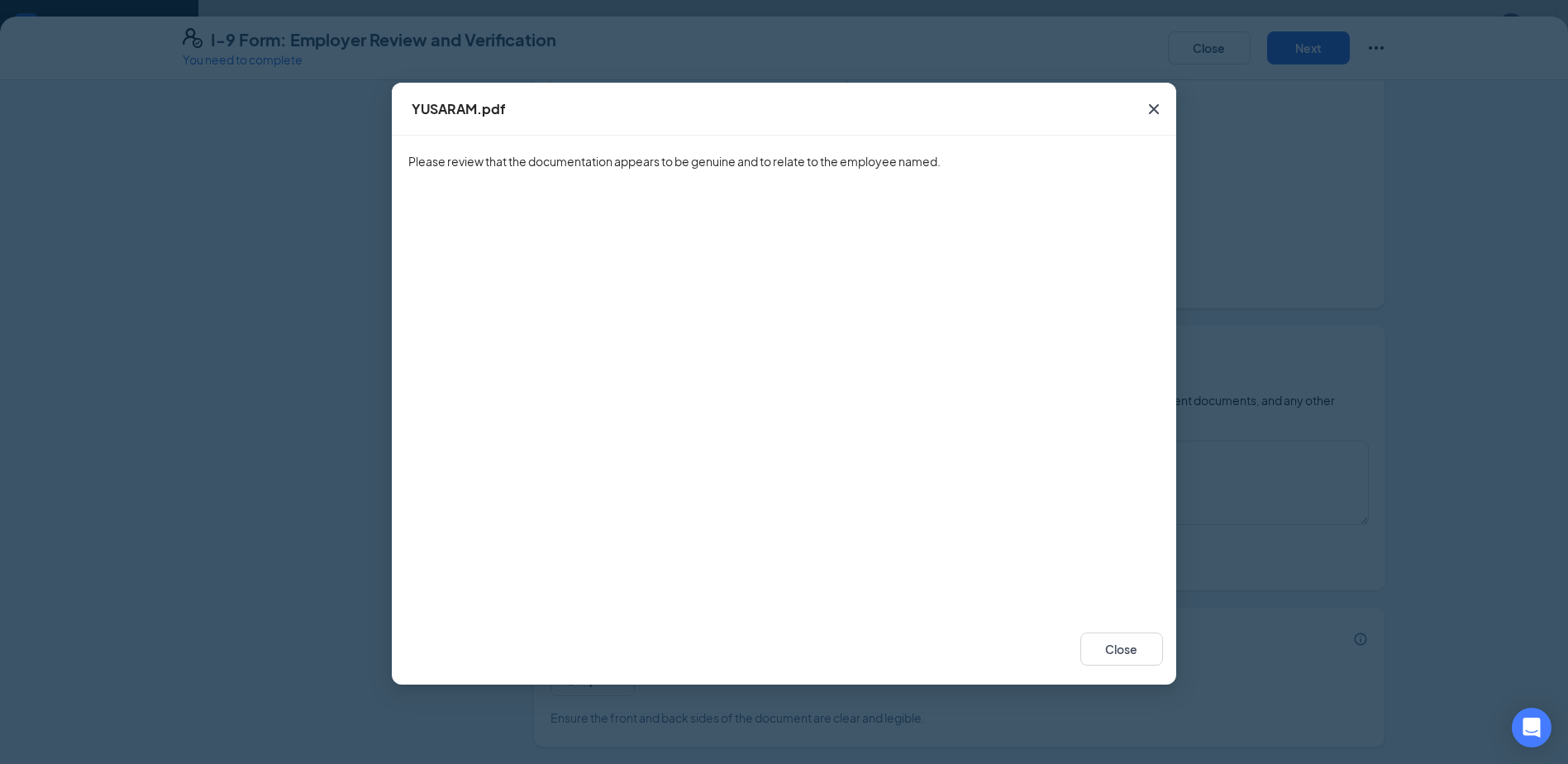
click at [1158, 109] on icon "Cross" at bounding box center [1153, 109] width 20 height 20
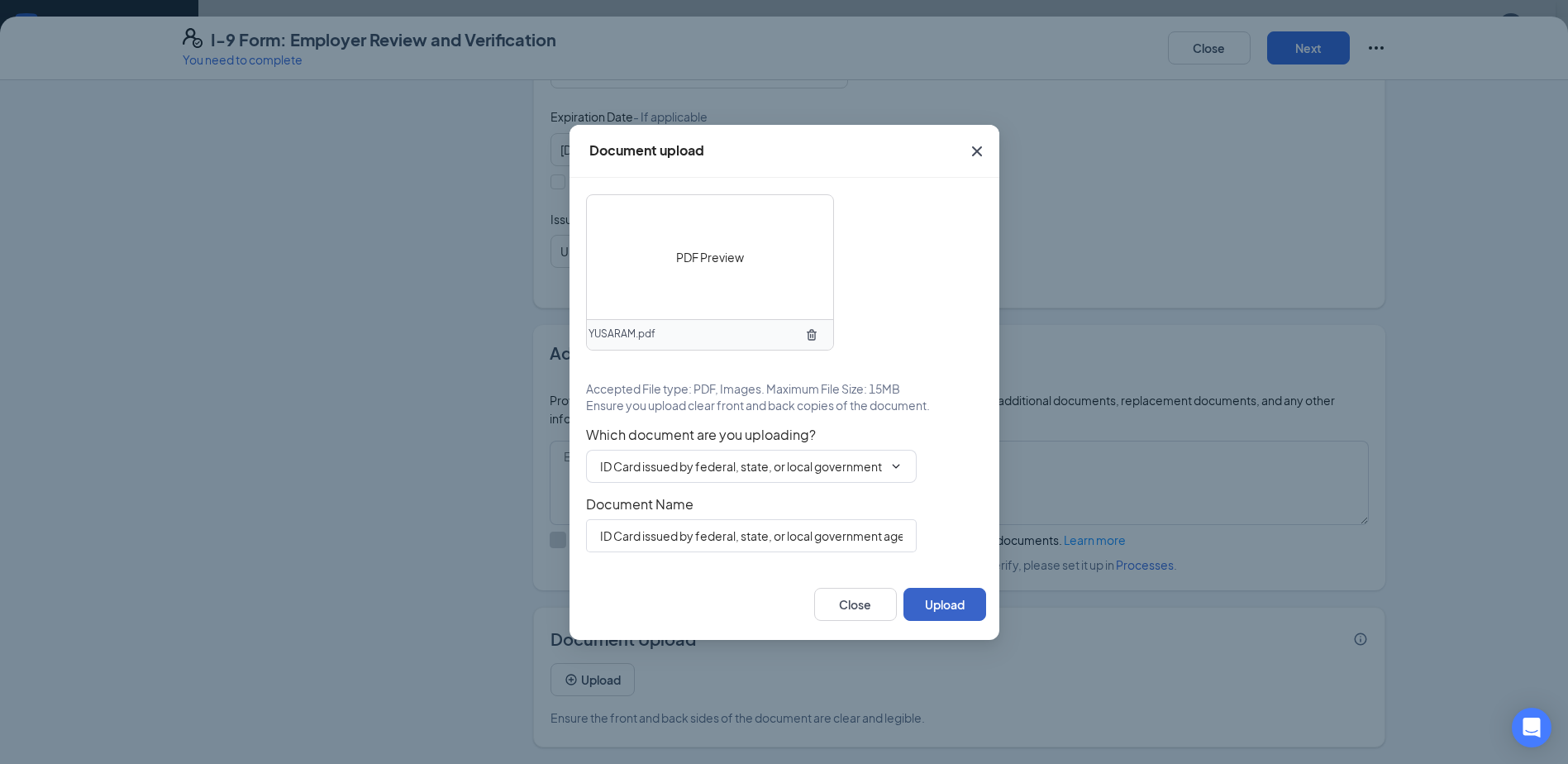
click at [949, 607] on button "Upload" at bounding box center [945, 604] width 83 height 33
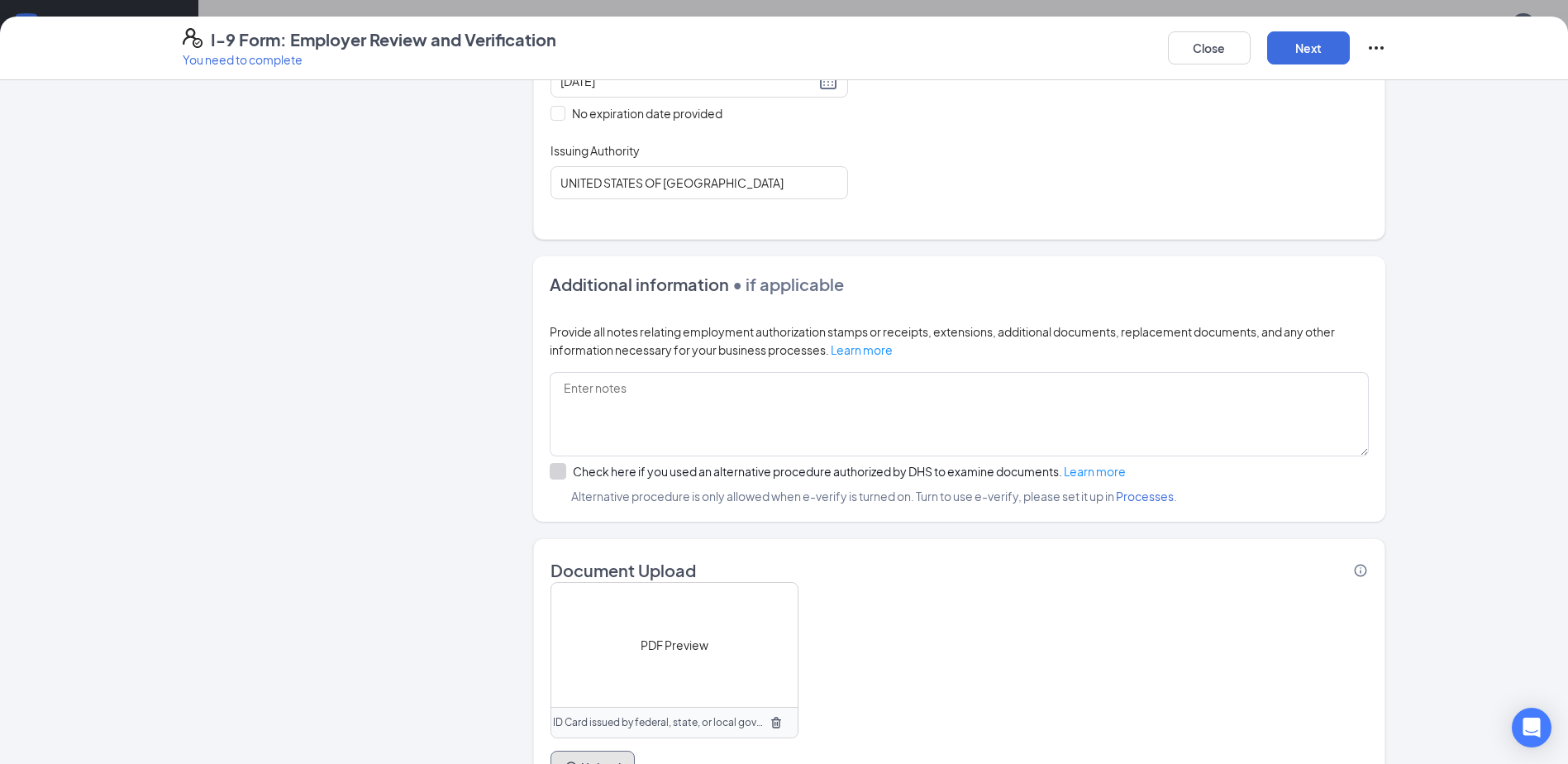
scroll to position [959, 0]
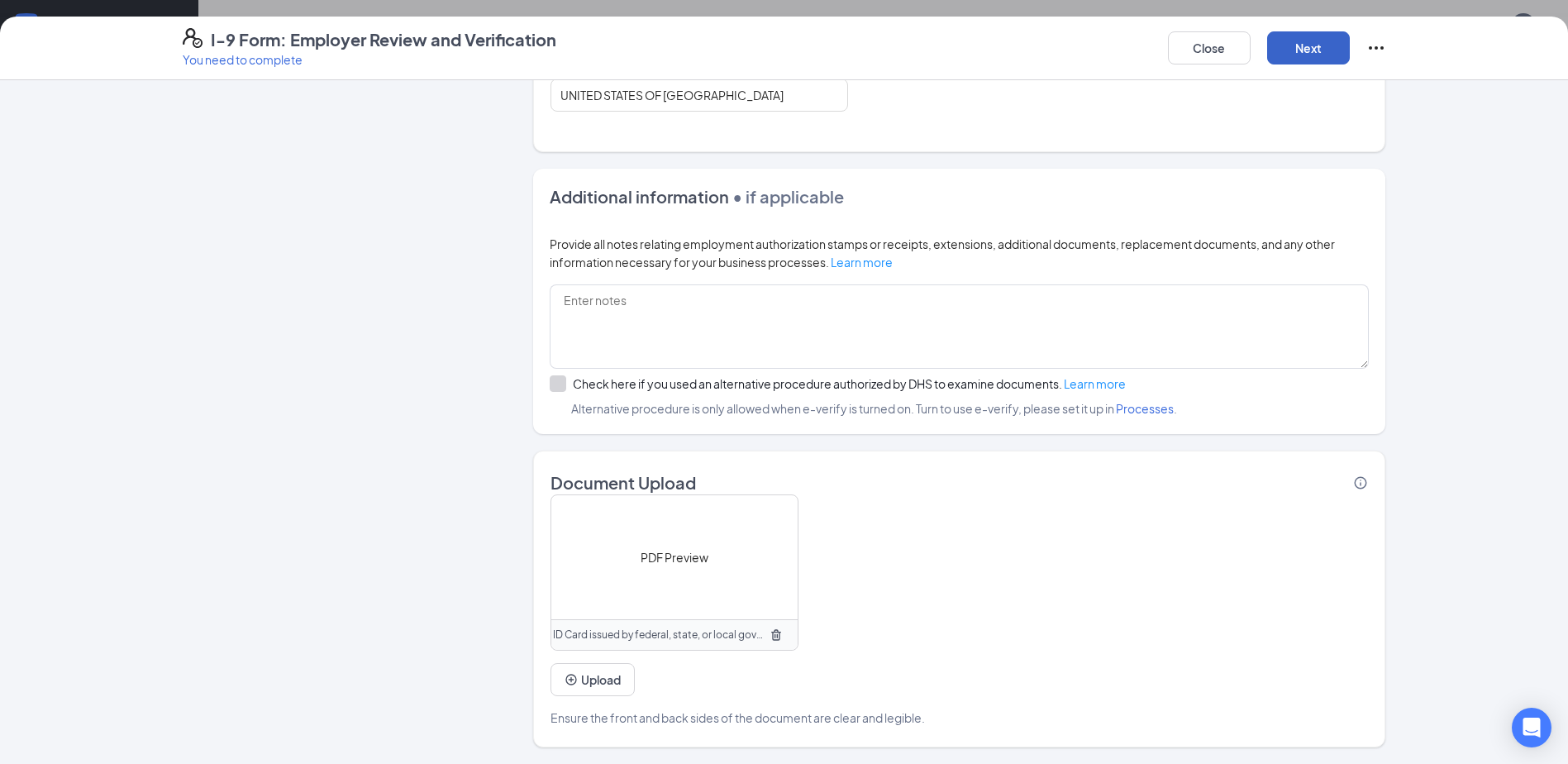
click at [1317, 39] on button "Next" at bounding box center [1308, 47] width 83 height 33
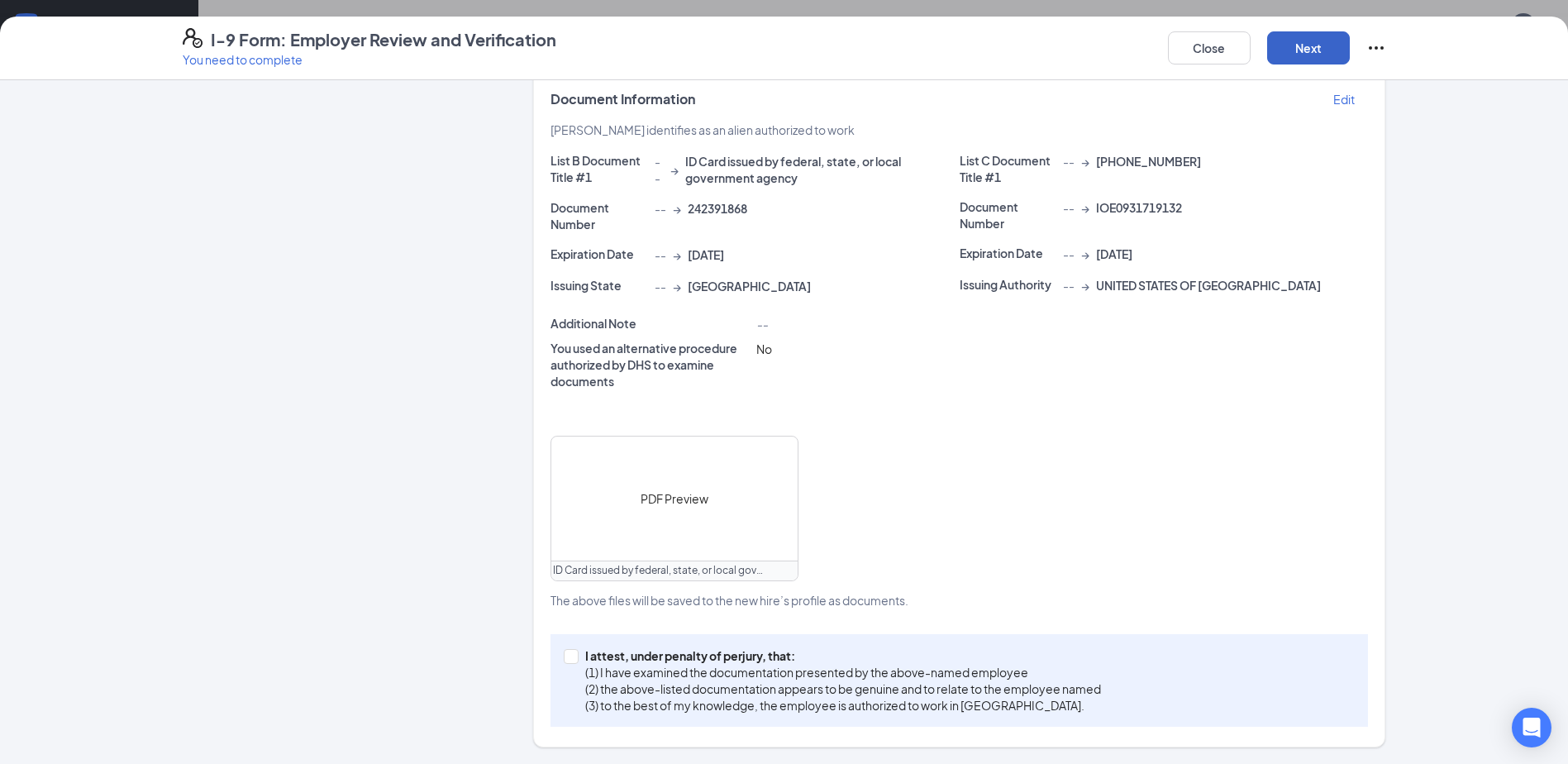
scroll to position [928, 0]
click at [564, 655] on input "I attest, under penalty of [PERSON_NAME], that: (1) I have examined the documen…" at bounding box center [569, 654] width 11 height 11
checkbox input "true"
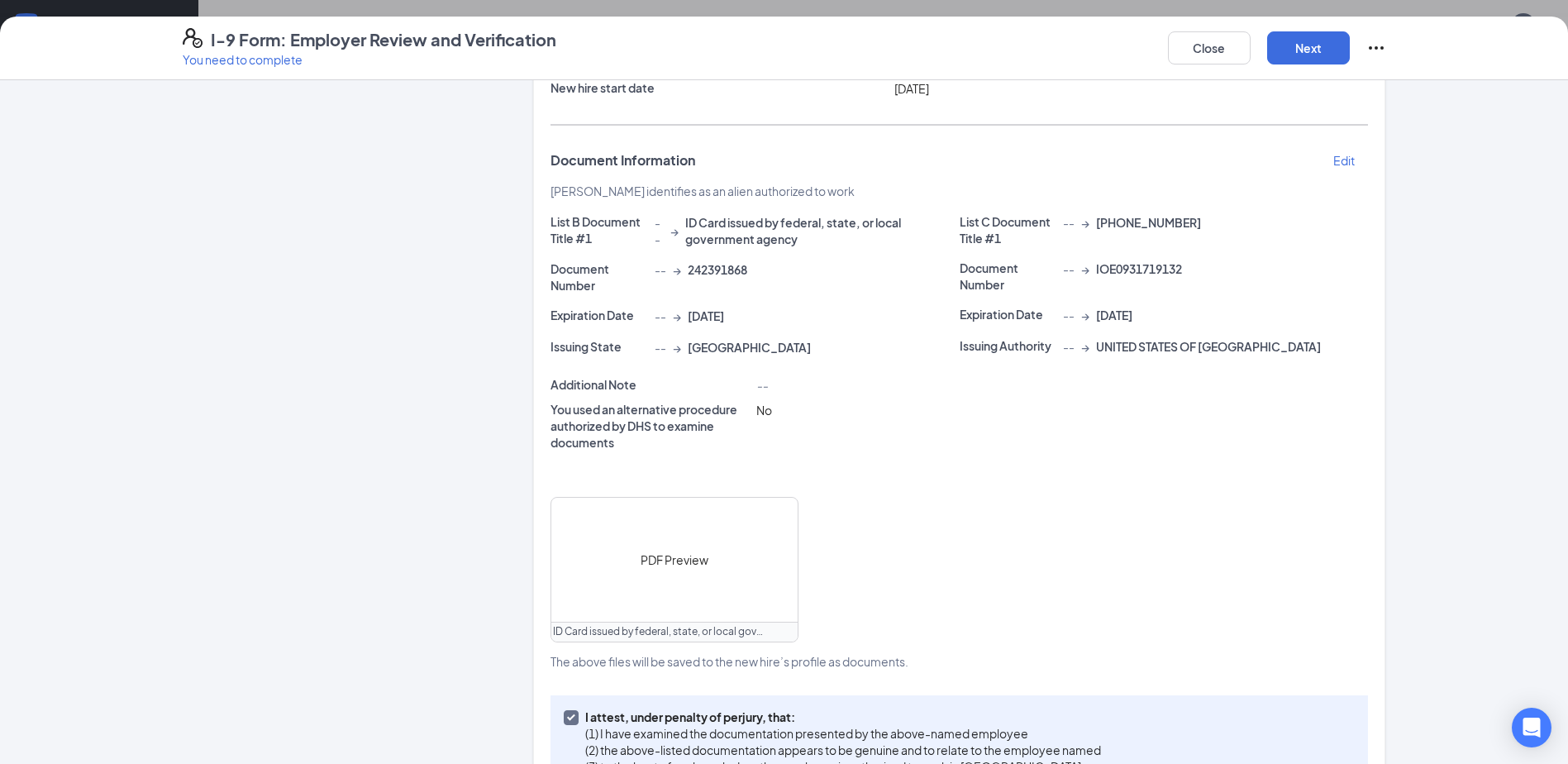
scroll to position [275, 0]
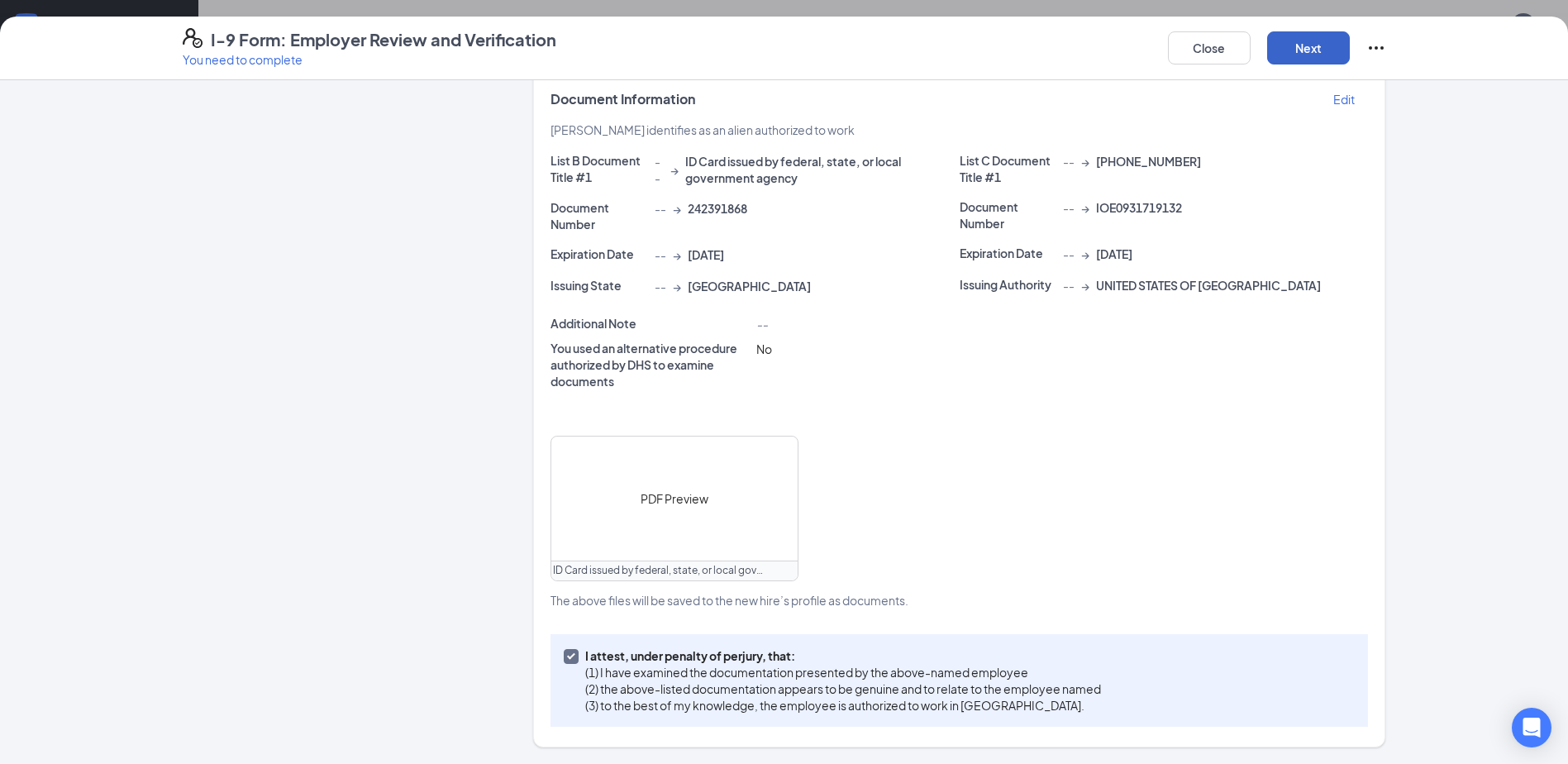
click at [1335, 52] on button "Next" at bounding box center [1308, 47] width 83 height 33
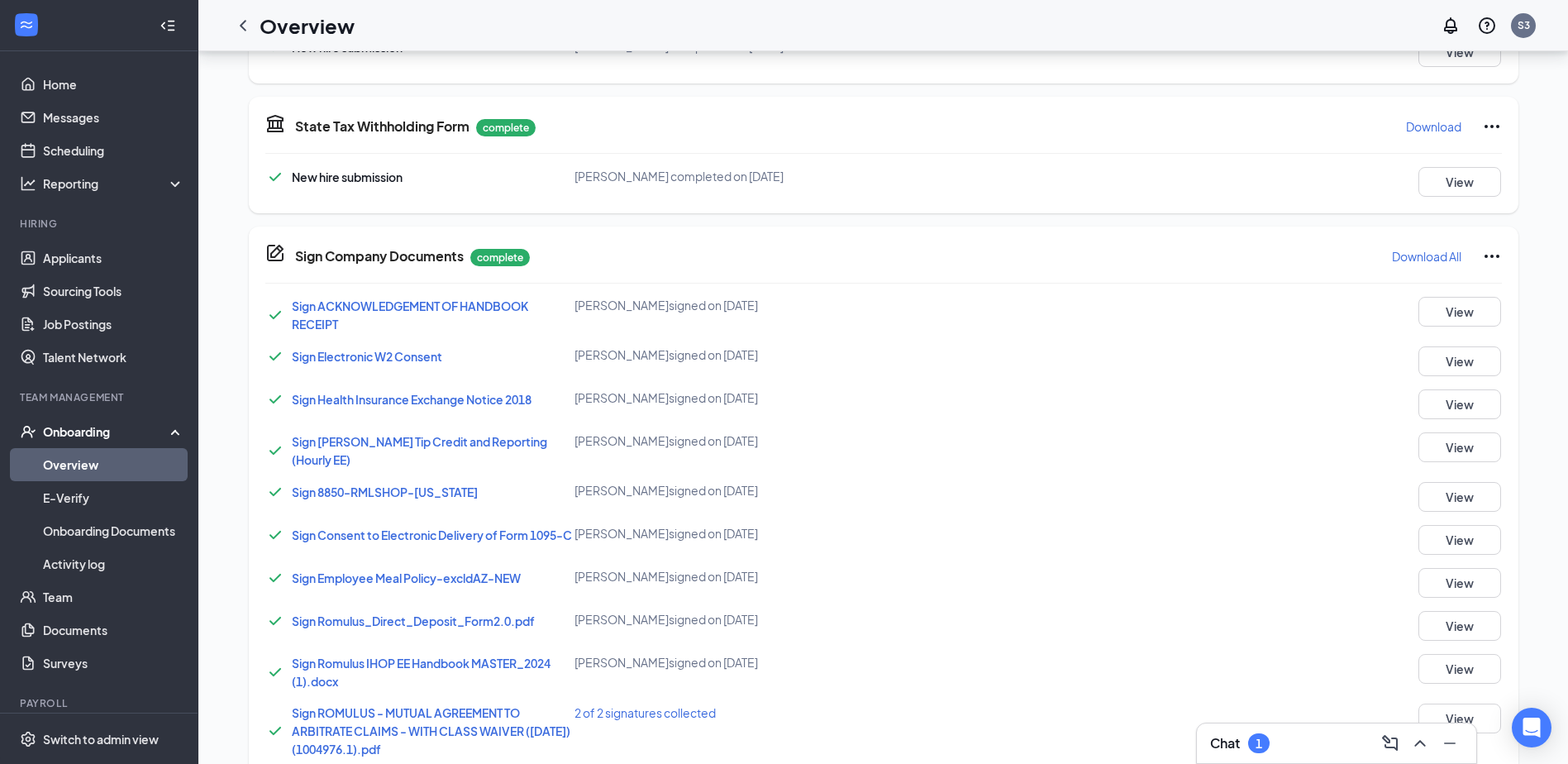
scroll to position [363, 0]
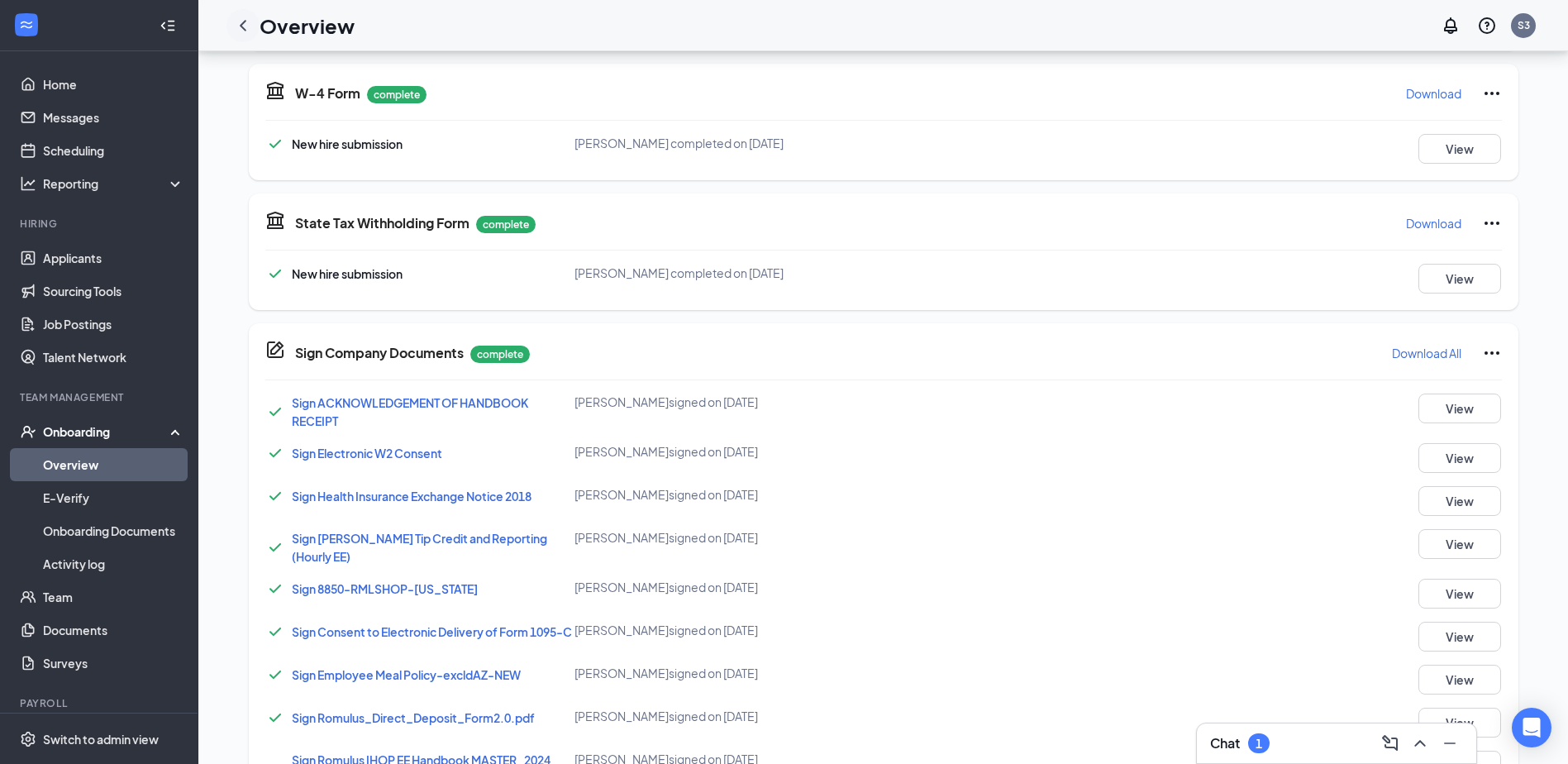
click at [243, 25] on icon "ChevronLeft" at bounding box center [243, 25] width 20 height 20
